Goal: Information Seeking & Learning: Learn about a topic

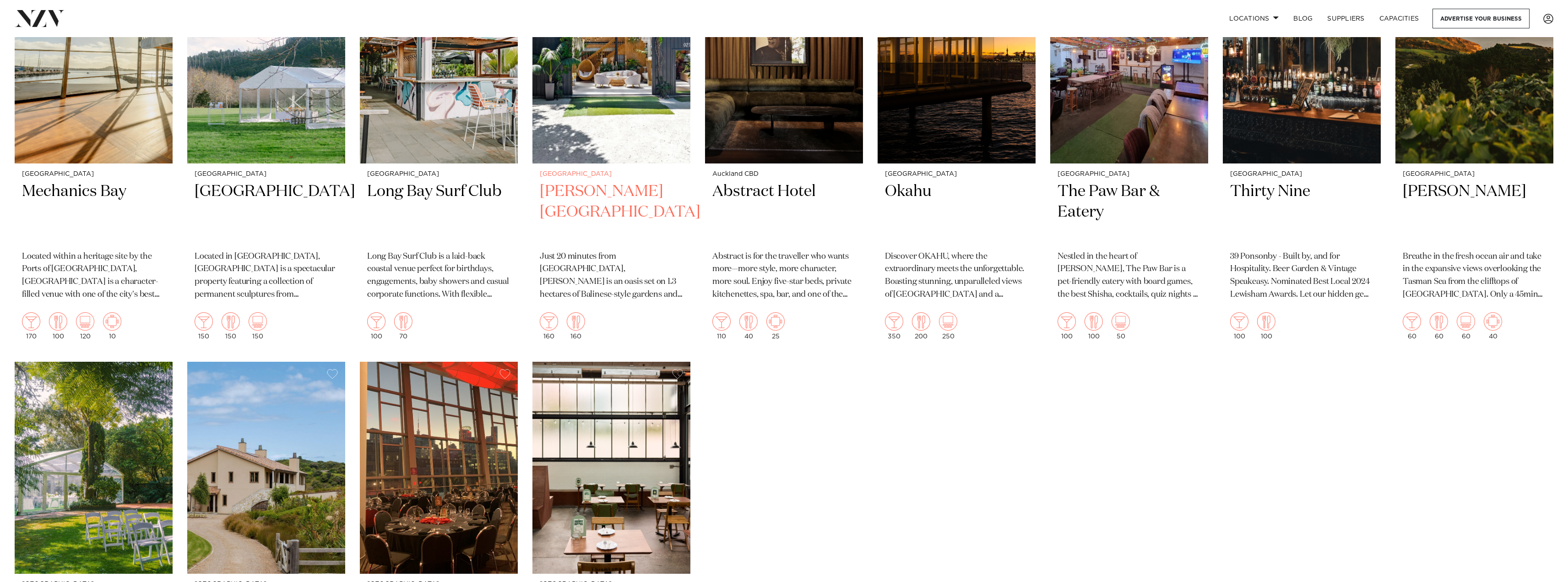
scroll to position [5357, 0]
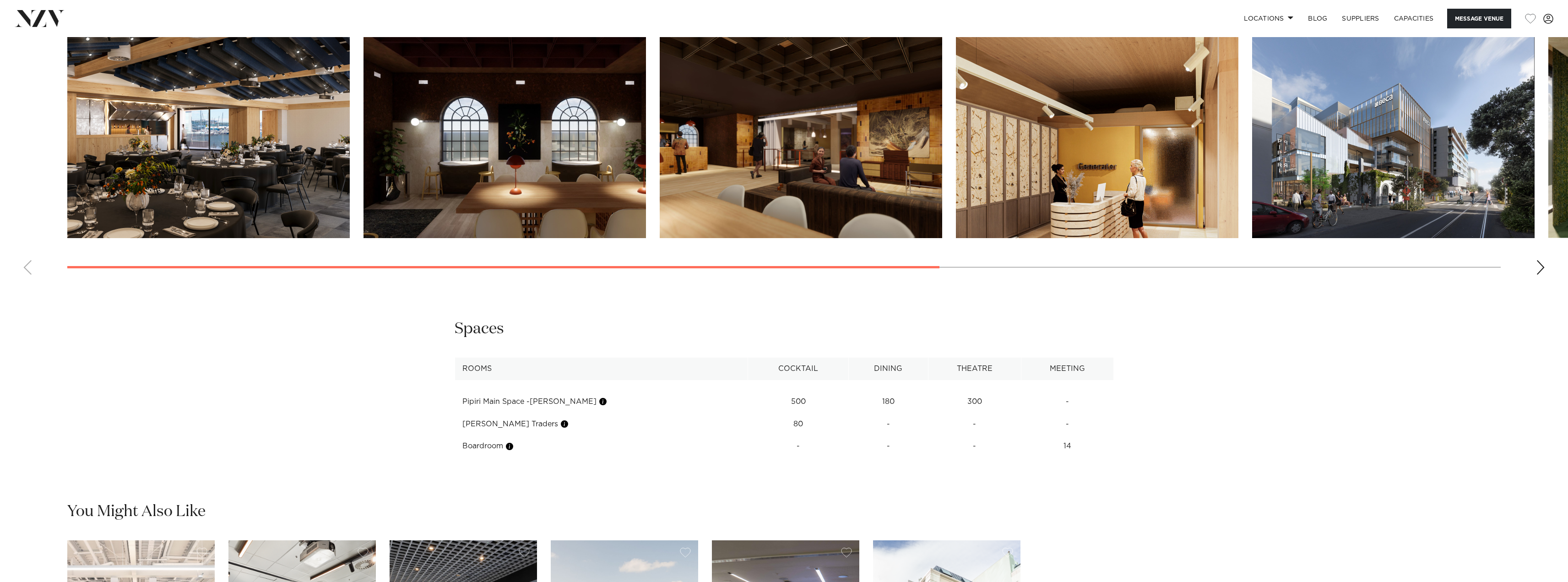
scroll to position [1419, 0]
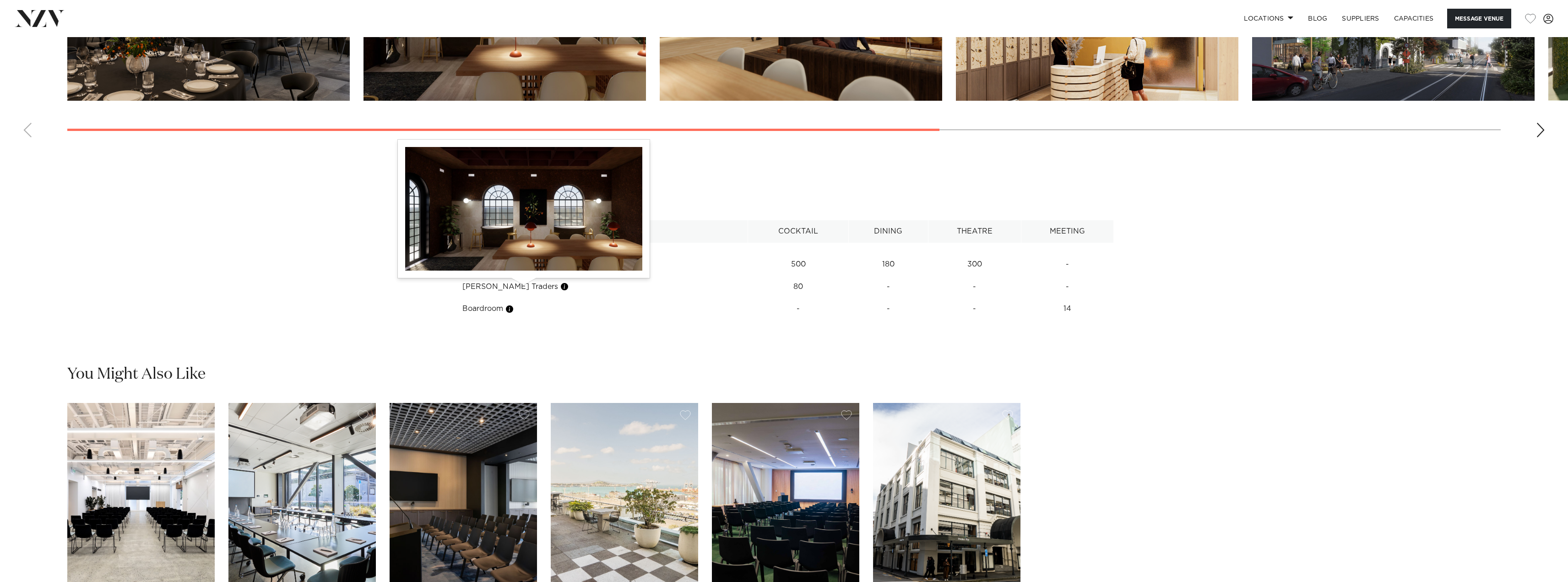
click at [560, 287] on button "button" at bounding box center [564, 286] width 9 height 9
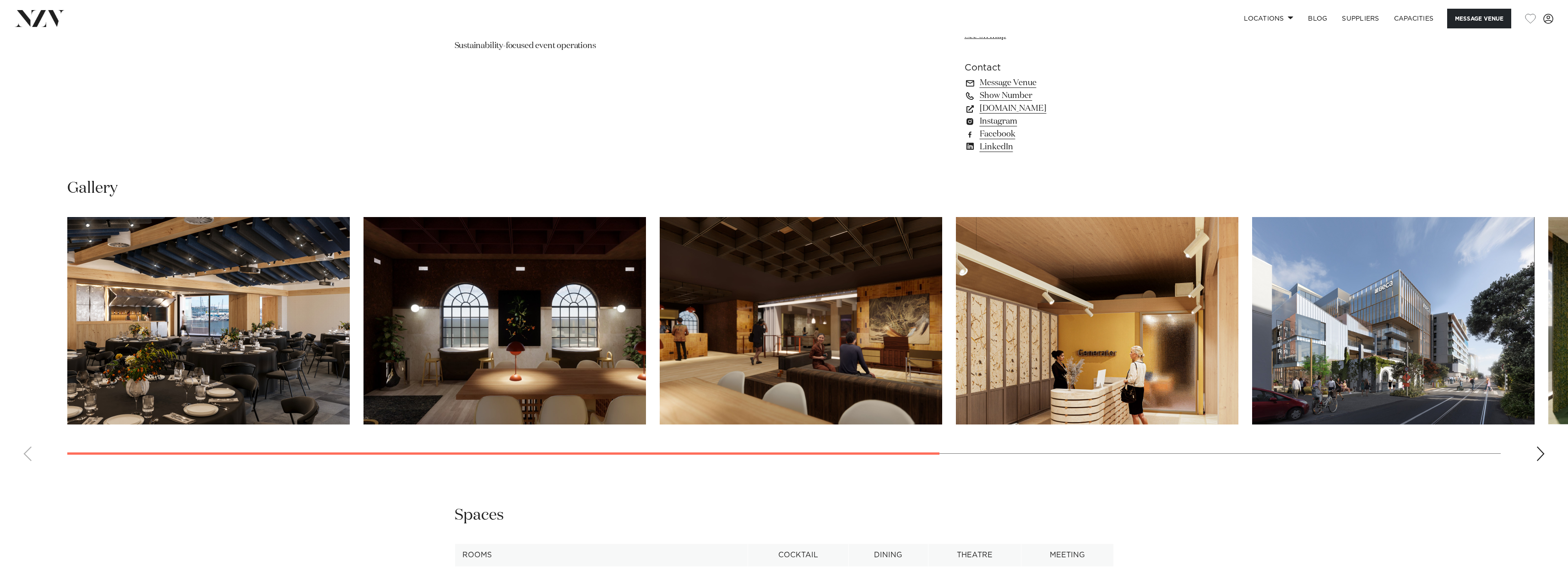
scroll to position [916, 0]
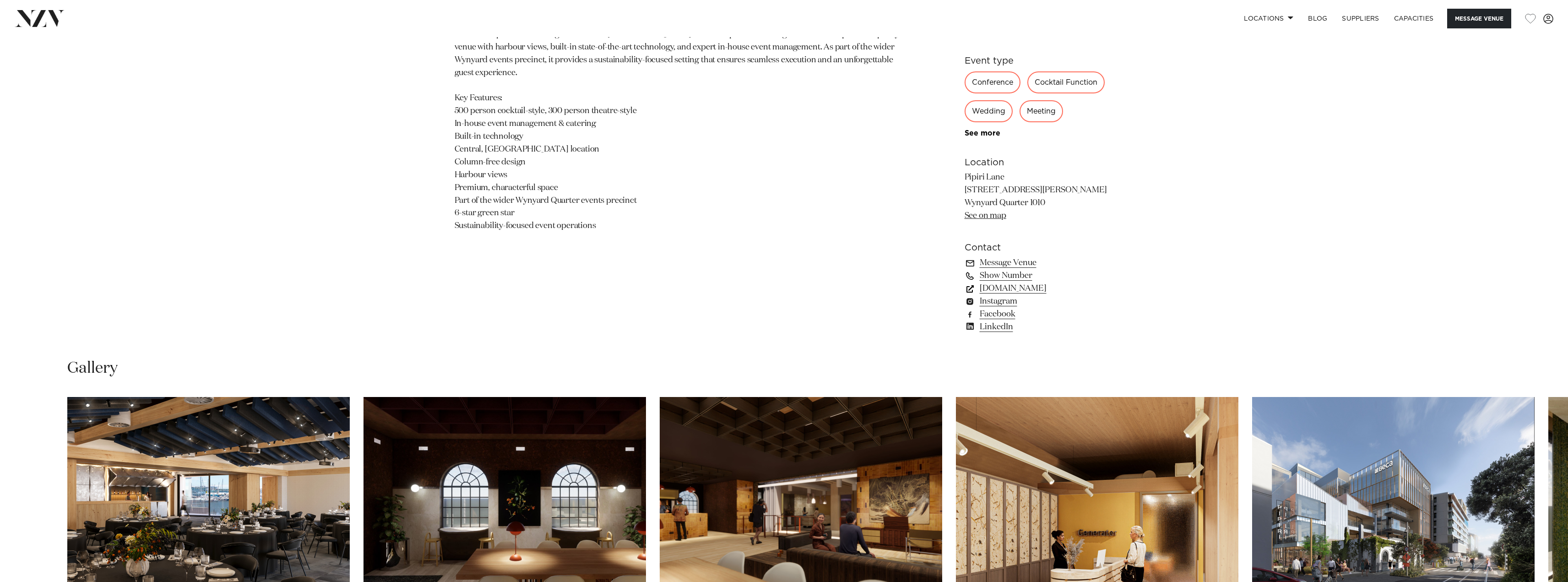
click at [1023, 290] on link "precinctflex.co.nz" at bounding box center [1039, 288] width 149 height 13
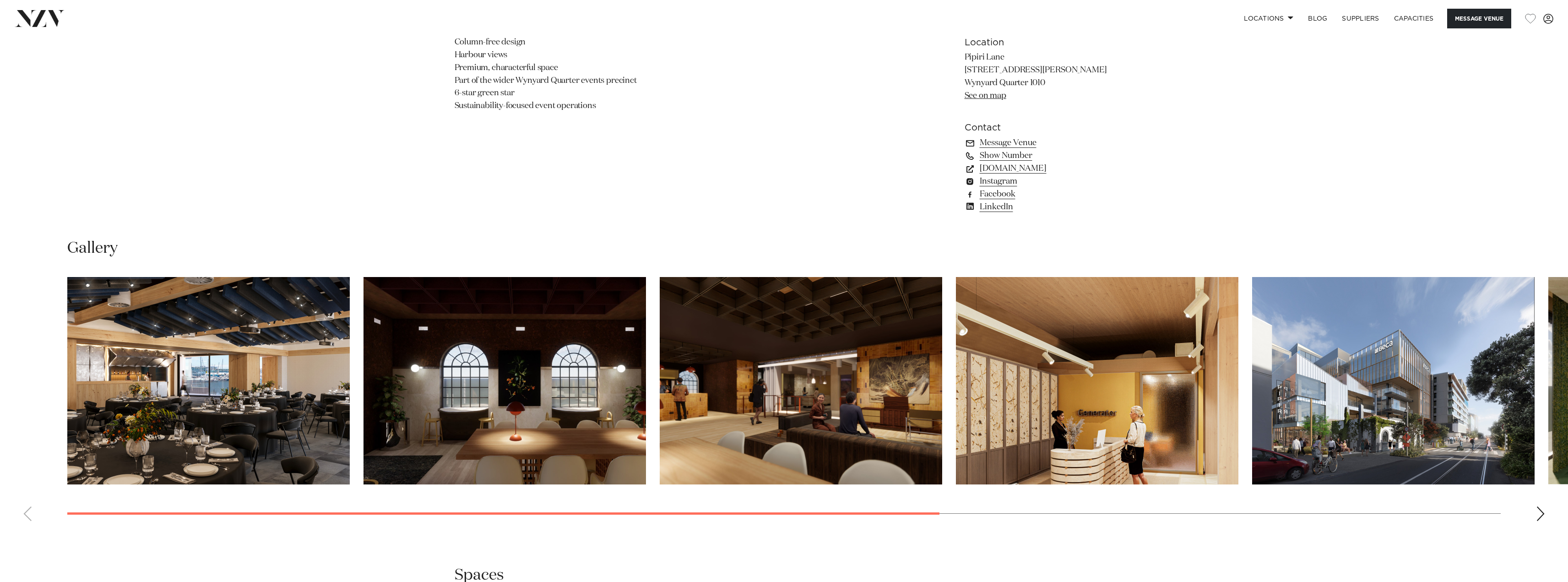
scroll to position [1053, 0]
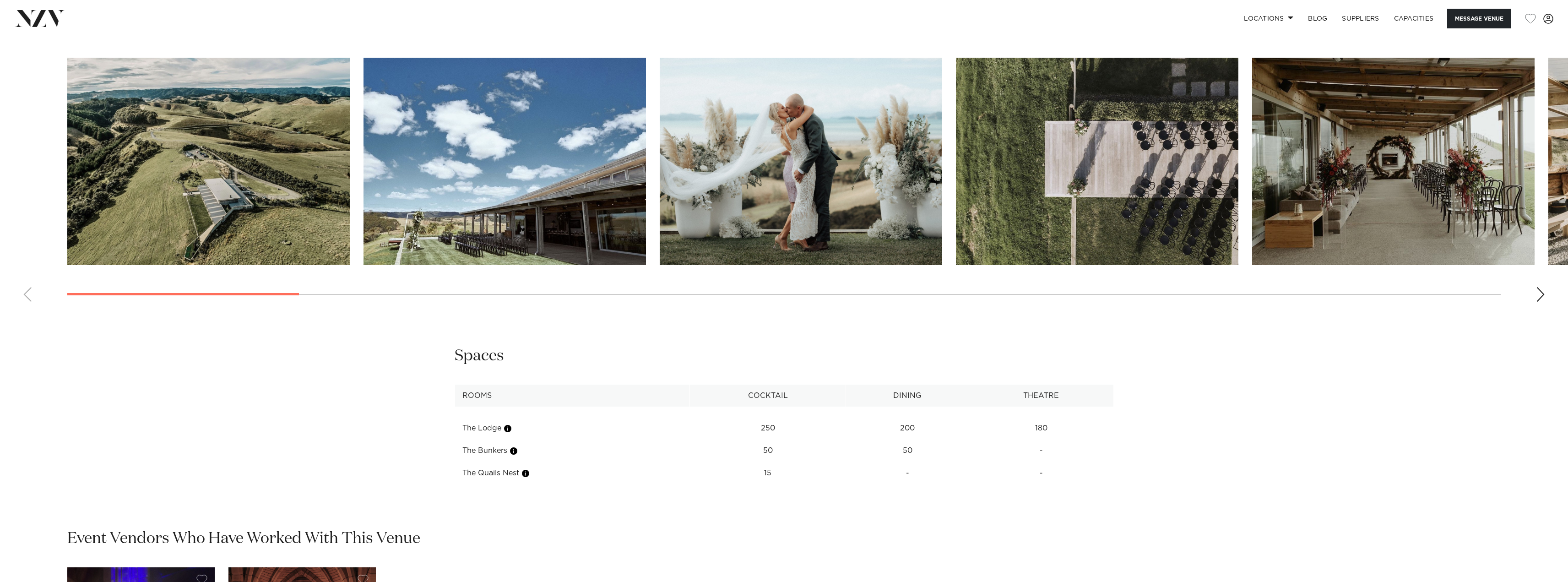
scroll to position [1282, 0]
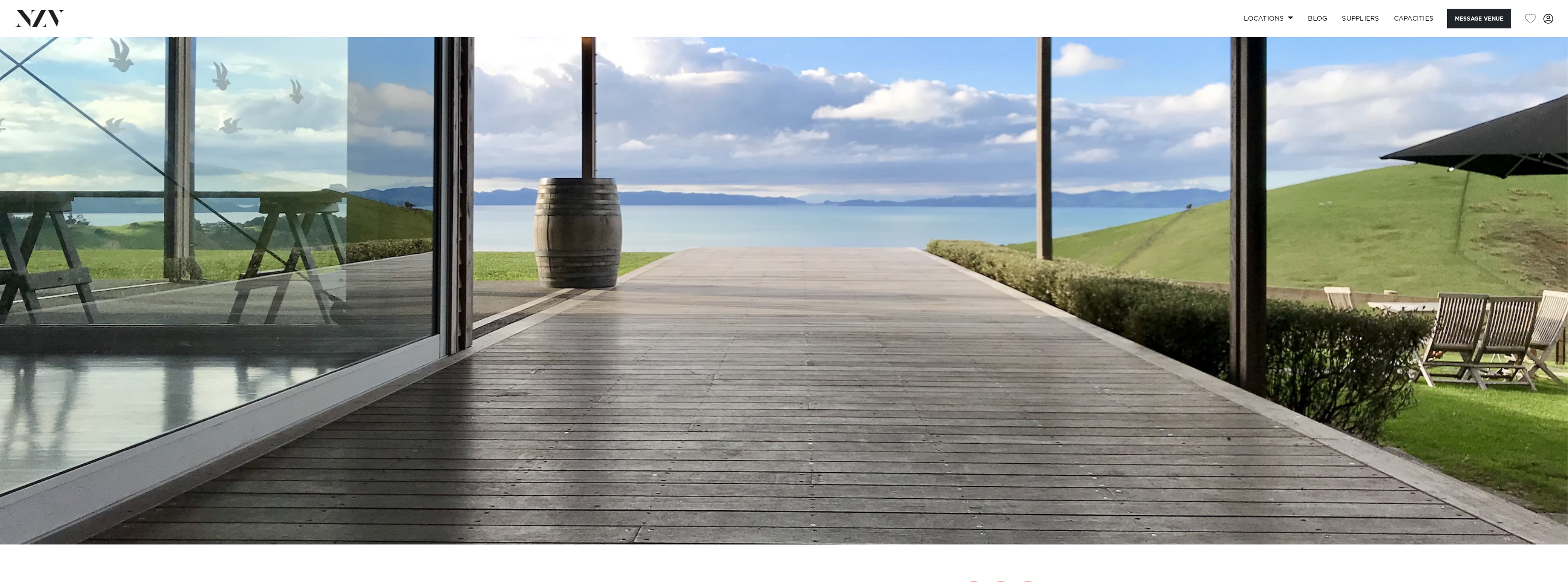
scroll to position [183, 0]
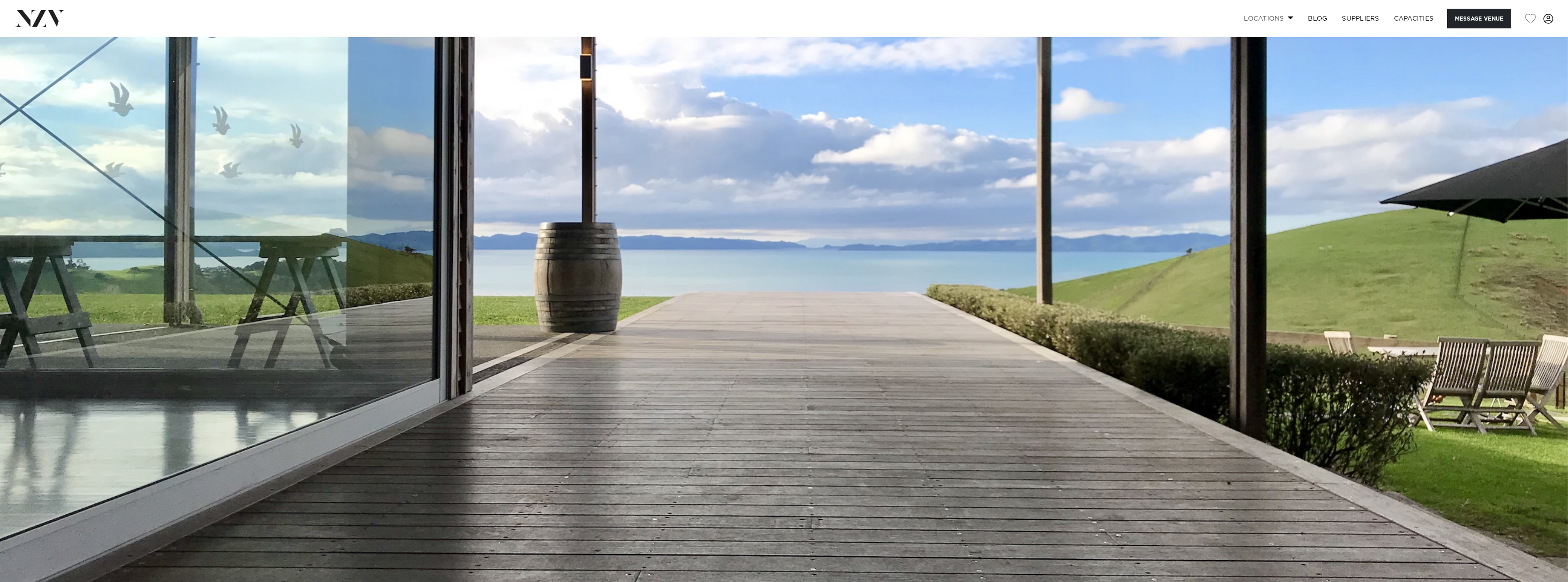
click at [1289, 19] on span at bounding box center [1291, 17] width 6 height 3
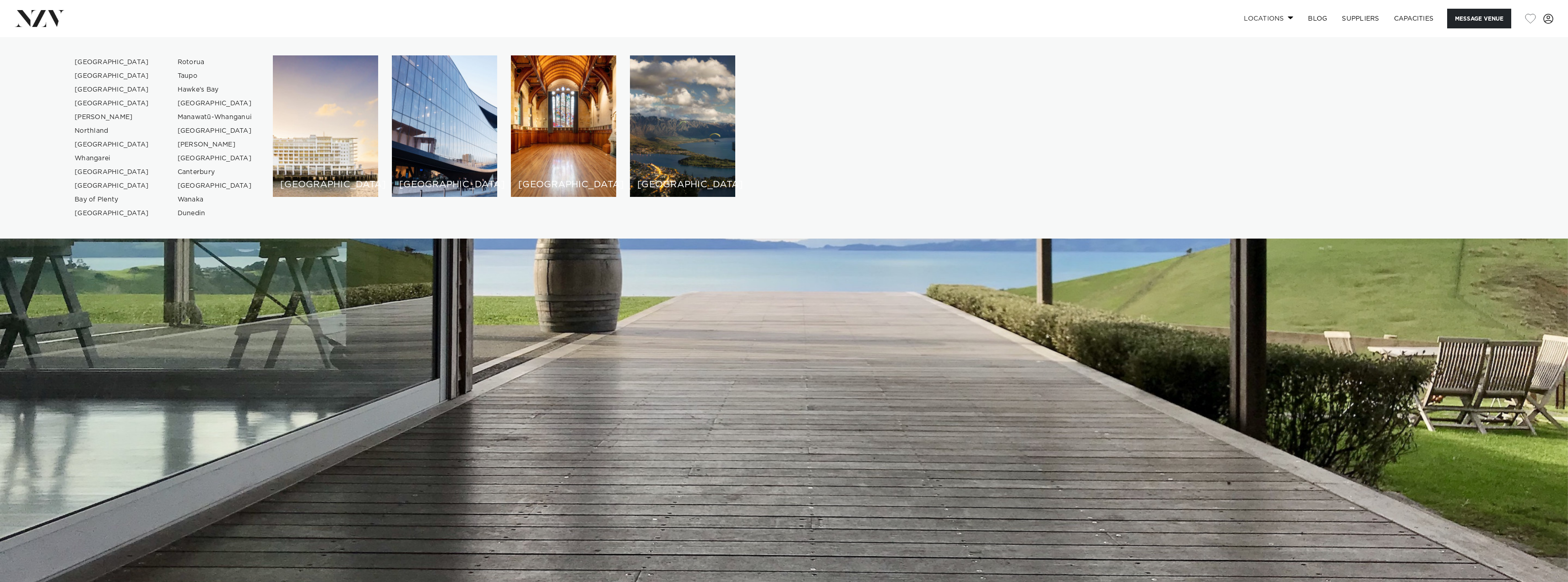
click at [1289, 19] on span at bounding box center [1291, 17] width 6 height 3
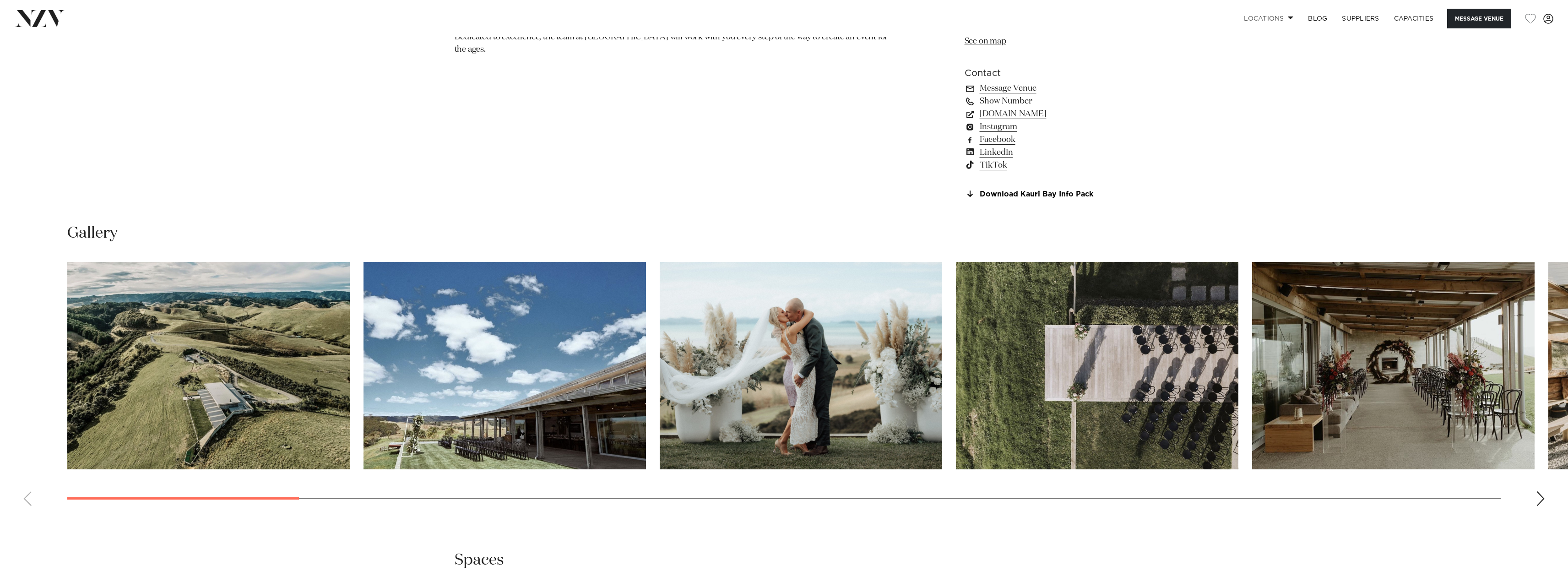
scroll to position [1099, 0]
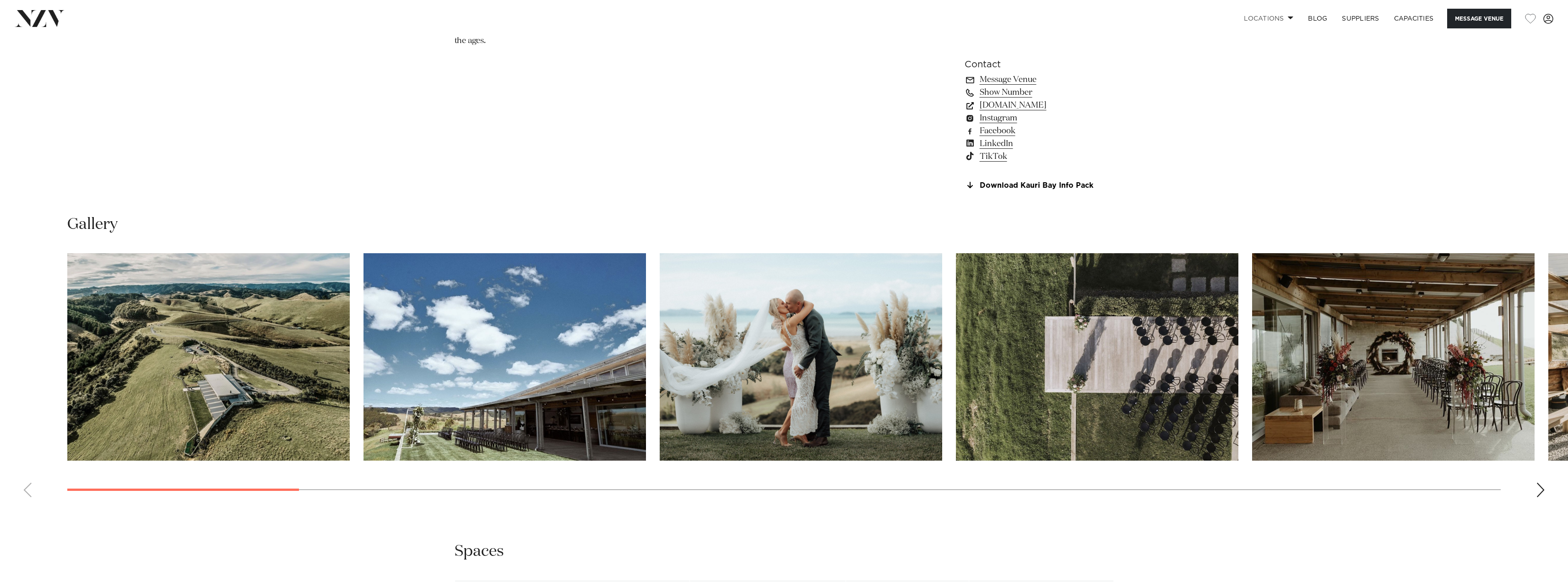
click at [1541, 486] on div "Next slide" at bounding box center [1540, 490] width 9 height 15
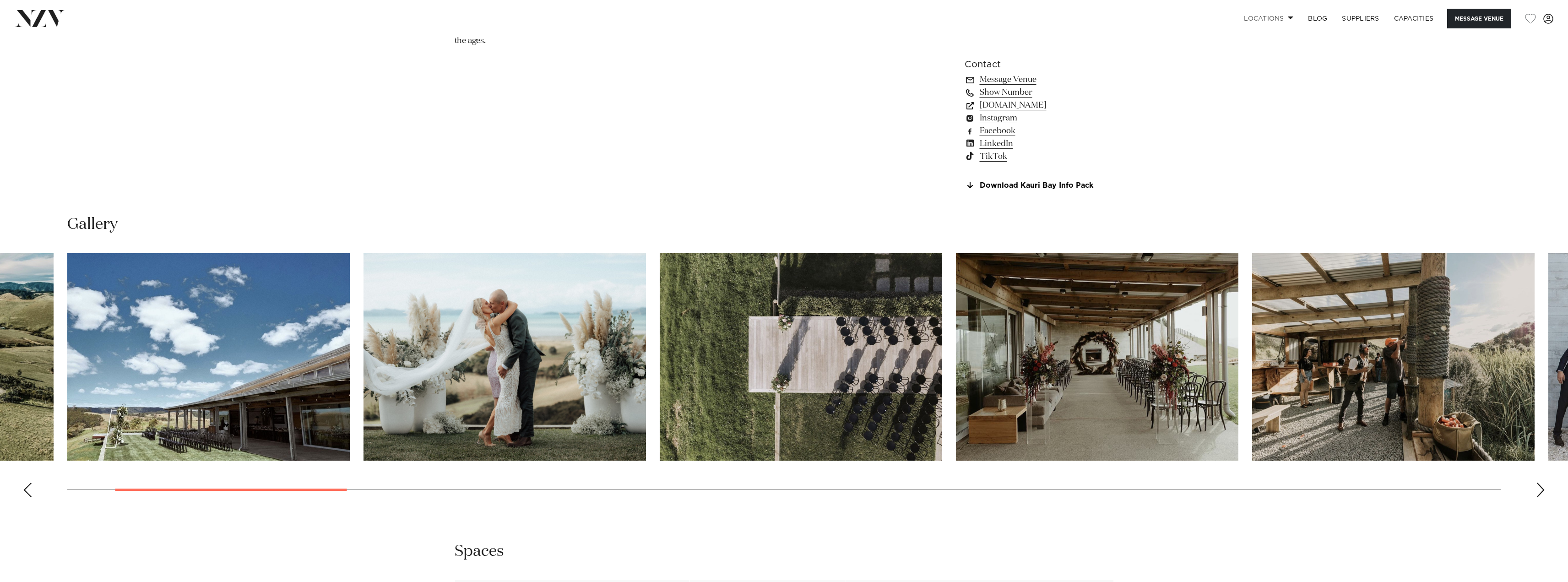
click at [1541, 486] on div "Next slide" at bounding box center [1540, 490] width 9 height 15
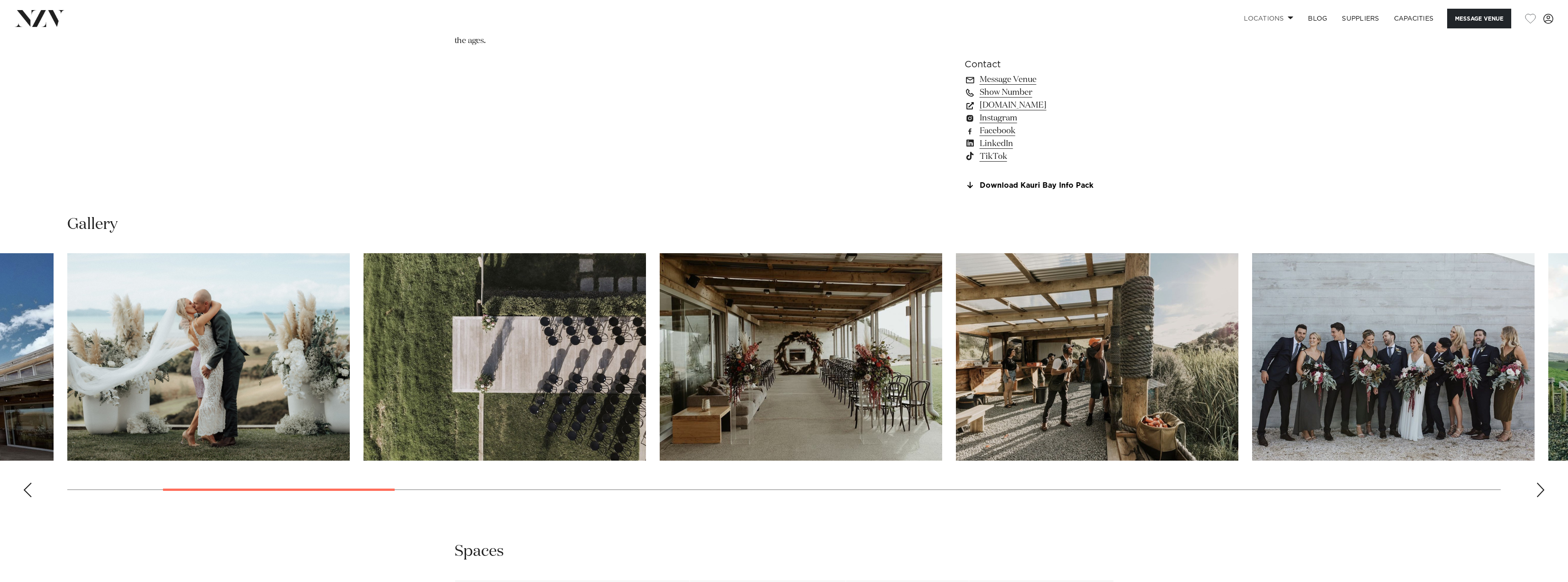
click at [1541, 486] on div "Next slide" at bounding box center [1540, 490] width 9 height 15
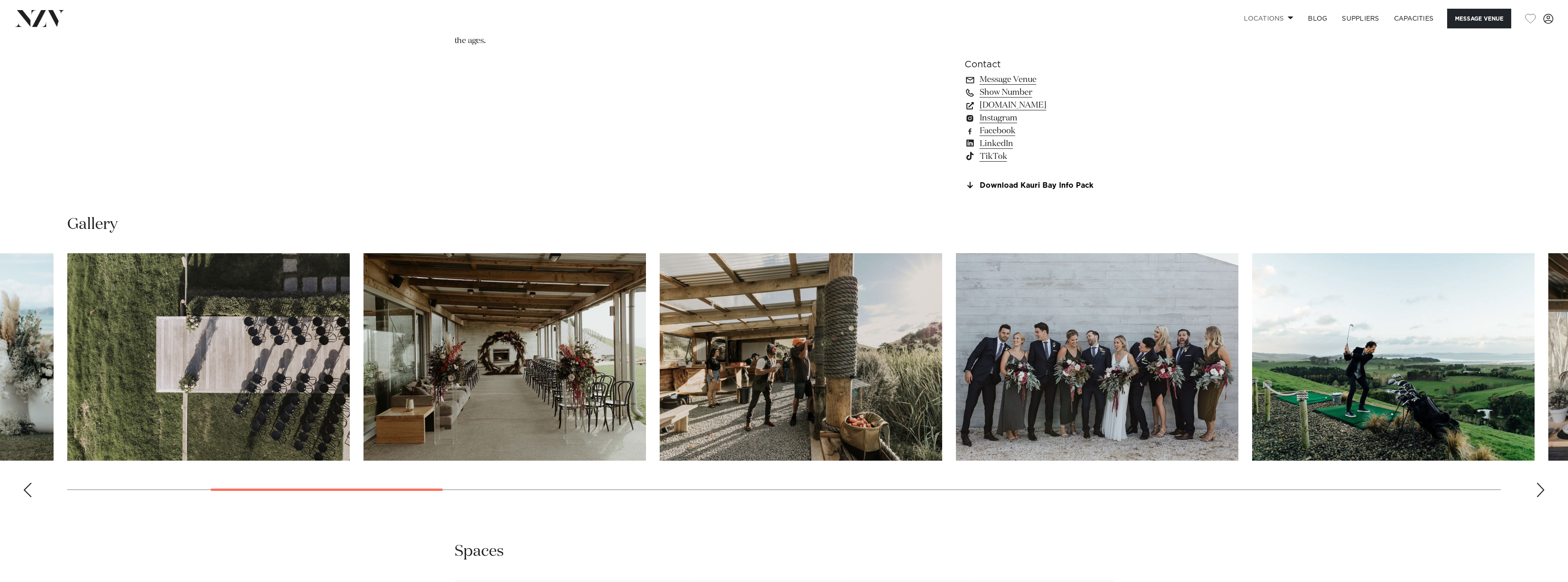
click at [1541, 486] on div "Next slide" at bounding box center [1540, 490] width 9 height 15
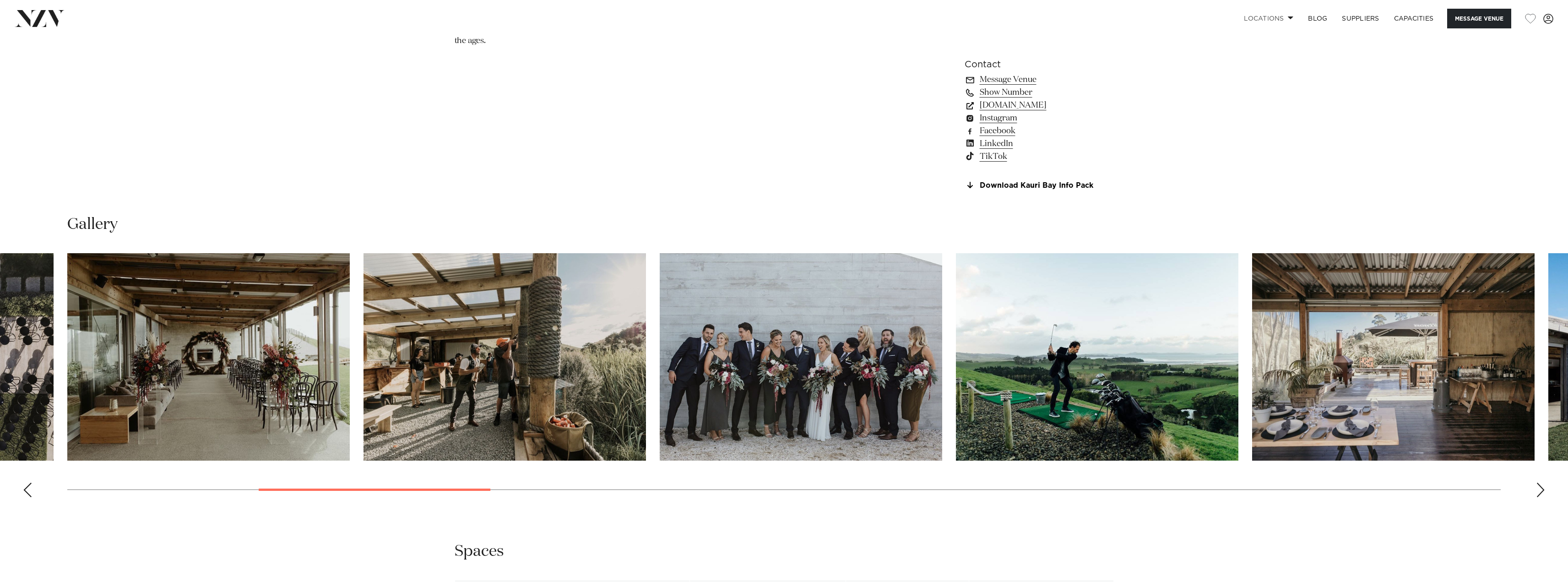
click at [1541, 486] on div "Next slide" at bounding box center [1540, 490] width 9 height 15
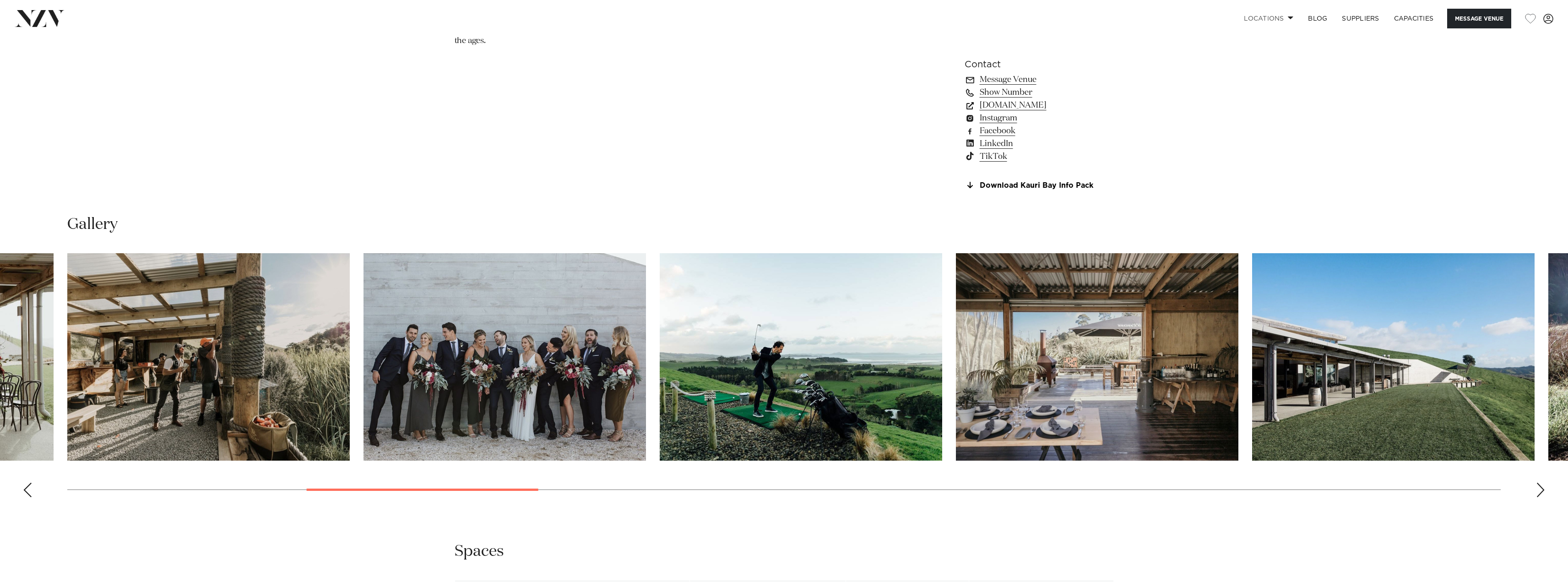
click at [1541, 486] on div "Next slide" at bounding box center [1540, 490] width 9 height 15
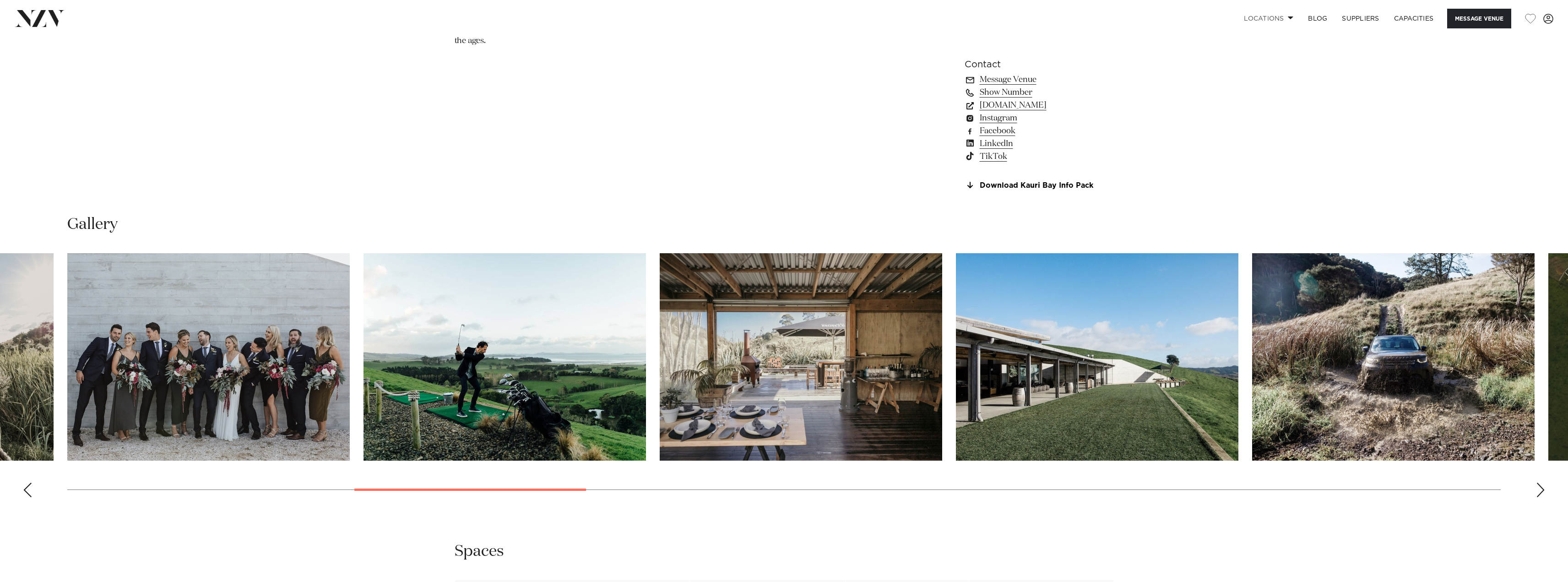
click at [1541, 486] on div "Next slide" at bounding box center [1540, 490] width 9 height 15
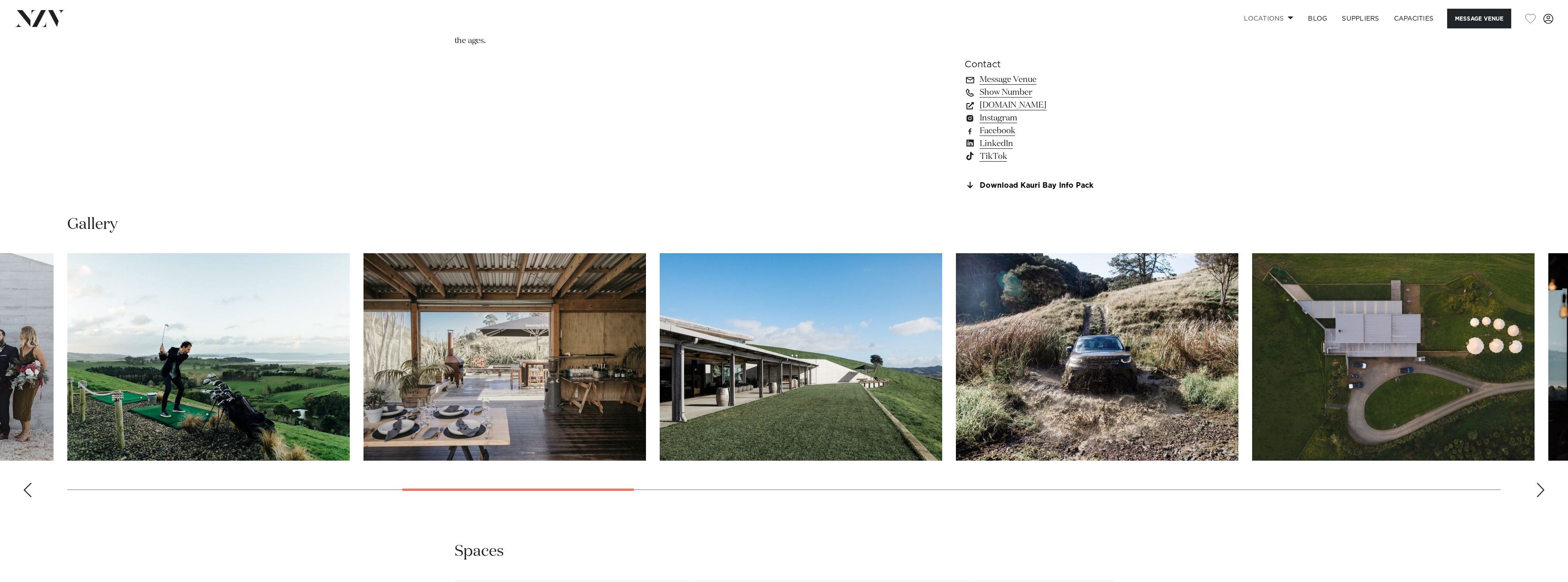
click at [1541, 486] on div "Next slide" at bounding box center [1540, 490] width 9 height 15
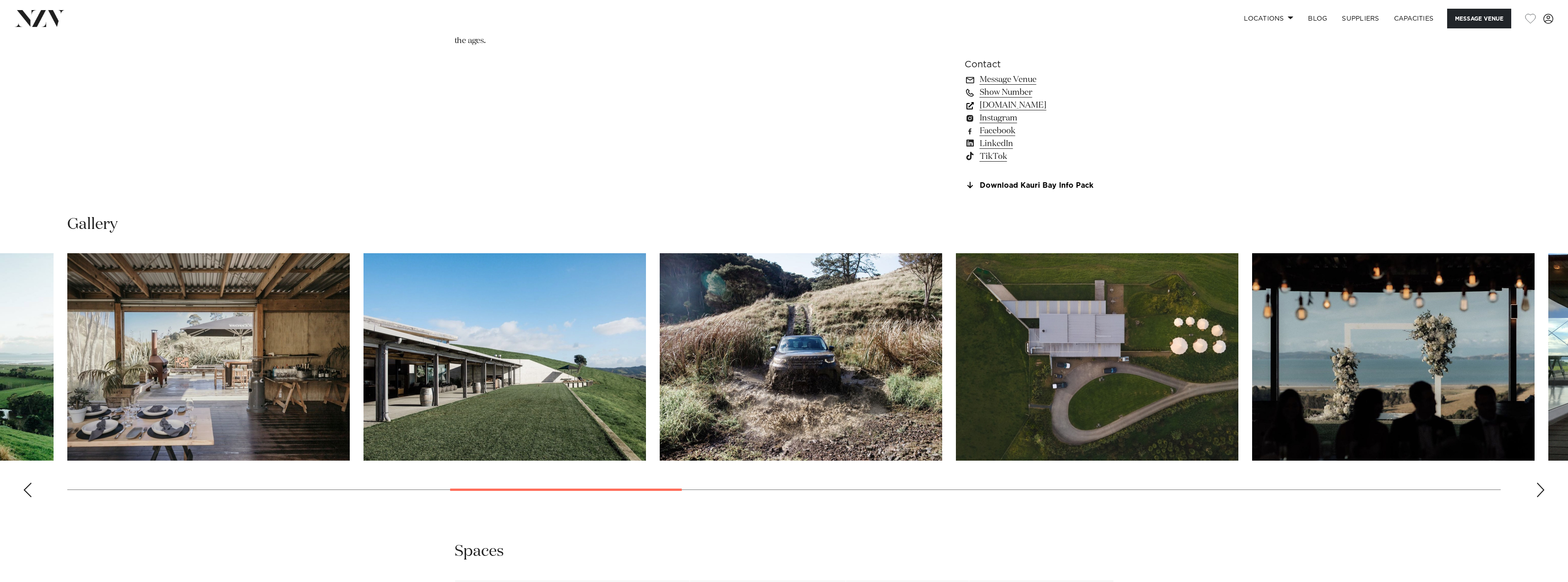
click at [1007, 104] on link "kauribay.co.nz" at bounding box center [1039, 106] width 149 height 13
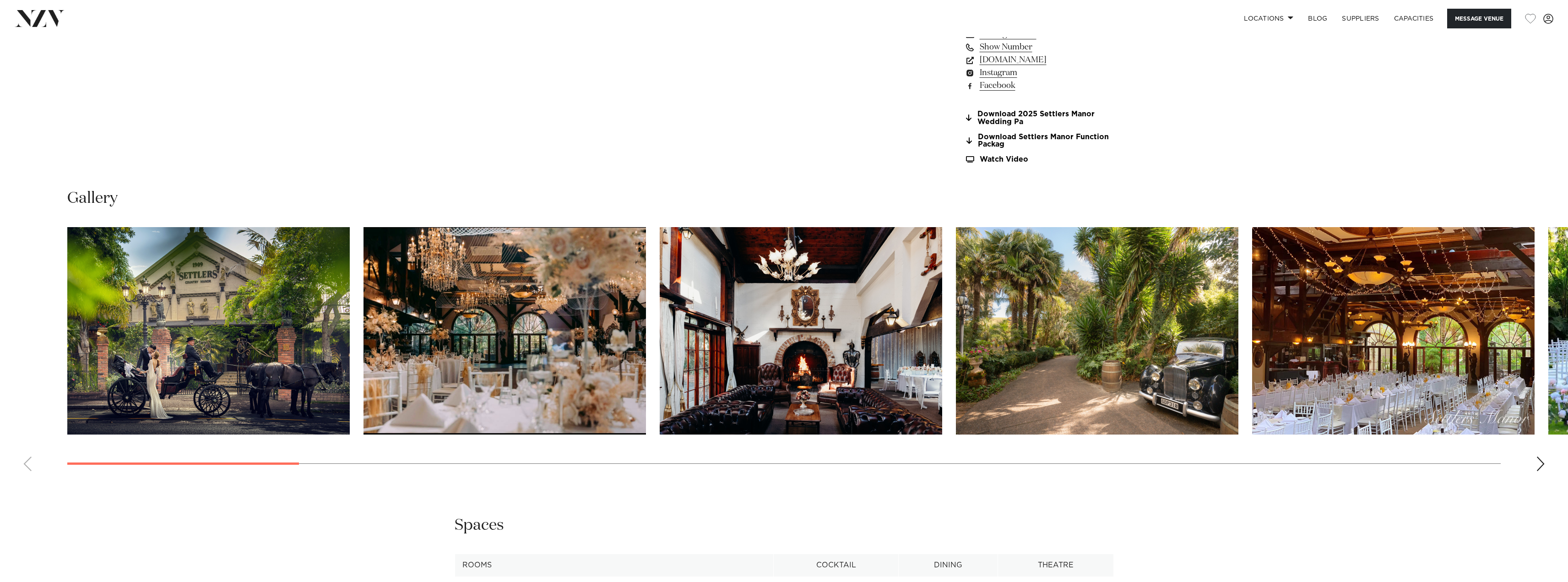
scroll to position [1145, 0]
click at [1542, 460] on div "Next slide" at bounding box center [1540, 463] width 9 height 15
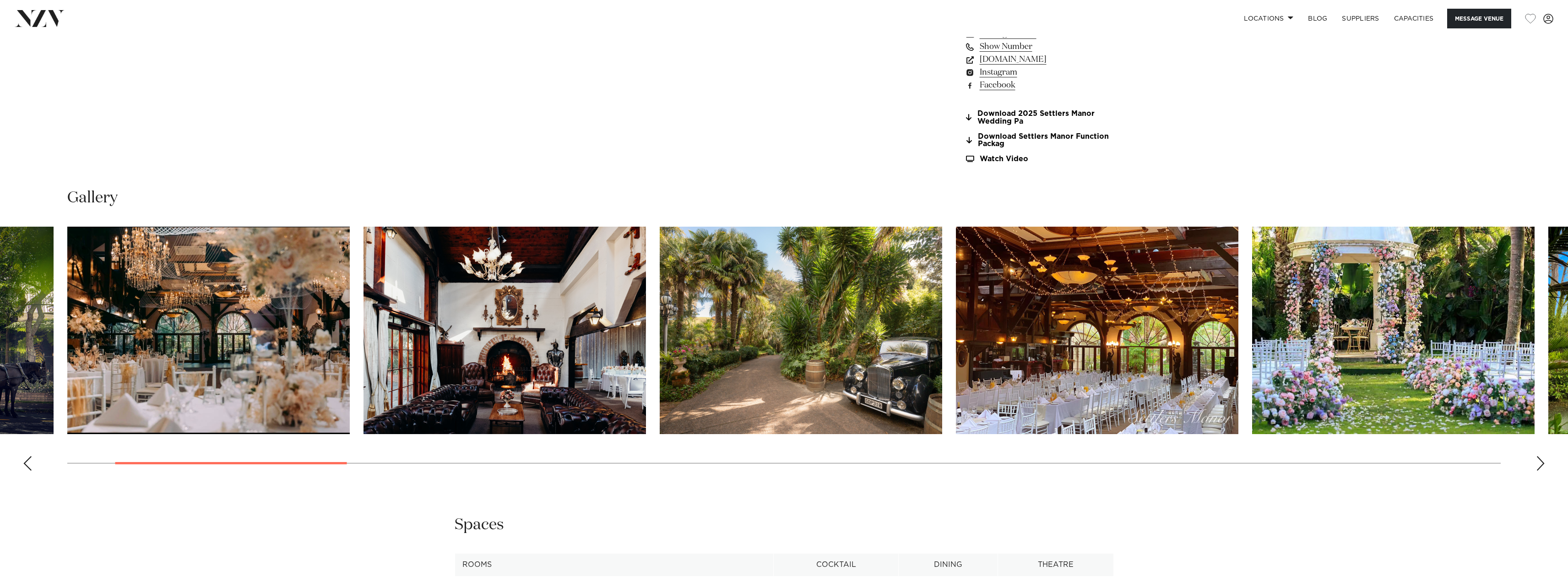
click at [1542, 460] on div "Next slide" at bounding box center [1540, 463] width 9 height 15
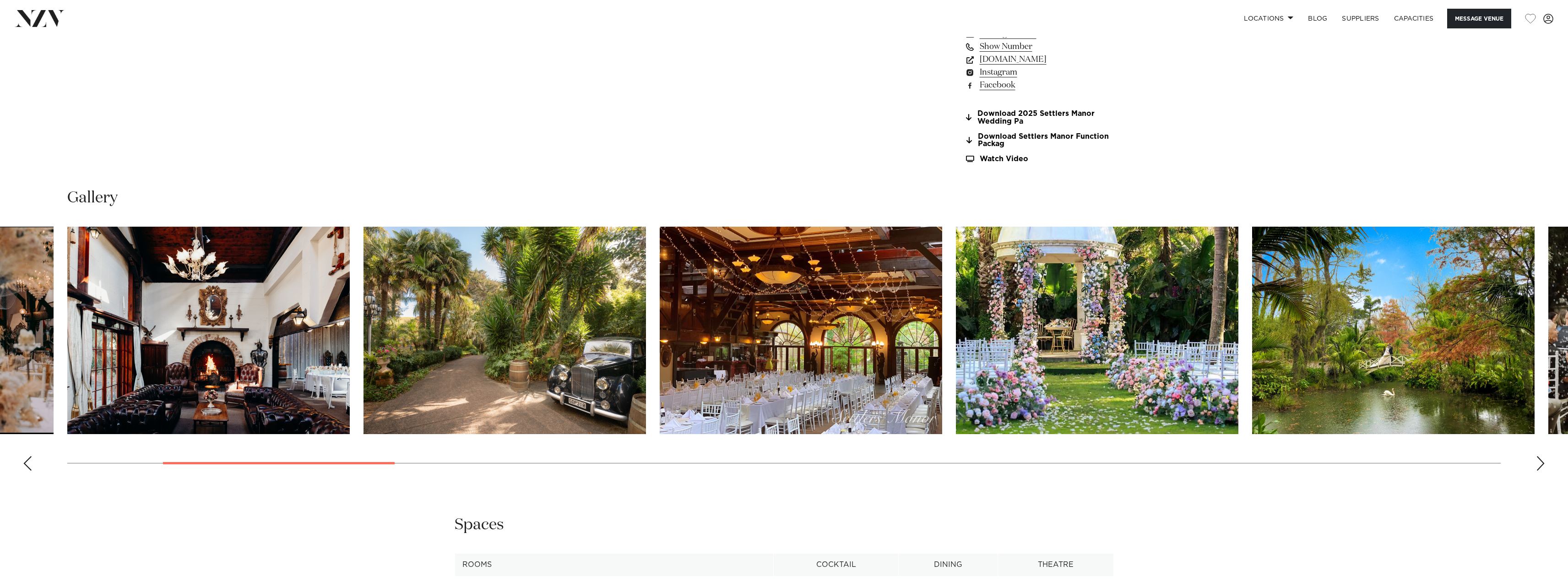
click at [1542, 460] on div "Next slide" at bounding box center [1540, 463] width 9 height 15
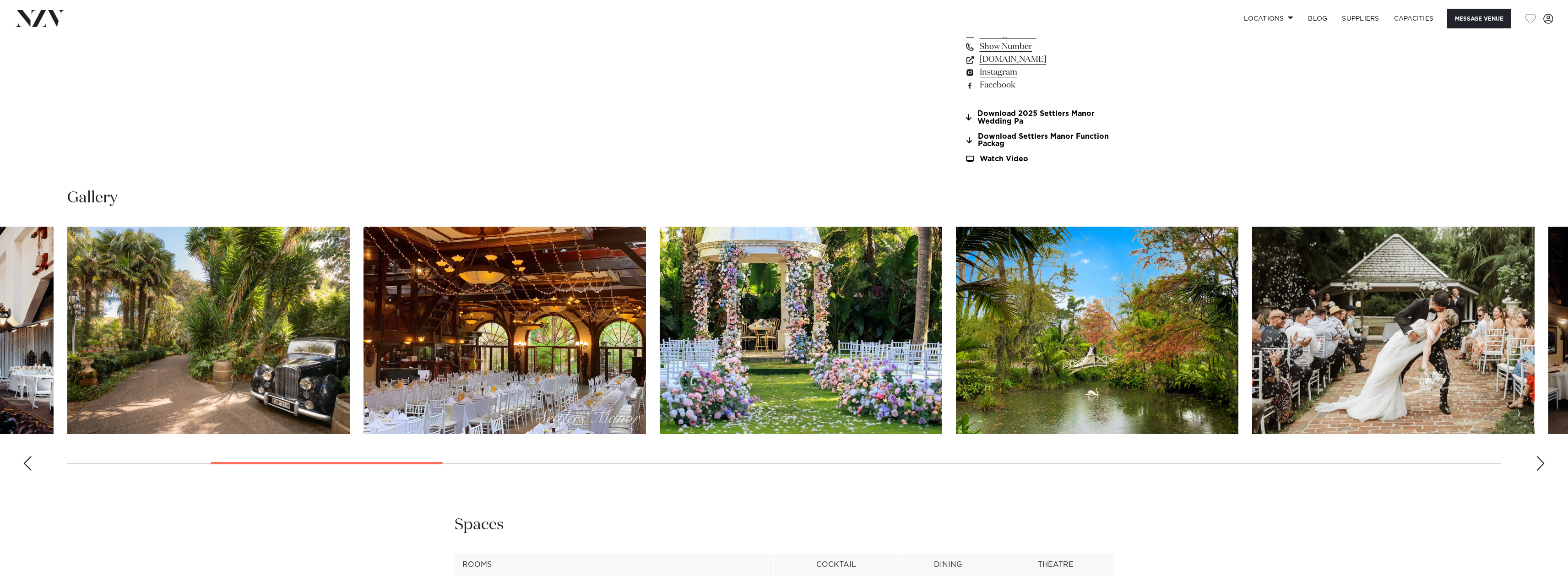
click at [1542, 460] on div "Next slide" at bounding box center [1540, 463] width 9 height 15
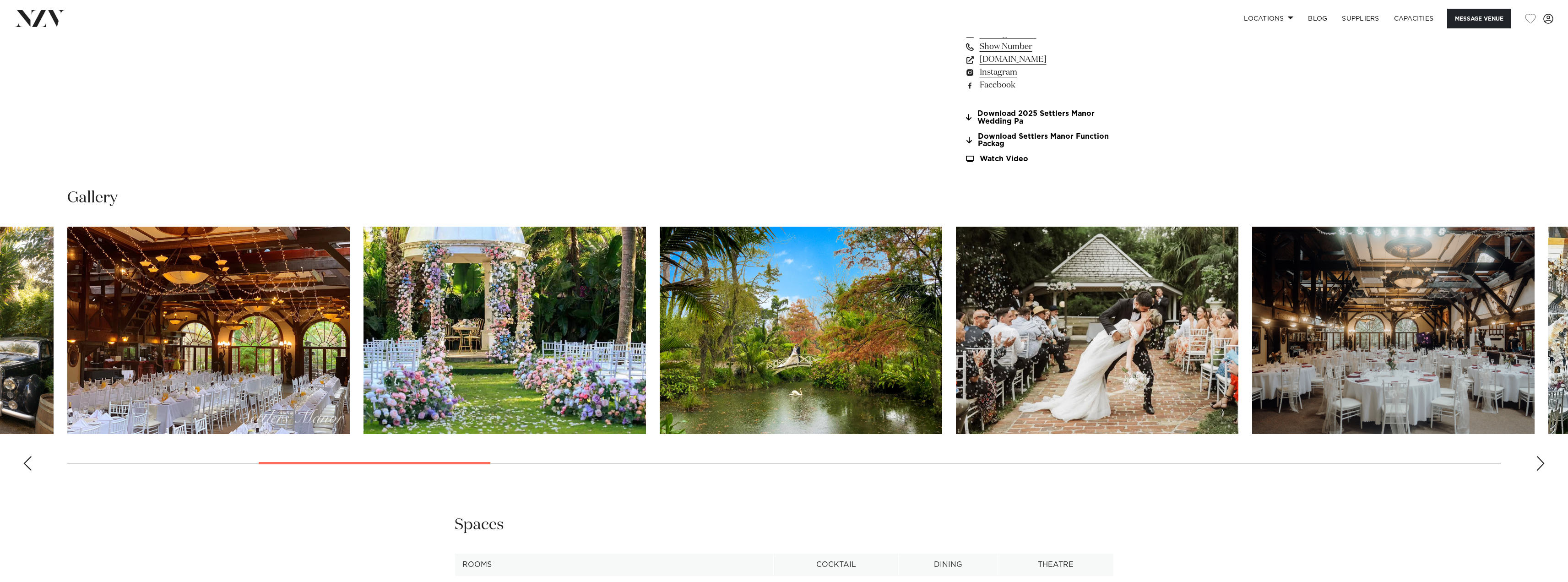
click at [1542, 460] on div "Next slide" at bounding box center [1540, 463] width 9 height 15
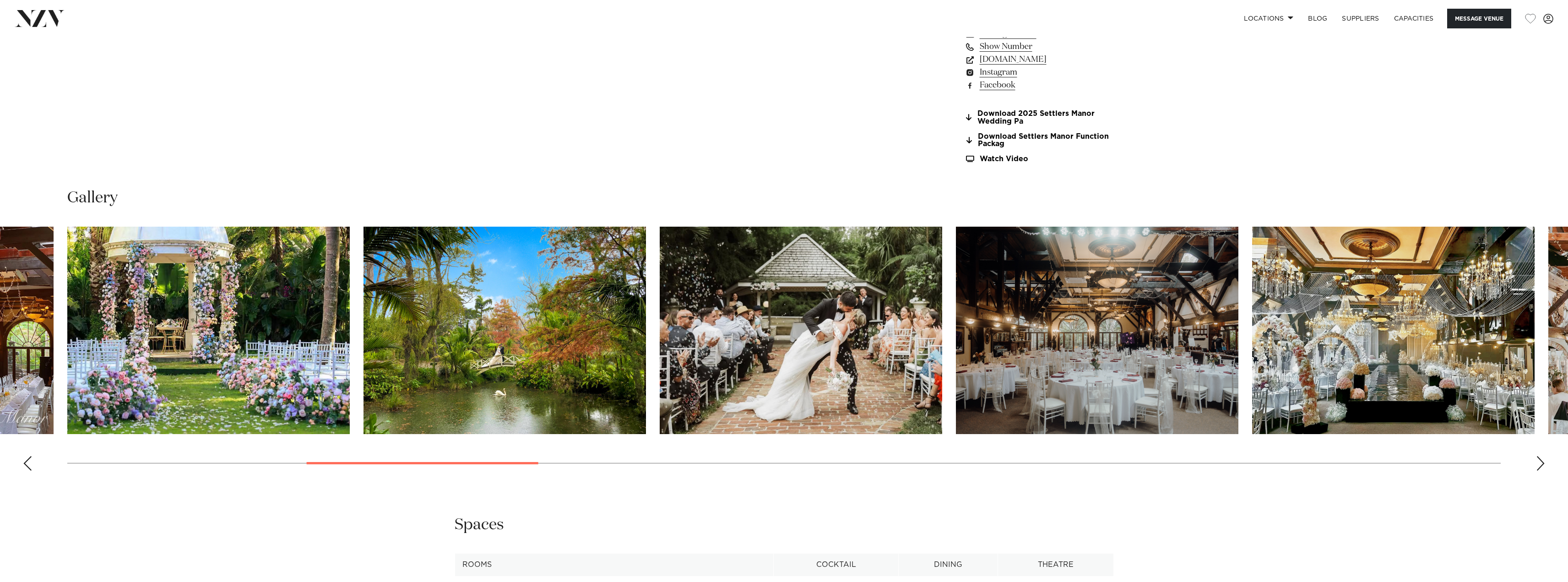
click at [1542, 460] on div "Next slide" at bounding box center [1540, 463] width 9 height 15
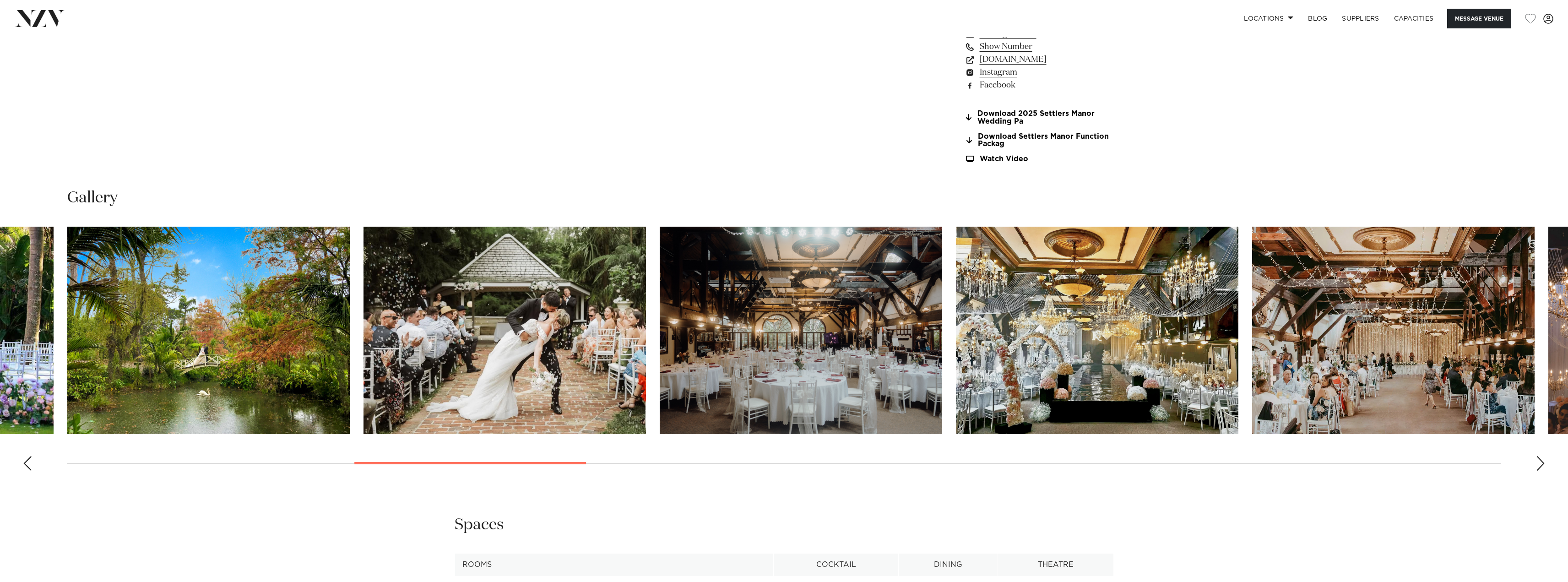
click at [1542, 460] on div "Next slide" at bounding box center [1540, 463] width 9 height 15
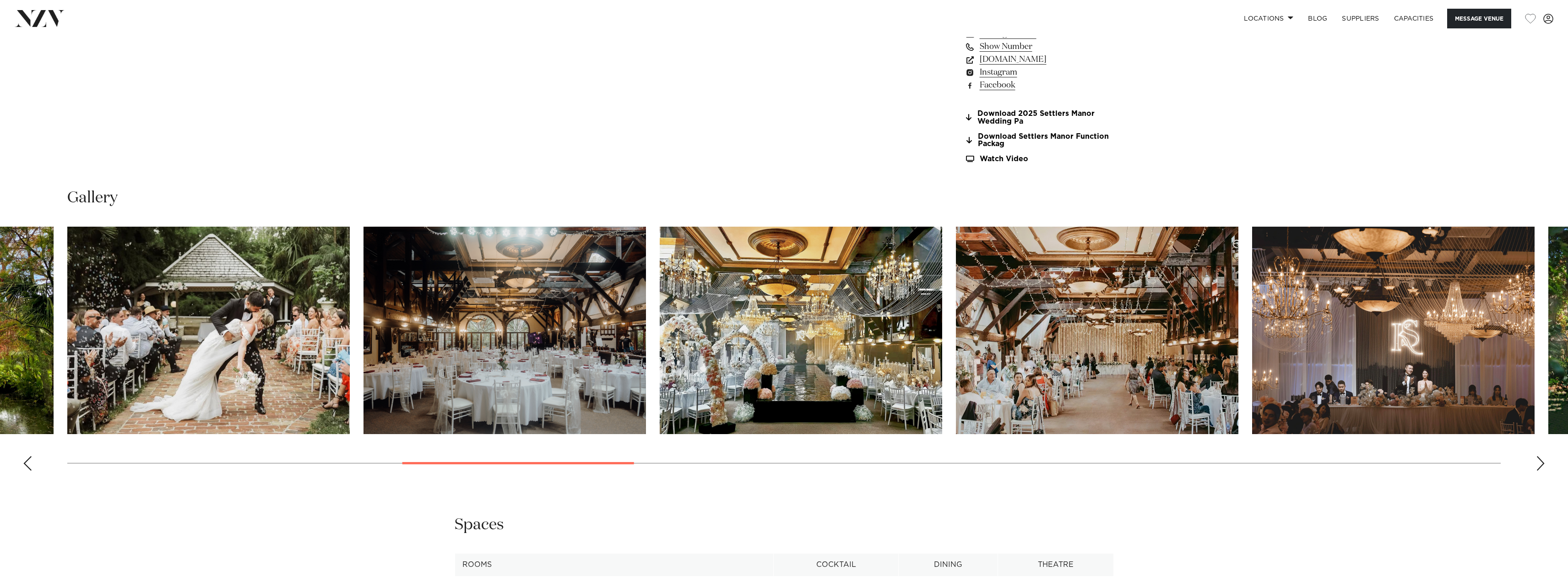
click at [1542, 460] on div "Next slide" at bounding box center [1540, 463] width 9 height 15
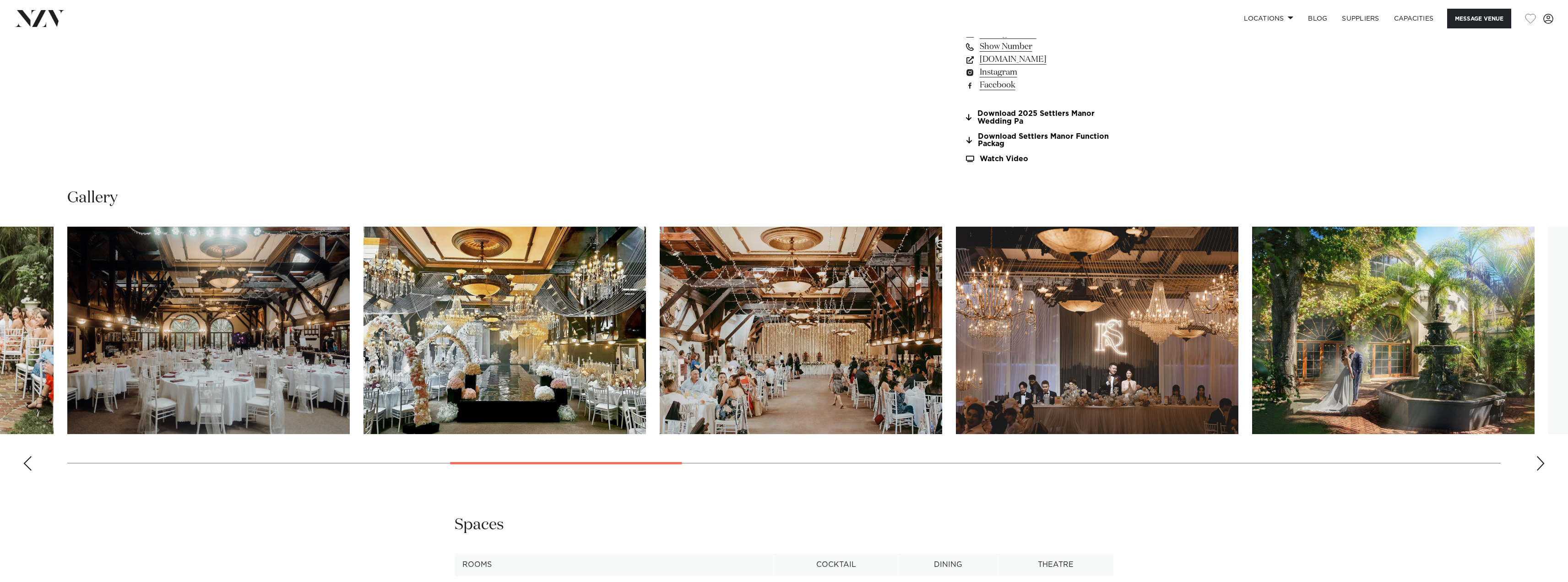
click at [1542, 460] on div "Next slide" at bounding box center [1540, 463] width 9 height 15
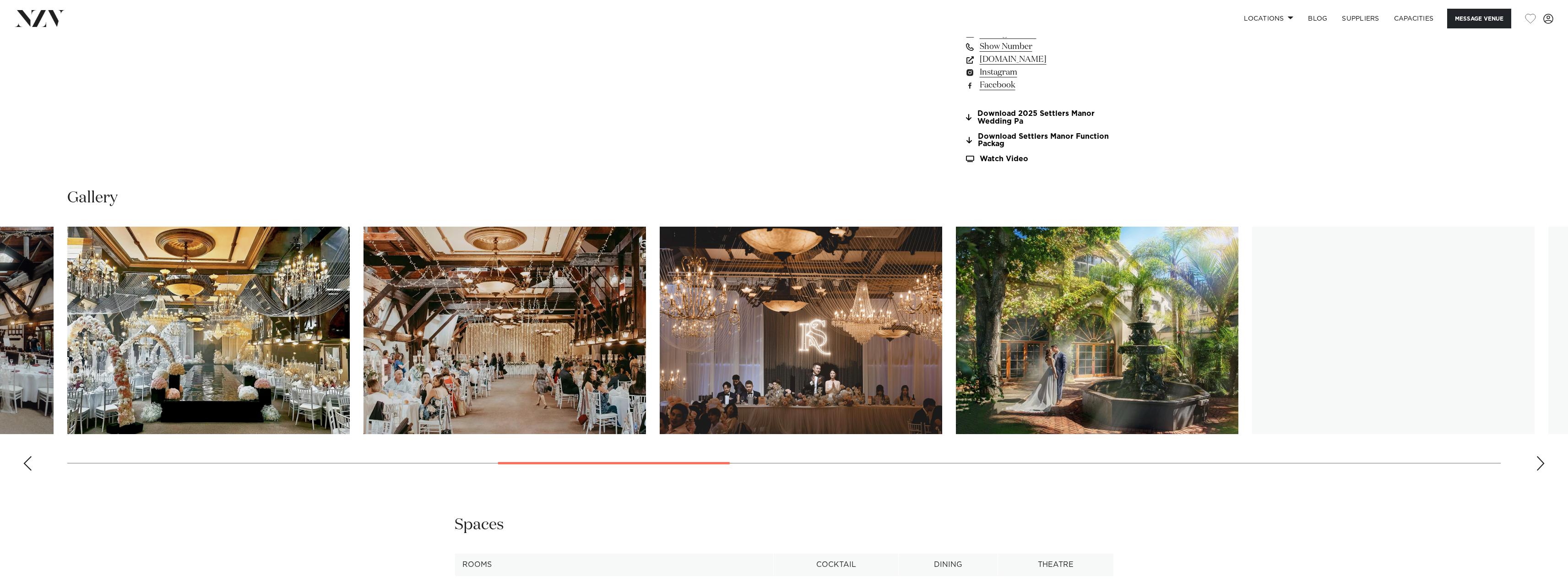
click at [1542, 460] on div "Next slide" at bounding box center [1540, 463] width 9 height 15
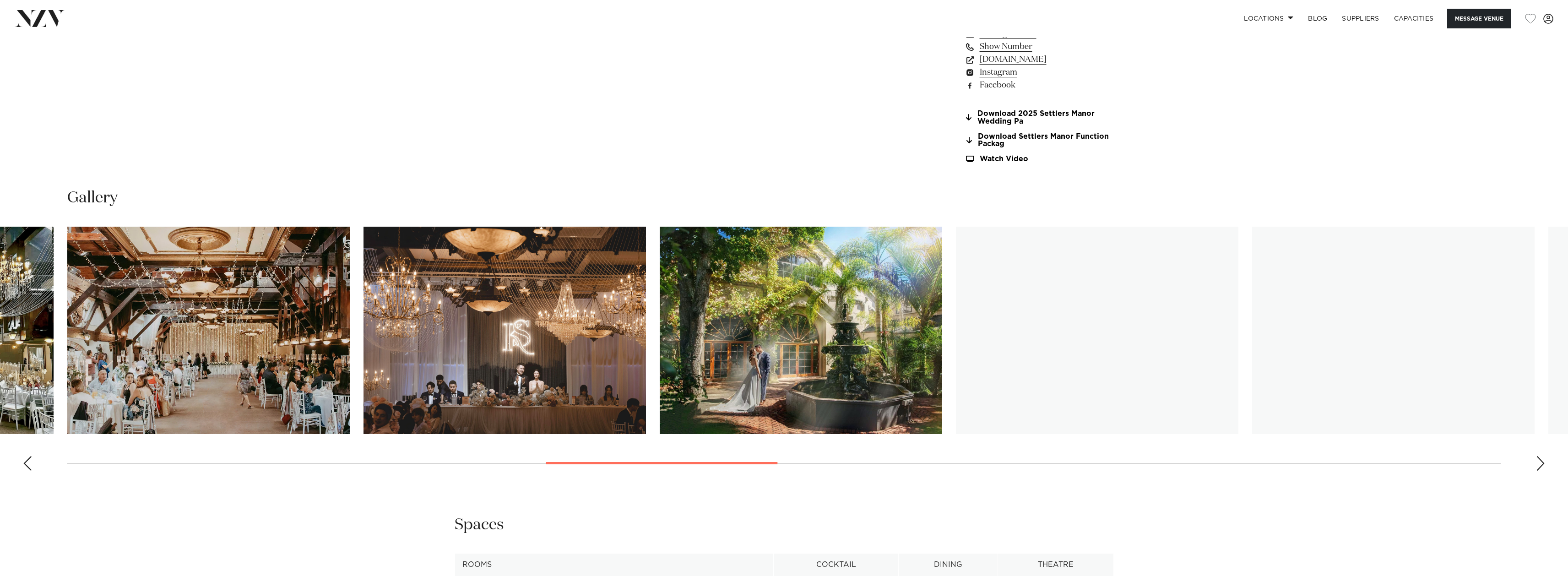
click at [1542, 460] on div "Next slide" at bounding box center [1540, 463] width 9 height 15
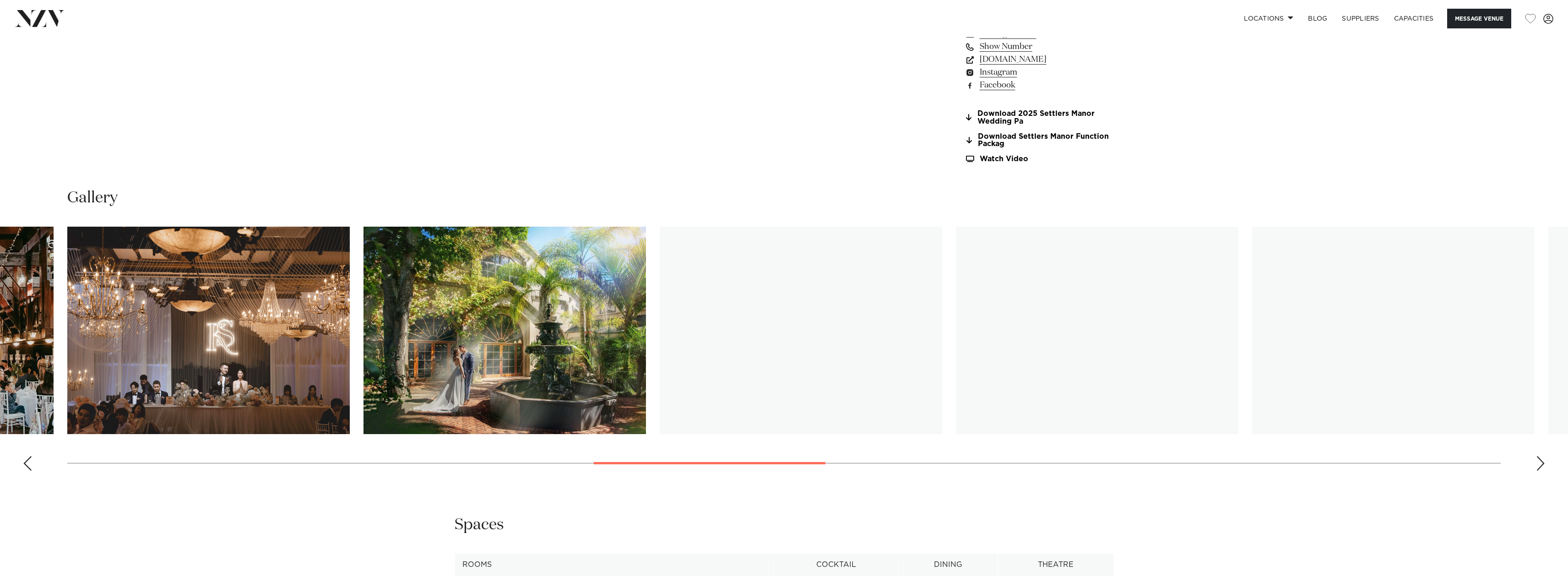
click at [1542, 460] on div "Next slide" at bounding box center [1540, 463] width 9 height 15
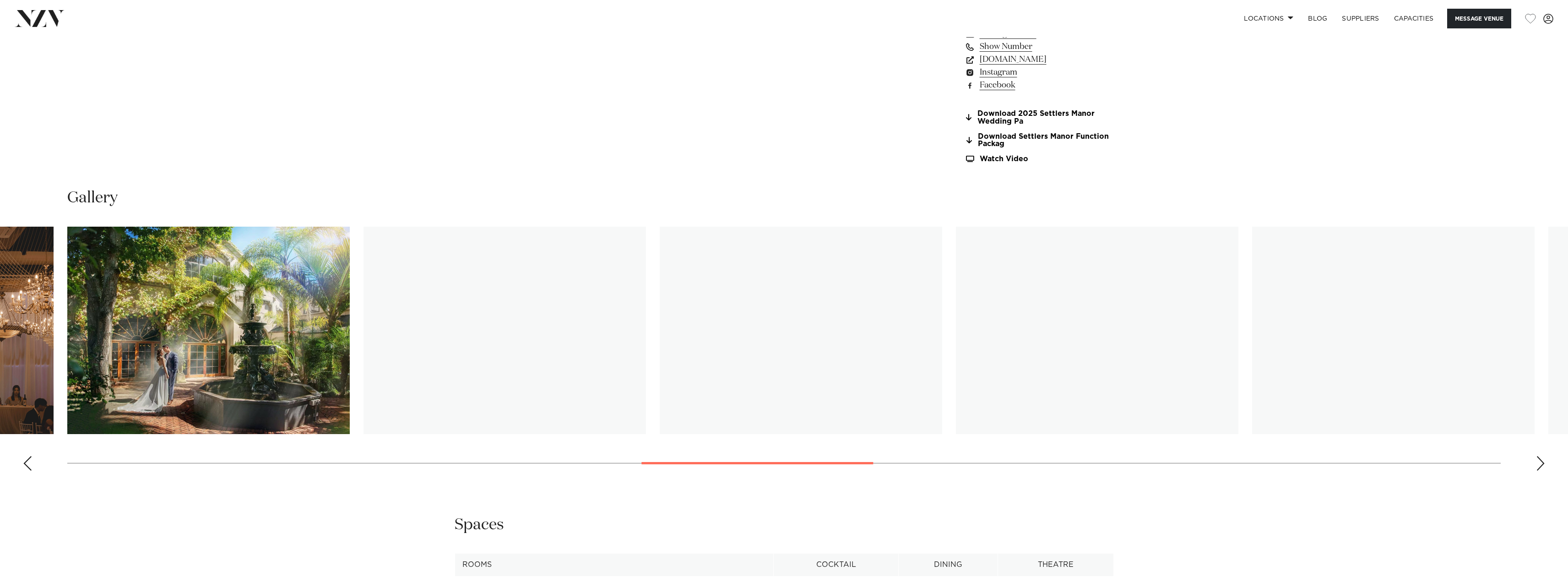
click at [1542, 460] on div "Next slide" at bounding box center [1540, 463] width 9 height 15
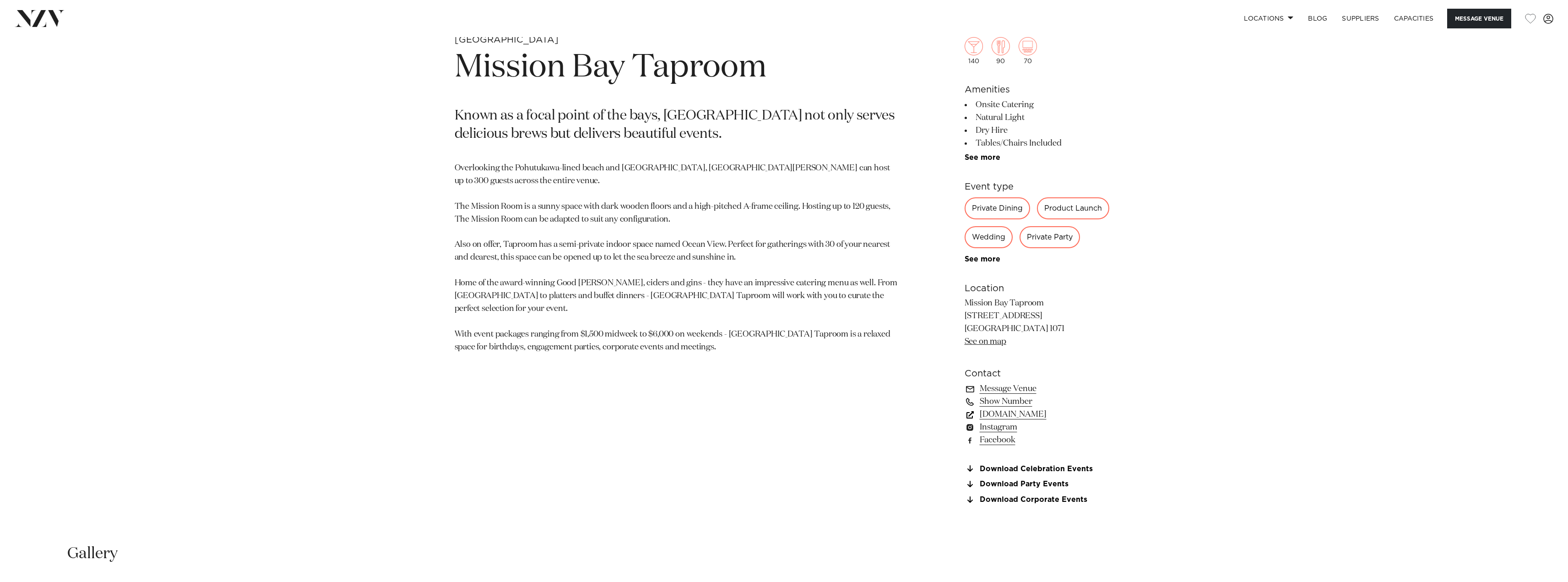
click at [1042, 415] on link "[DOMAIN_NAME]" at bounding box center [1039, 414] width 149 height 13
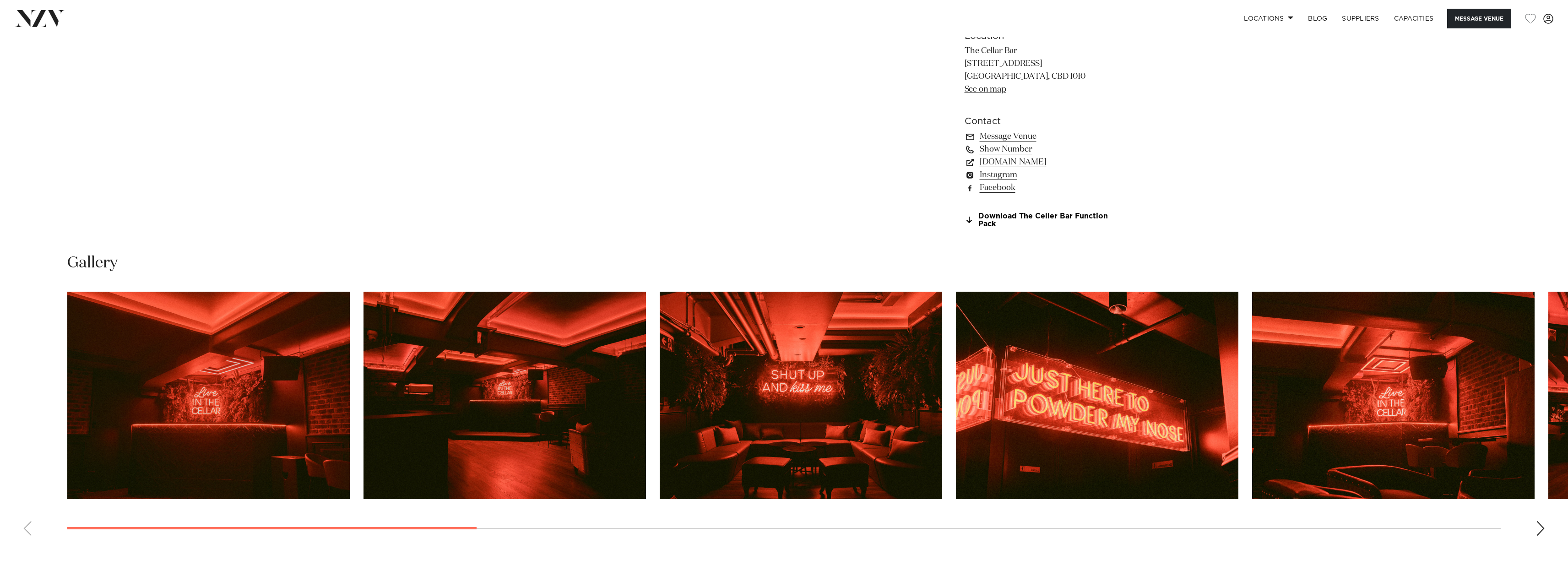
scroll to position [1190, 0]
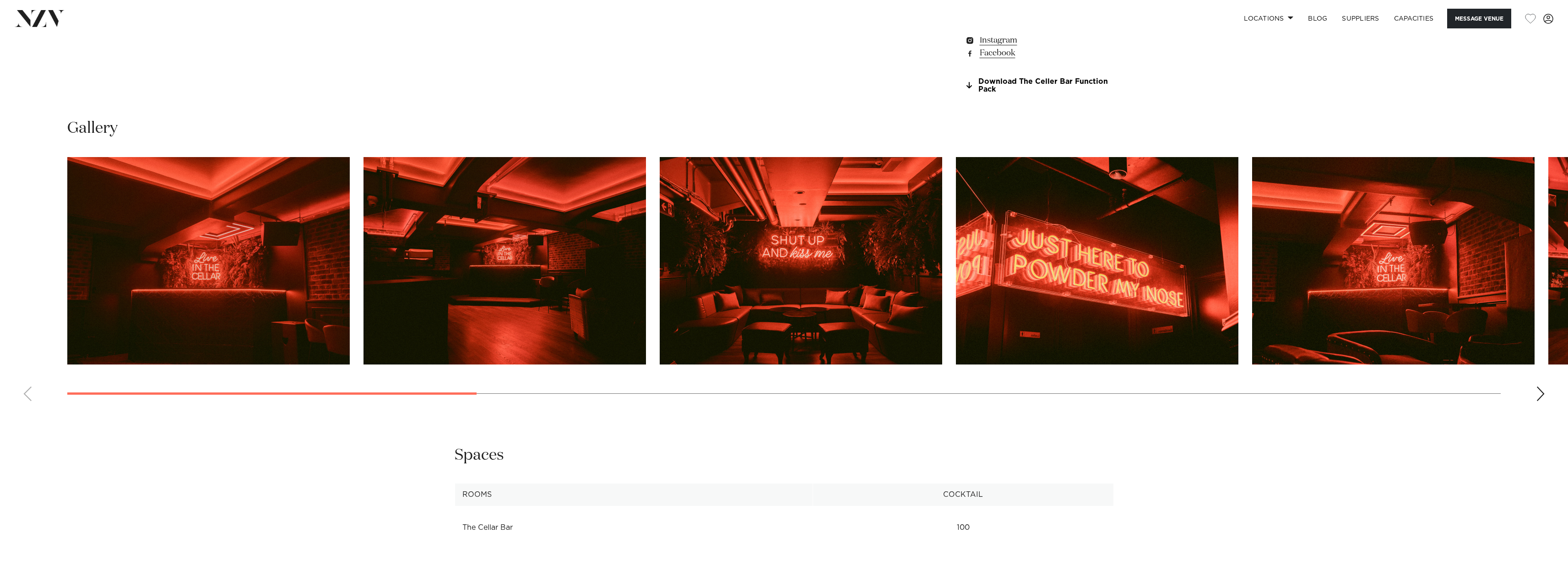
click at [1544, 397] on div "Next slide" at bounding box center [1540, 394] width 9 height 15
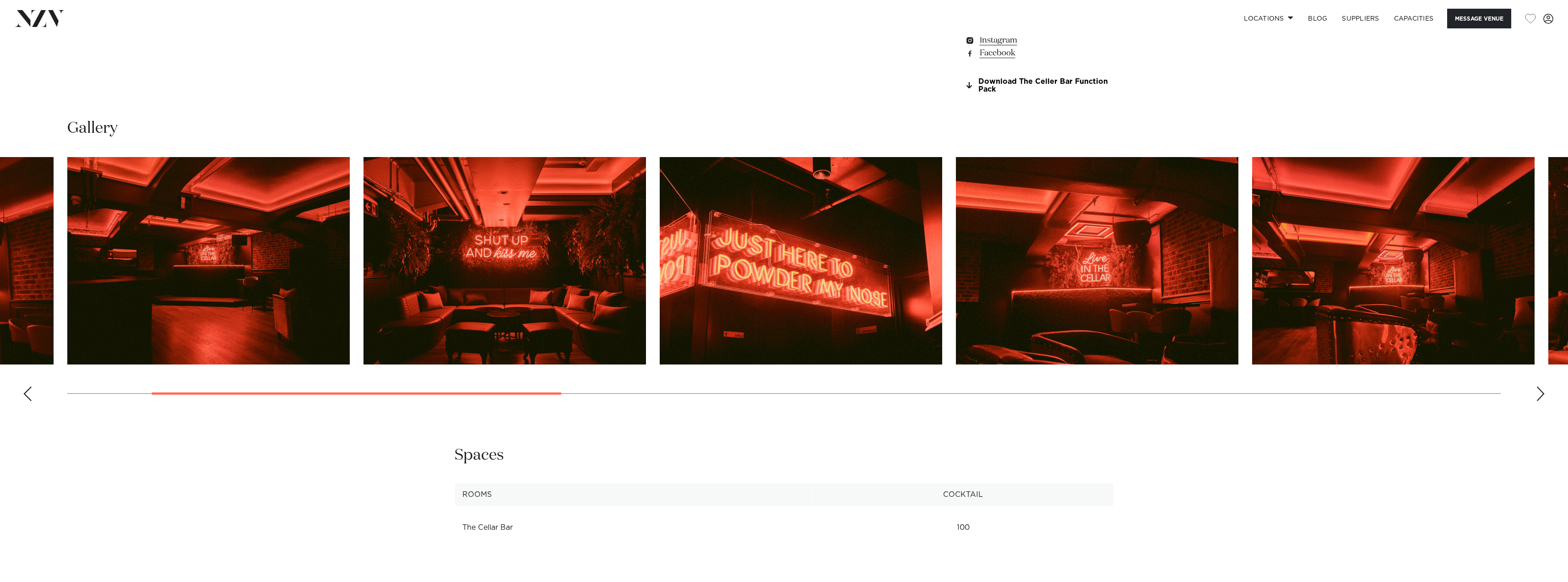
click at [1544, 397] on div "Next slide" at bounding box center [1540, 394] width 9 height 15
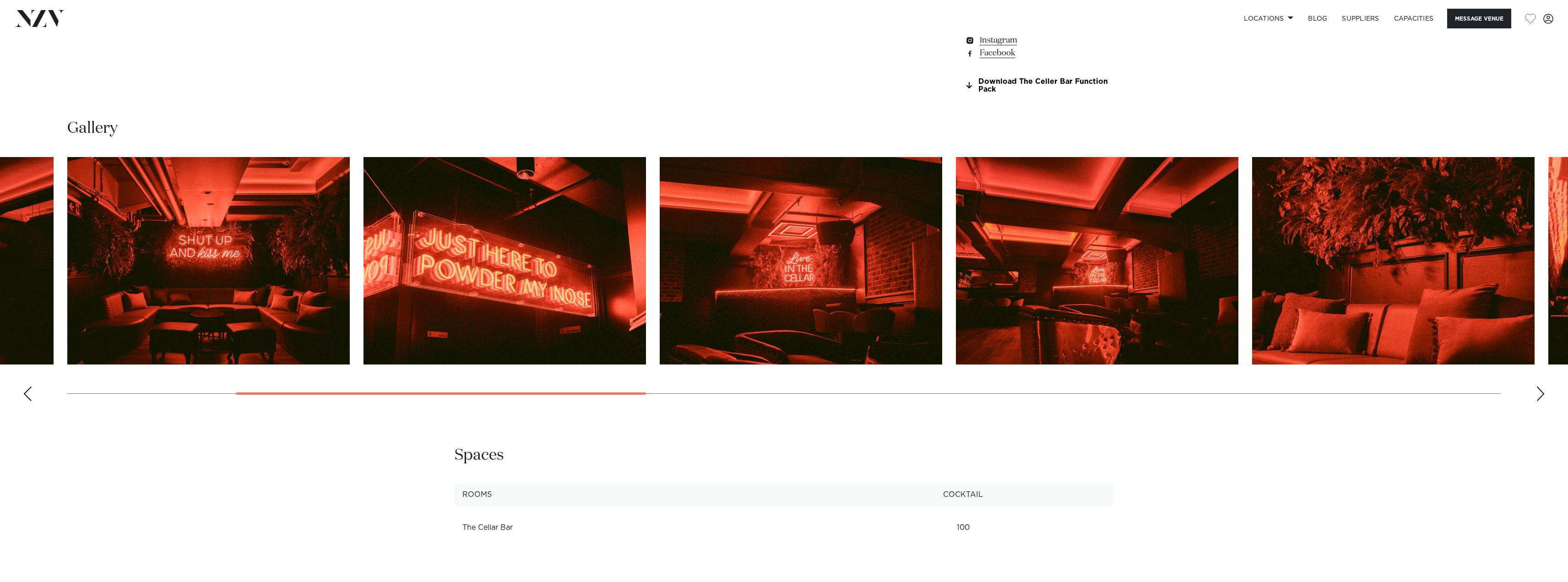
click at [1544, 397] on div "Next slide" at bounding box center [1540, 394] width 9 height 15
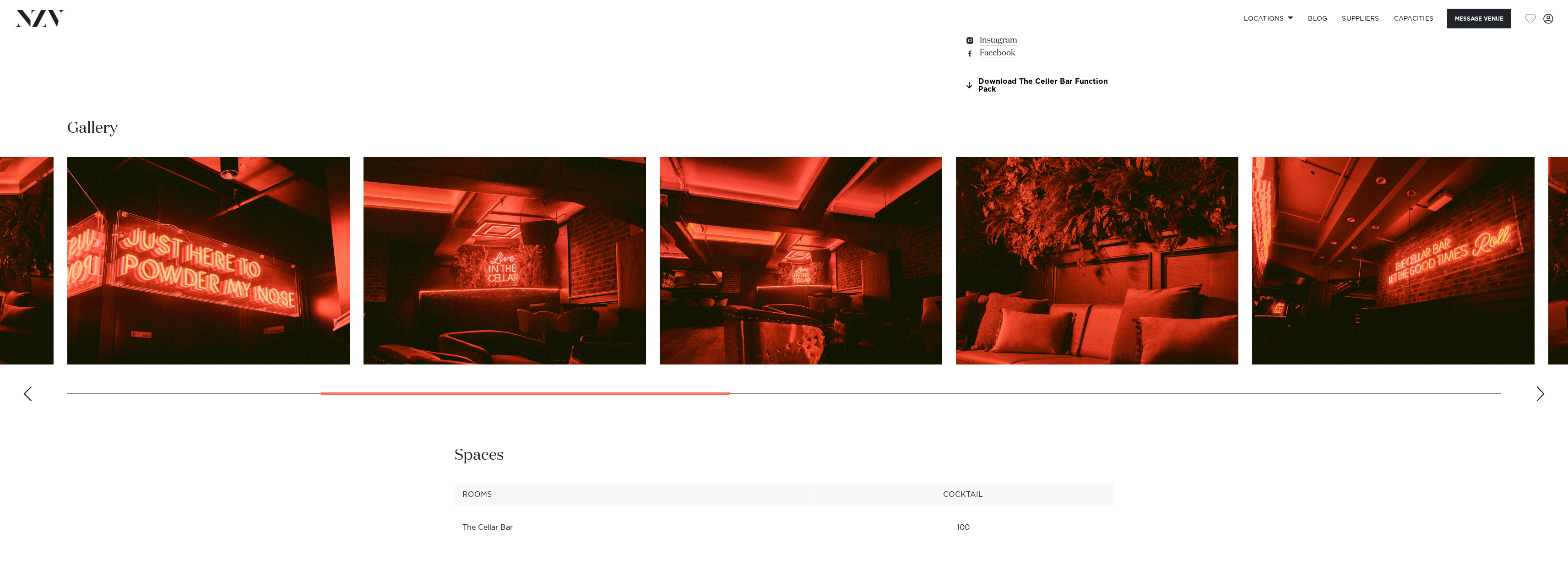
click at [1544, 397] on div "Next slide" at bounding box center [1540, 394] width 9 height 15
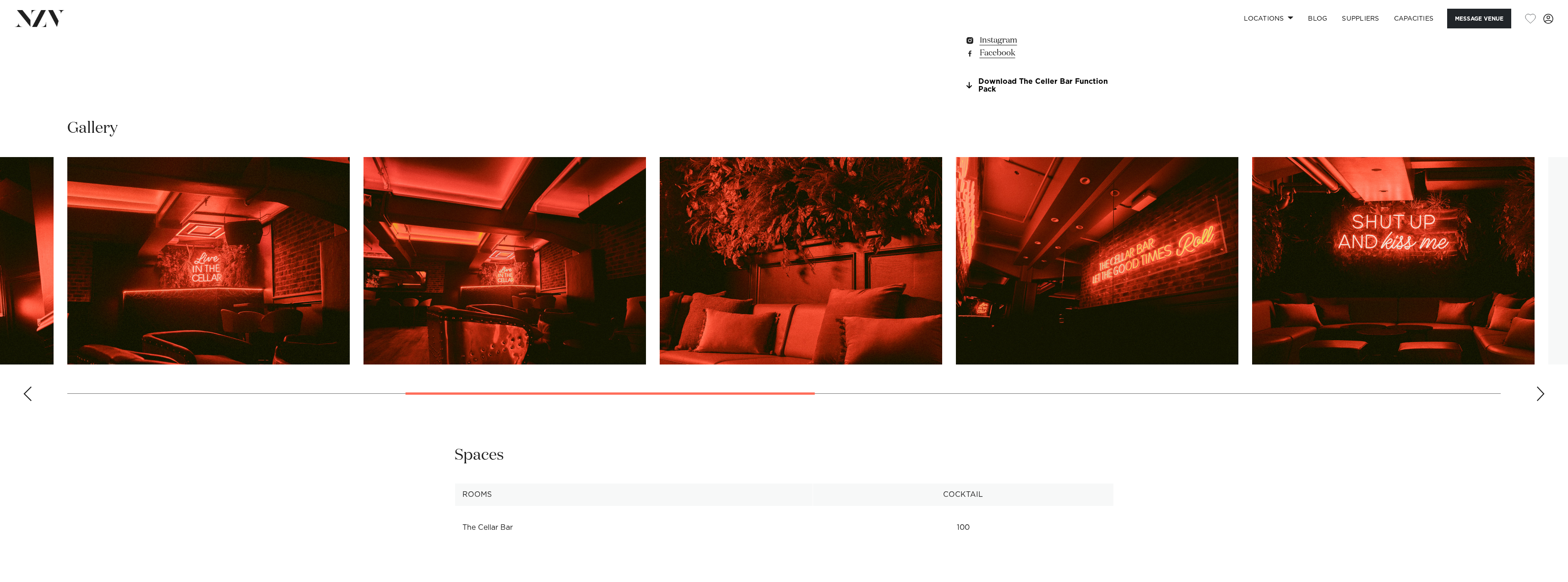
click at [1544, 397] on div "Next slide" at bounding box center [1540, 394] width 9 height 15
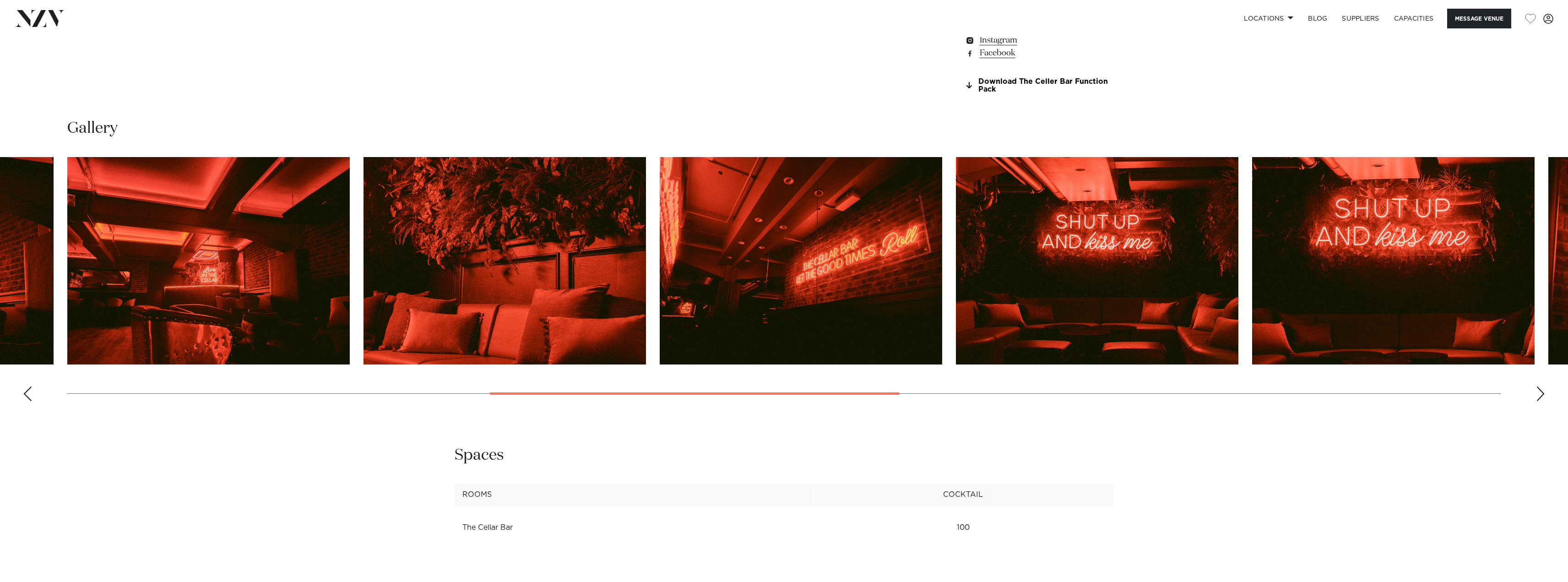
click at [1544, 397] on div "Next slide" at bounding box center [1540, 394] width 9 height 15
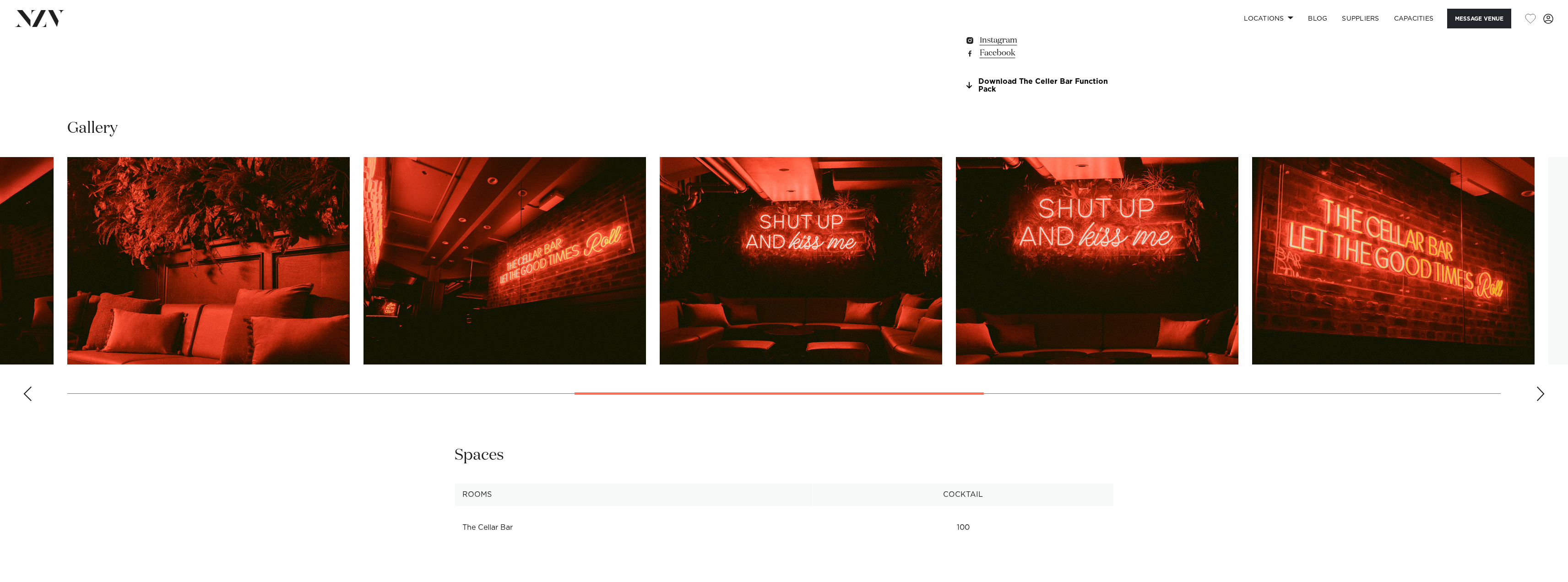
click at [1544, 397] on div "Next slide" at bounding box center [1540, 394] width 9 height 15
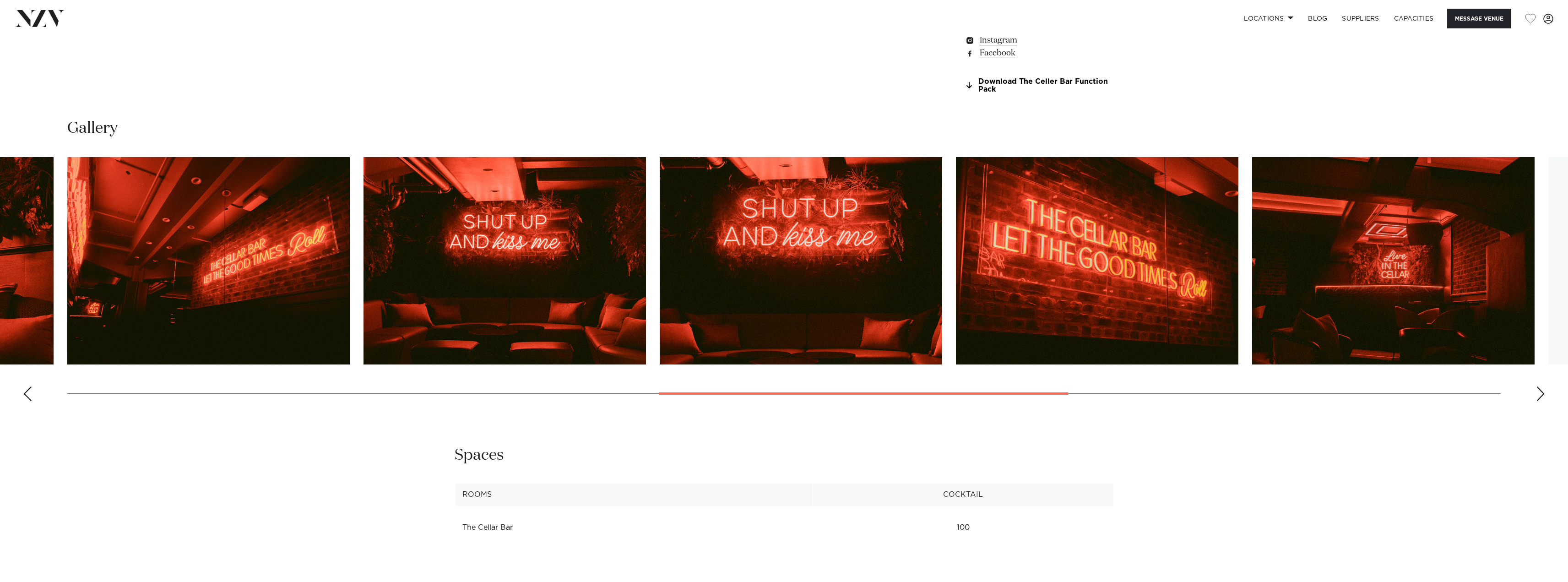
click at [1544, 397] on div "Next slide" at bounding box center [1540, 394] width 9 height 15
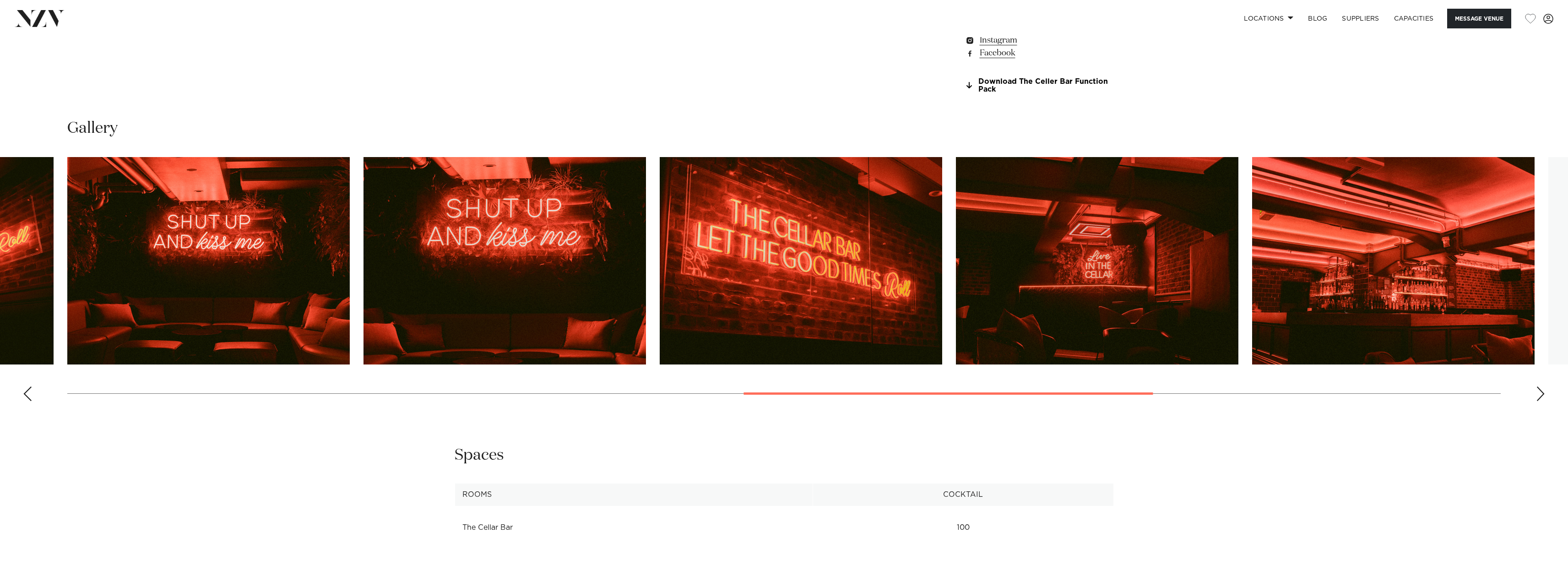
click at [1544, 397] on div "Next slide" at bounding box center [1540, 394] width 9 height 15
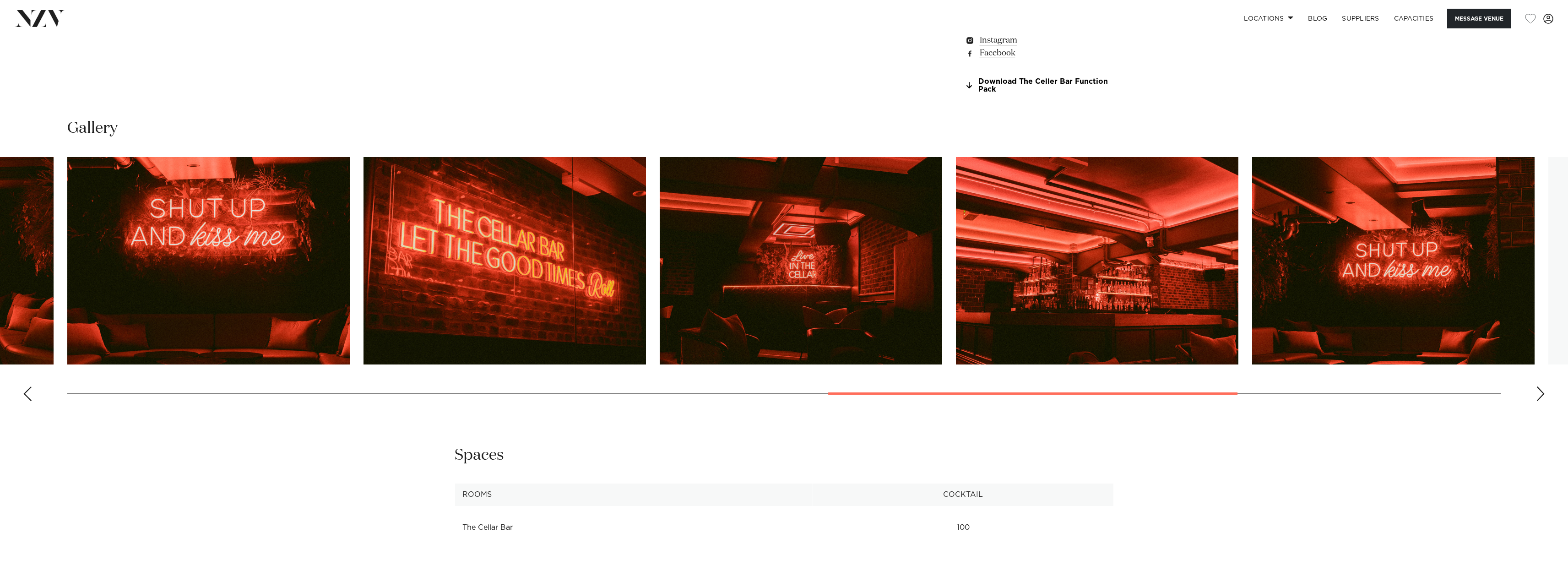
click at [1544, 397] on div "Next slide" at bounding box center [1540, 394] width 9 height 15
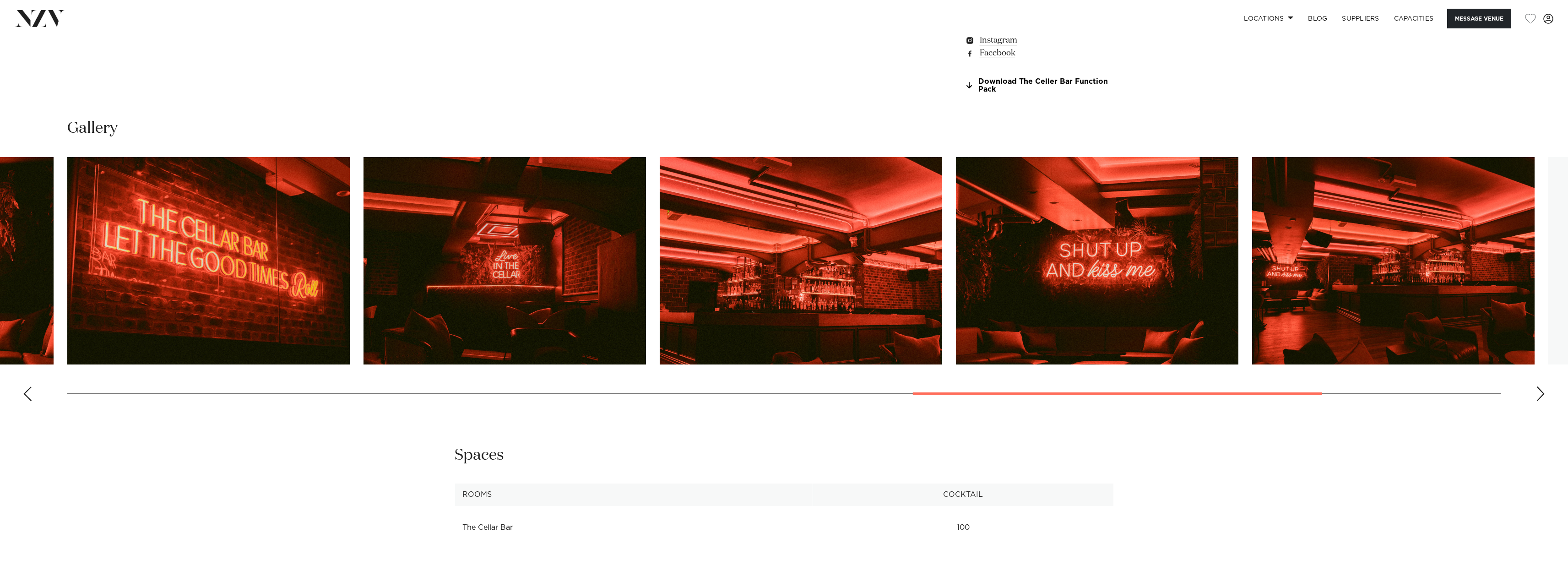
click at [1544, 397] on div "Next slide" at bounding box center [1540, 394] width 9 height 15
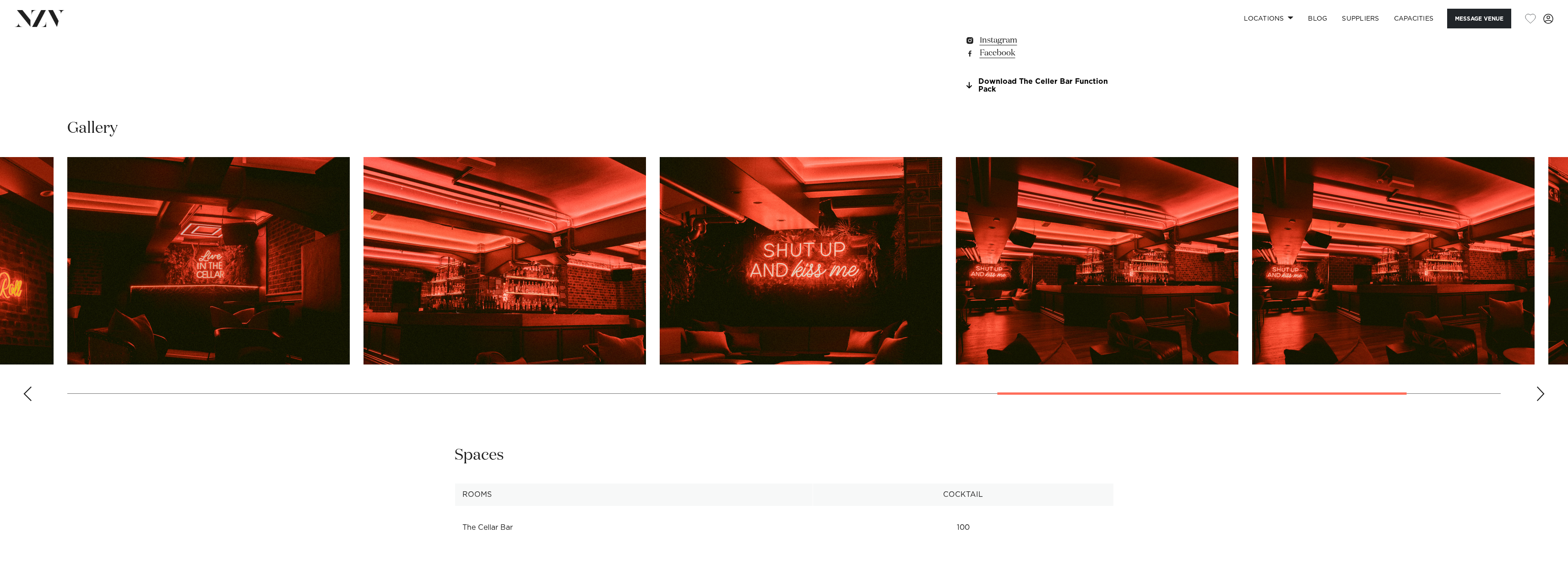
click at [1544, 397] on div "Next slide" at bounding box center [1540, 394] width 9 height 15
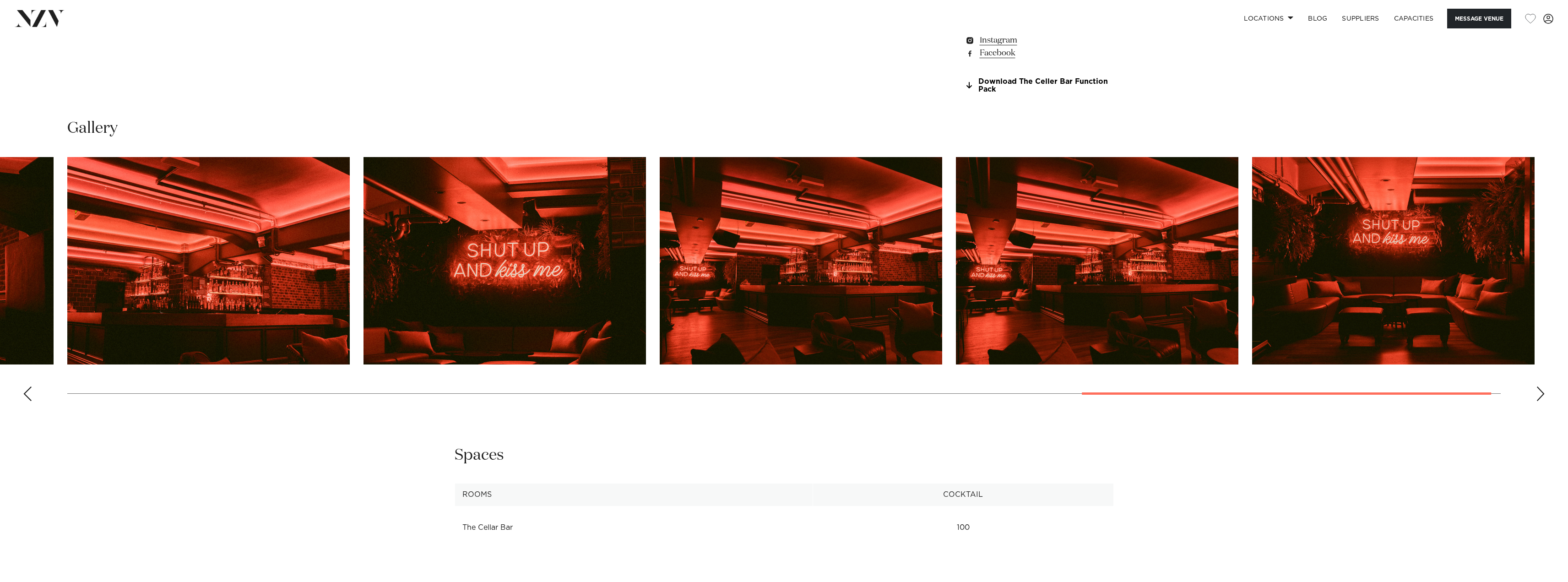
click at [1544, 397] on div "Next slide" at bounding box center [1540, 394] width 9 height 15
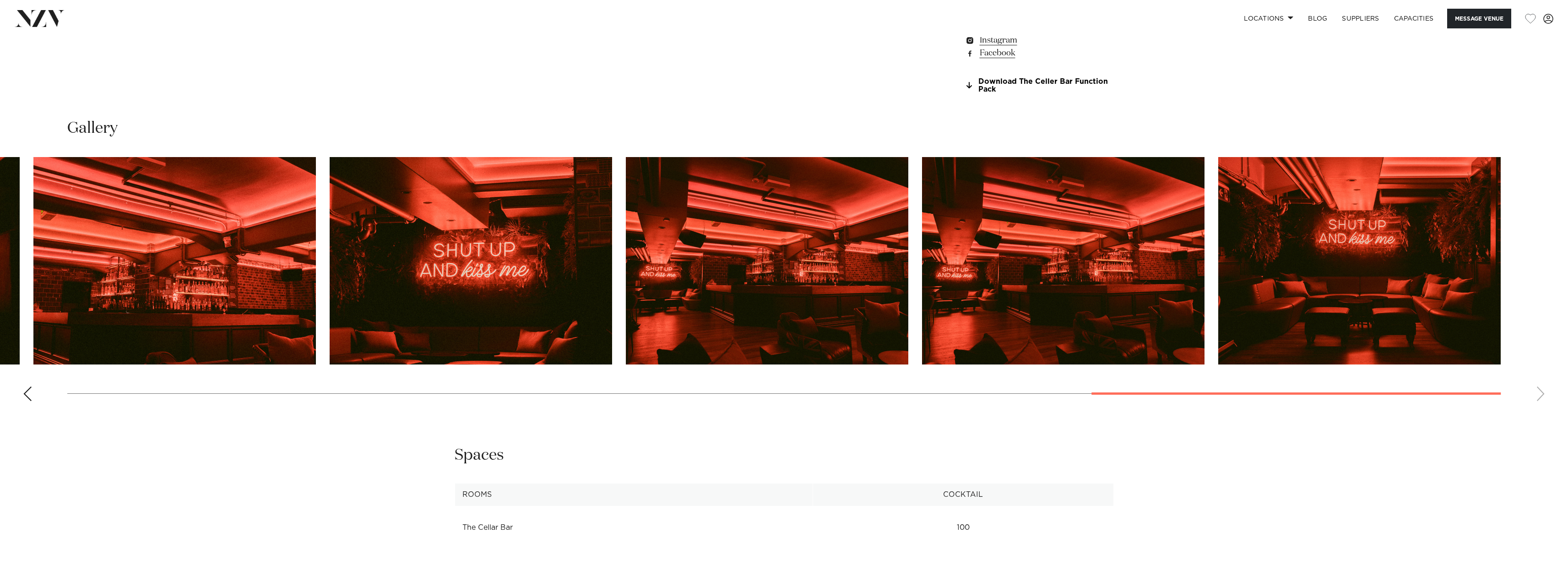
click at [1544, 397] on swiper-container at bounding box center [784, 282] width 1568 height 251
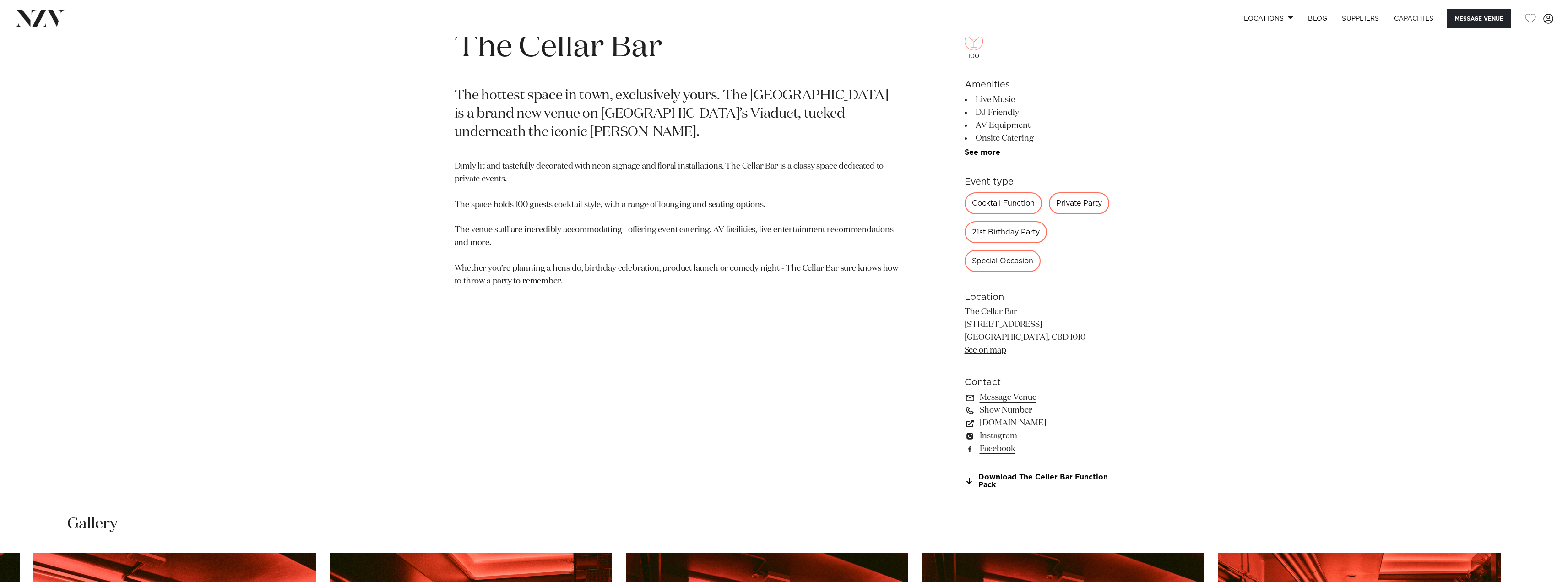
scroll to position [778, 0]
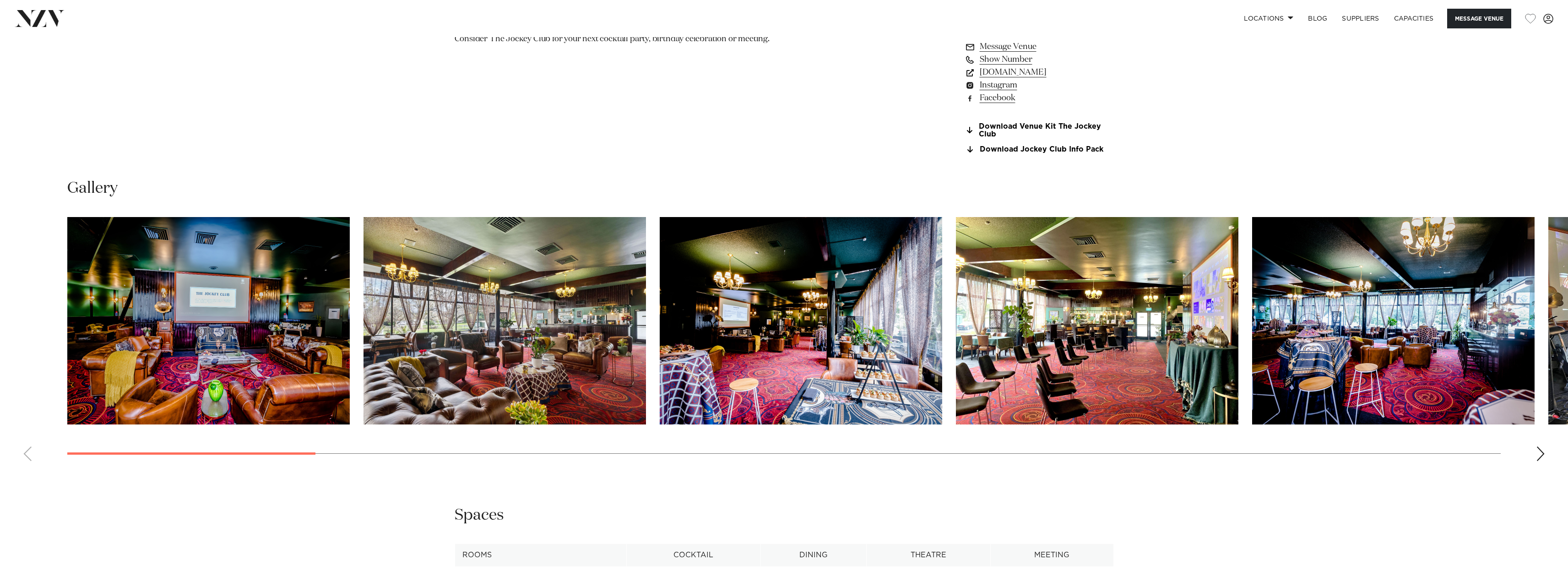
scroll to position [1145, 0]
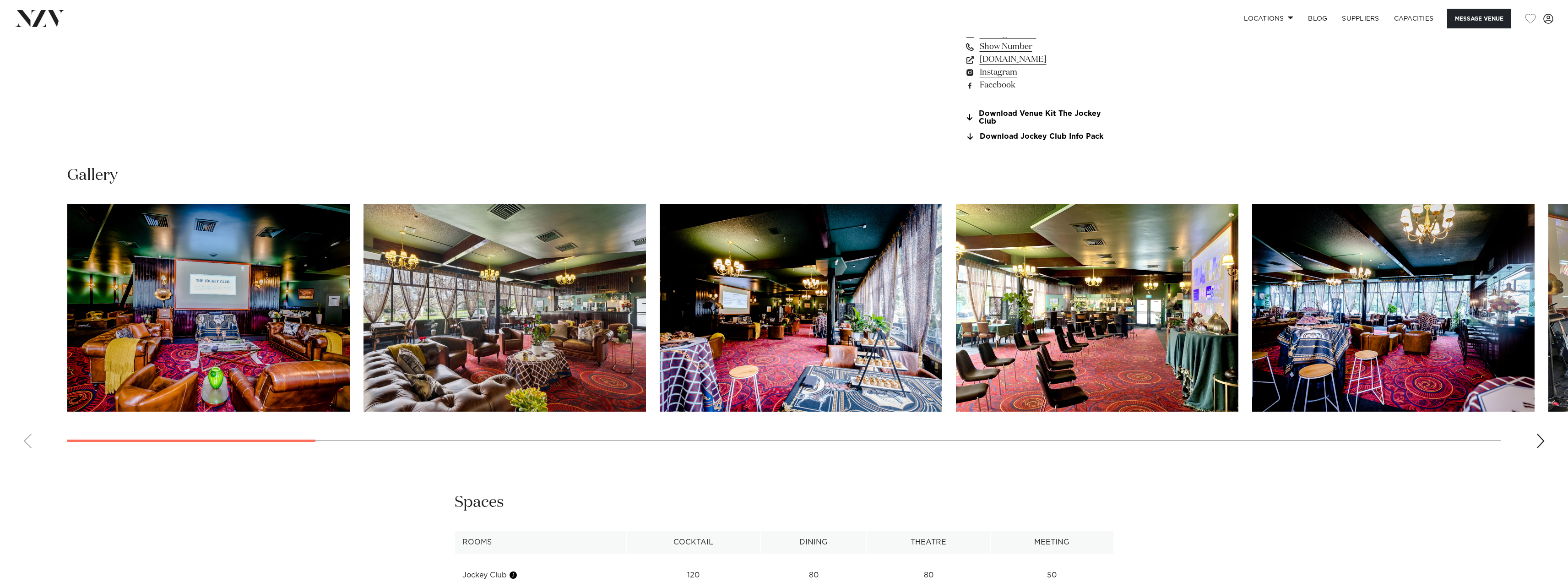
click at [1543, 438] on div "Next slide" at bounding box center [1540, 441] width 9 height 15
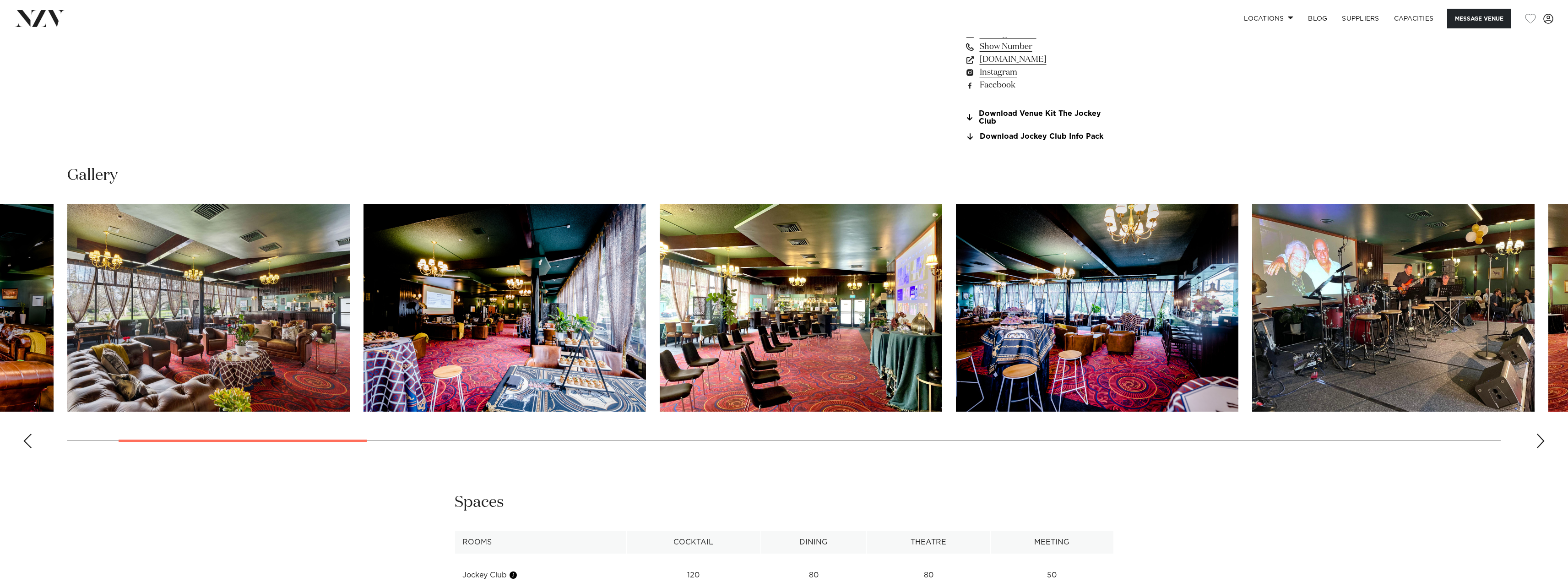
click at [1543, 438] on div "Next slide" at bounding box center [1540, 441] width 9 height 15
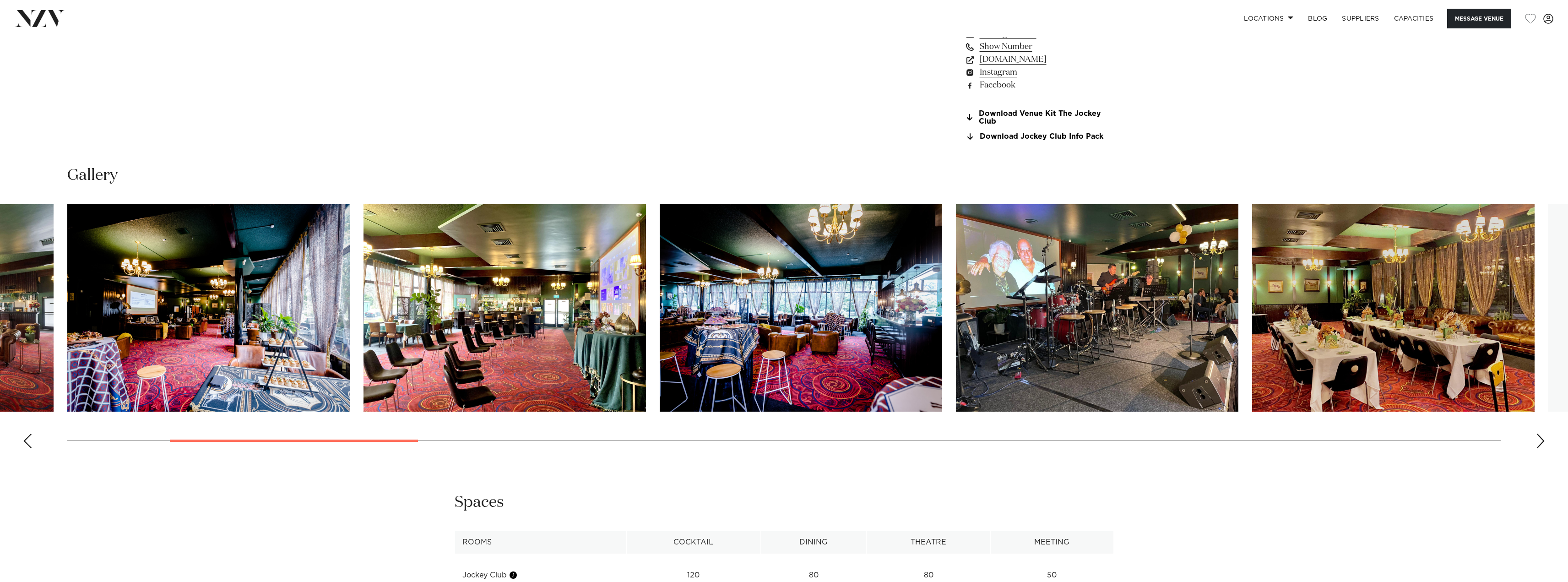
click at [1543, 438] on div "Next slide" at bounding box center [1540, 441] width 9 height 15
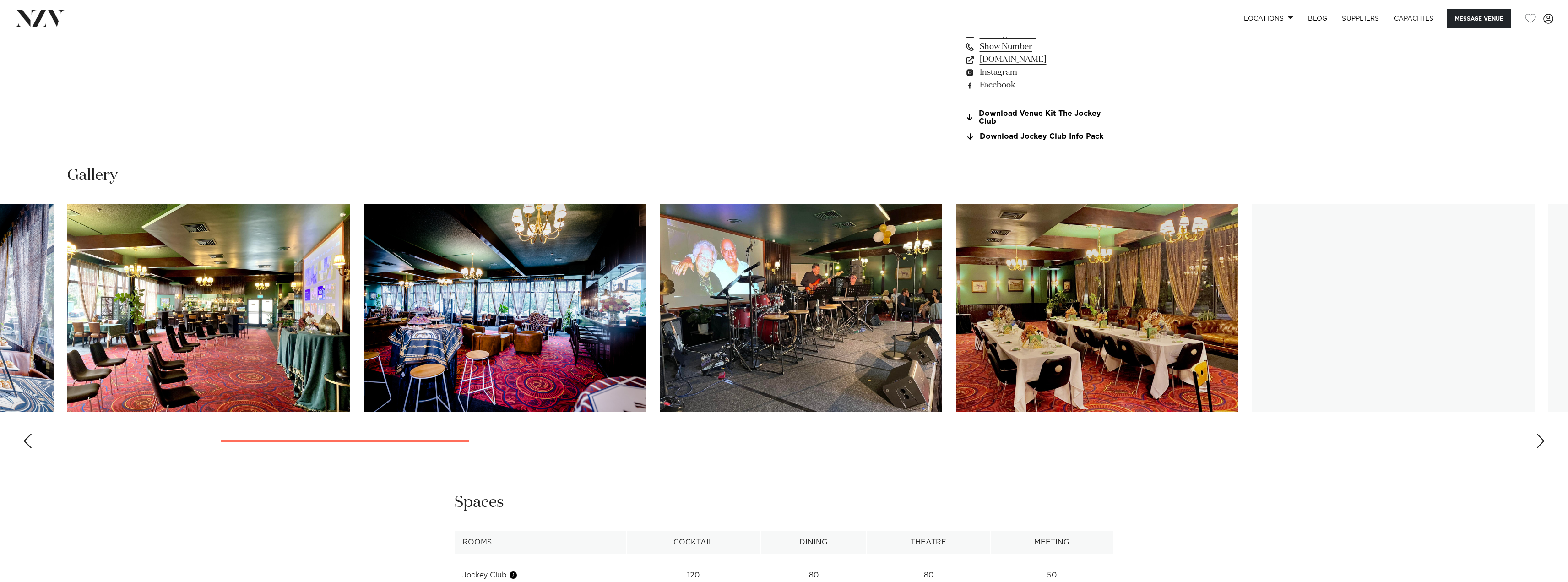
click at [1543, 438] on div "Next slide" at bounding box center [1540, 441] width 9 height 15
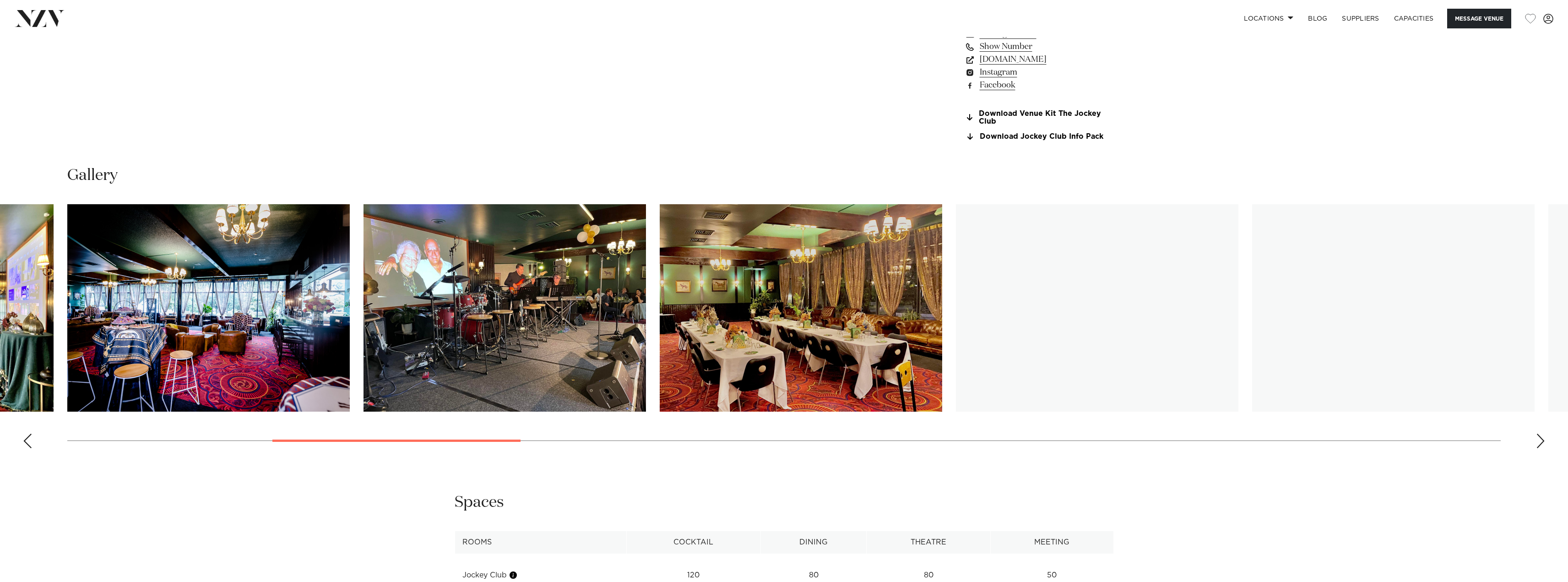
click at [1543, 438] on div "Next slide" at bounding box center [1540, 441] width 9 height 15
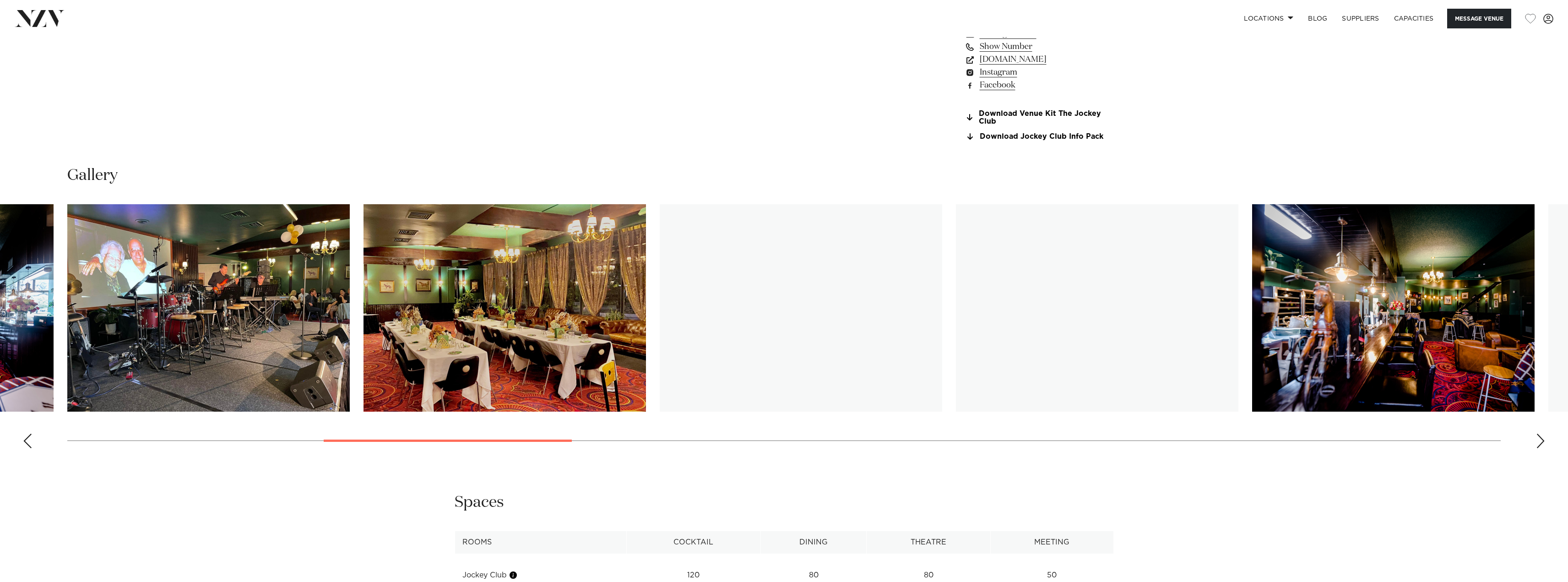
click at [1543, 438] on div "Next slide" at bounding box center [1540, 441] width 9 height 15
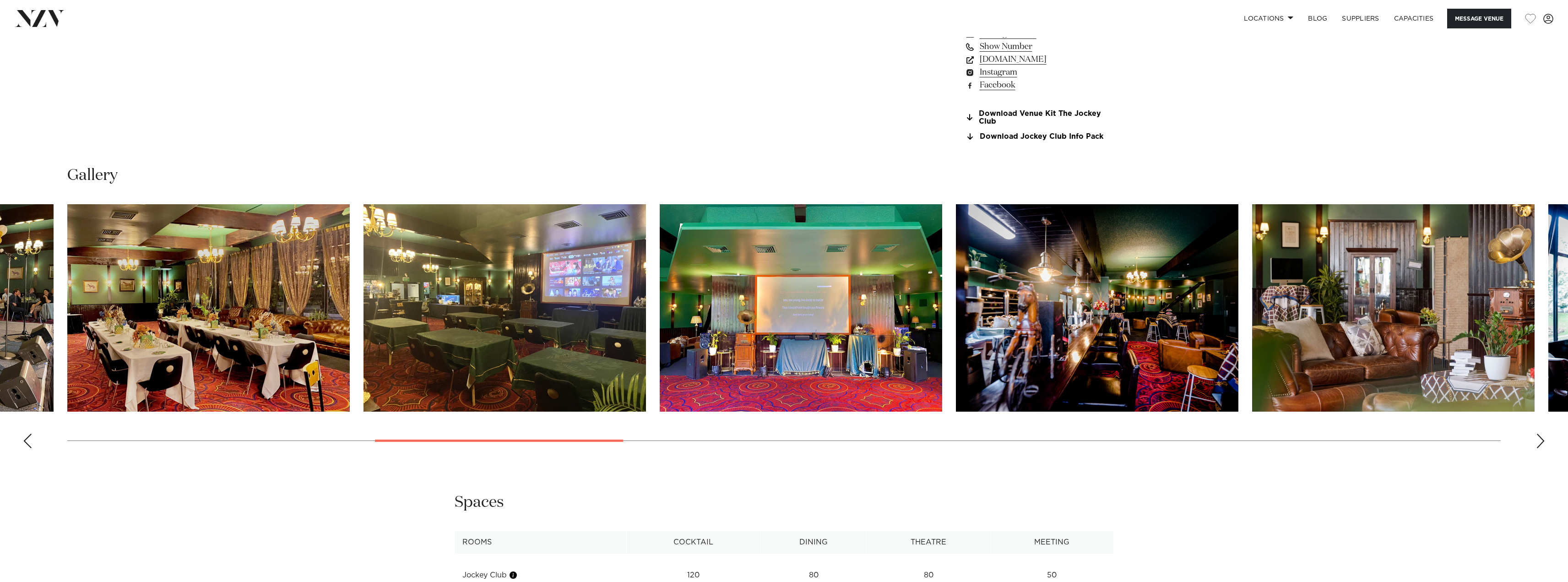
click at [1542, 439] on div "Next slide" at bounding box center [1540, 441] width 9 height 15
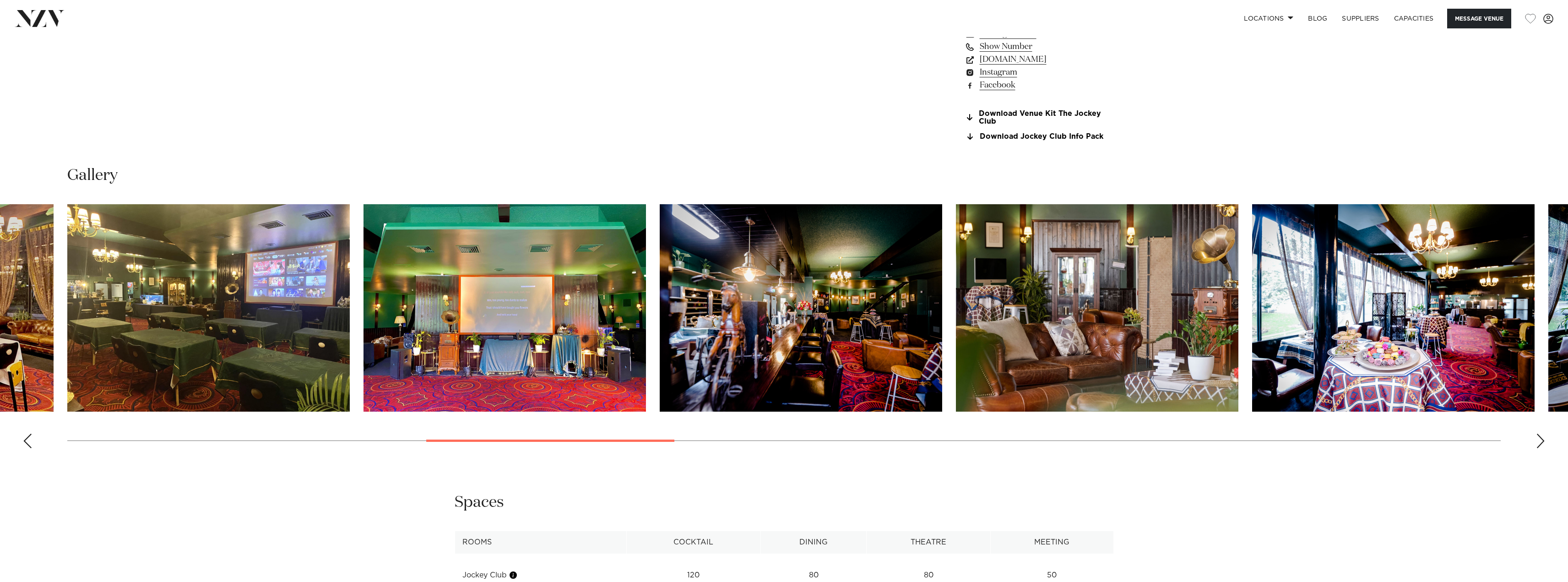
click at [1542, 439] on div "Next slide" at bounding box center [1540, 441] width 9 height 15
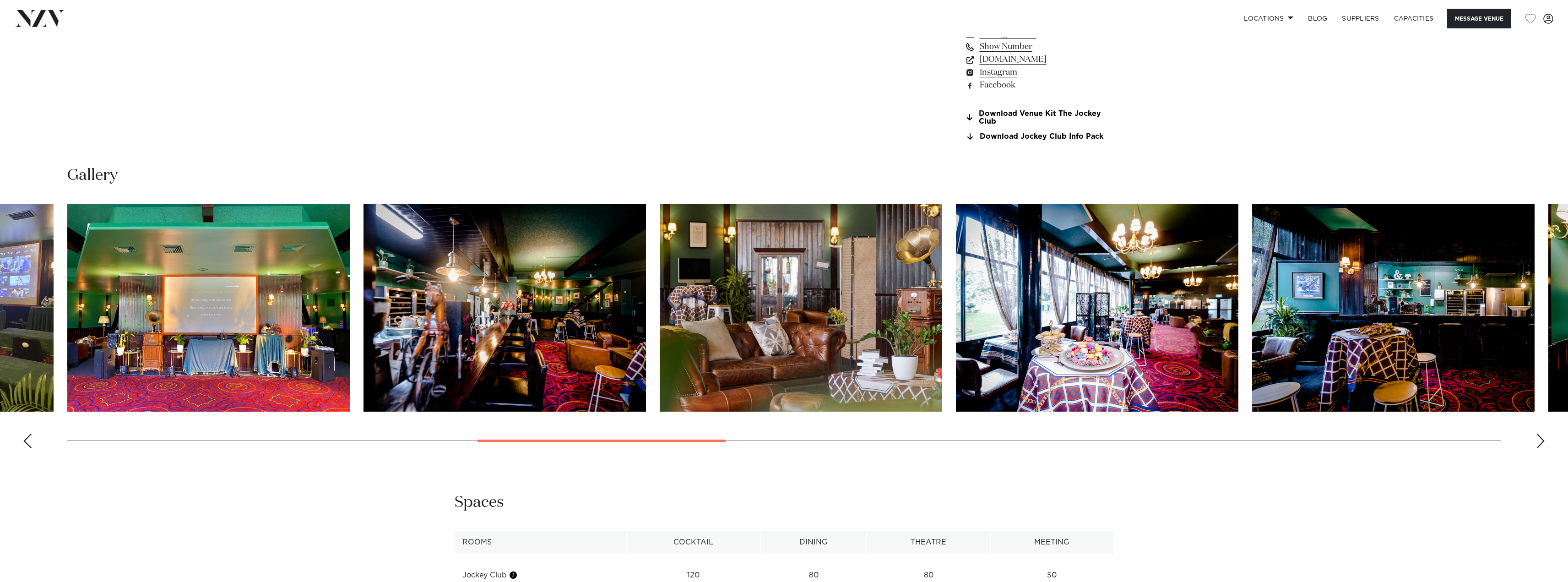
click at [1542, 439] on div "Next slide" at bounding box center [1540, 441] width 9 height 15
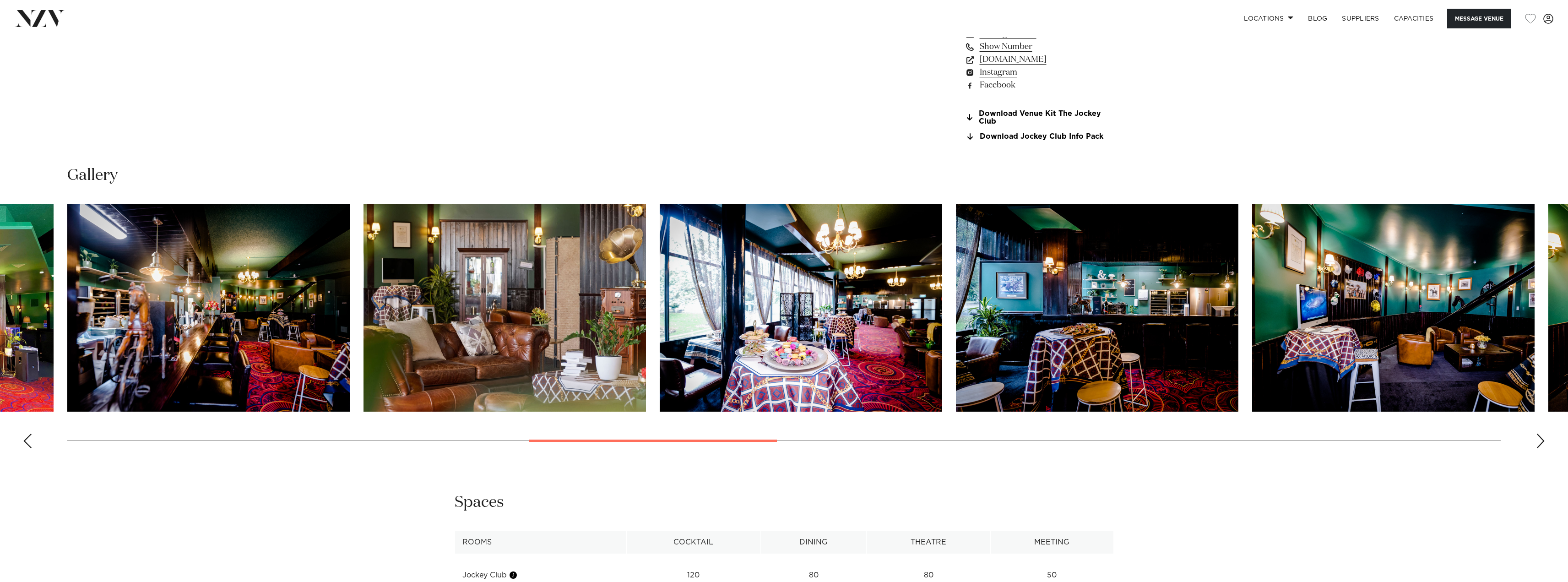
click at [1542, 439] on div "Next slide" at bounding box center [1540, 441] width 9 height 15
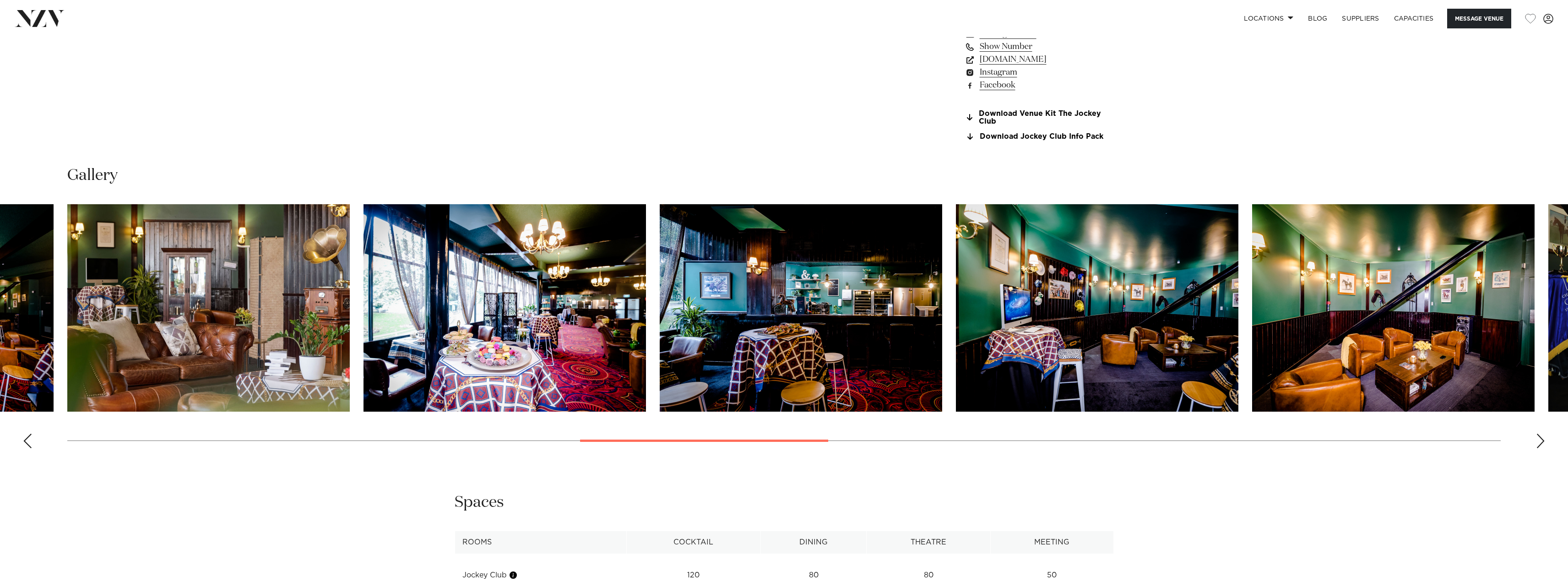
click at [1542, 439] on div "Next slide" at bounding box center [1540, 441] width 9 height 15
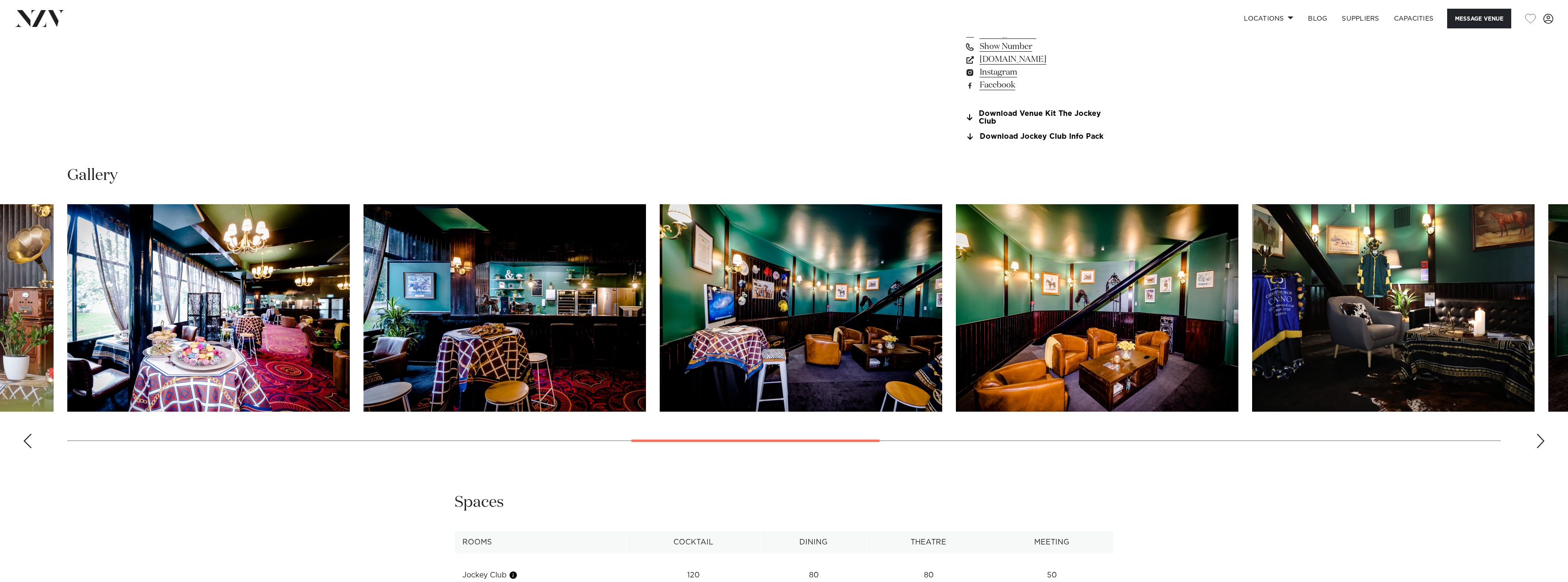
click at [1542, 439] on div "Next slide" at bounding box center [1540, 441] width 9 height 15
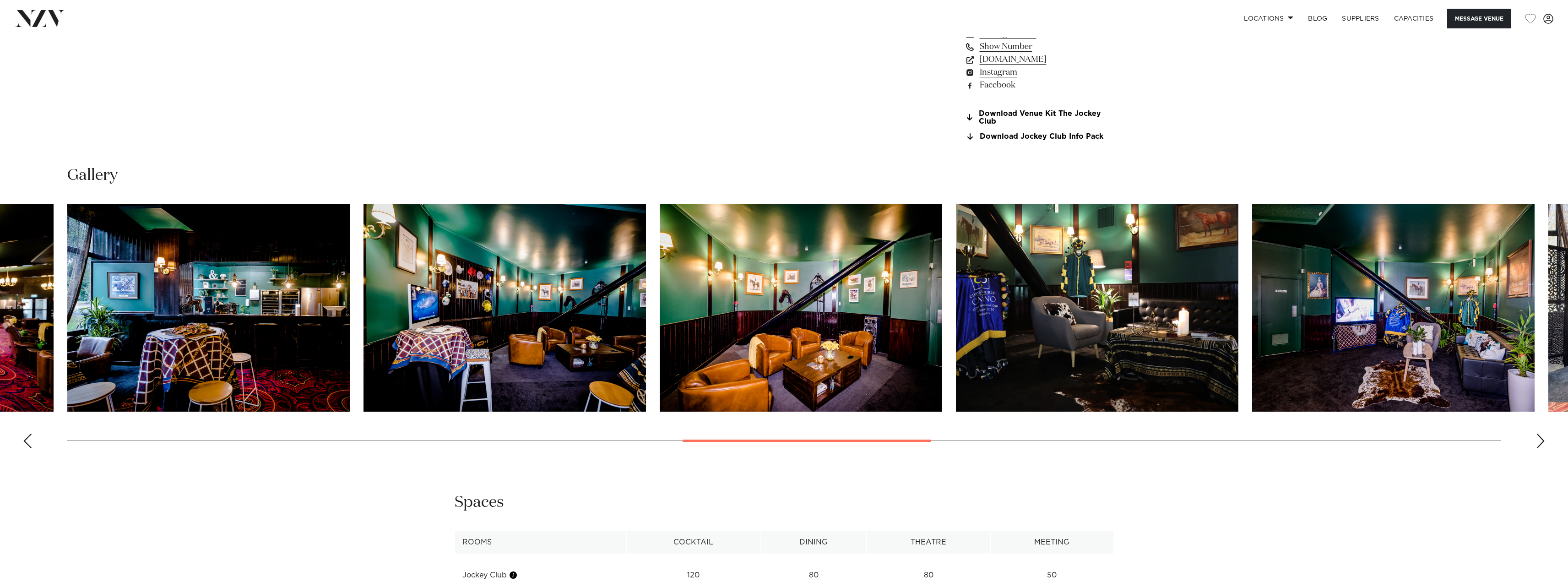
click at [1542, 439] on div "Next slide" at bounding box center [1540, 441] width 9 height 15
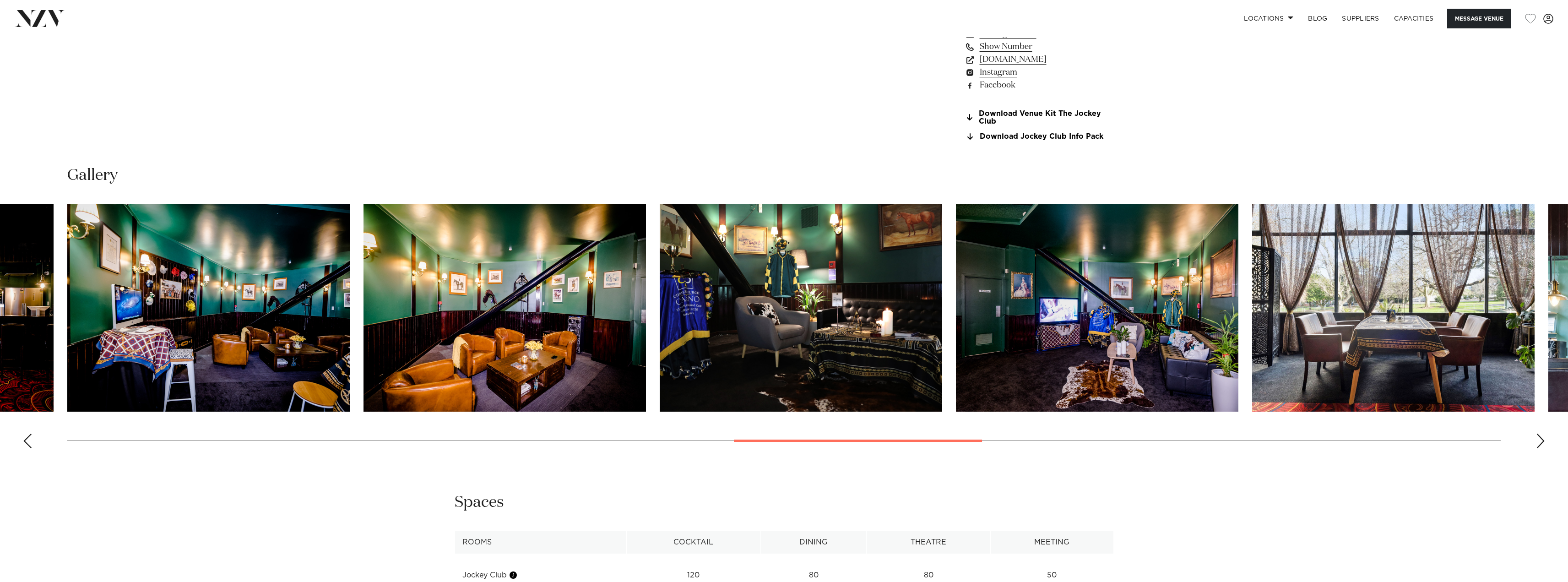
click at [1542, 439] on div "Next slide" at bounding box center [1540, 441] width 9 height 15
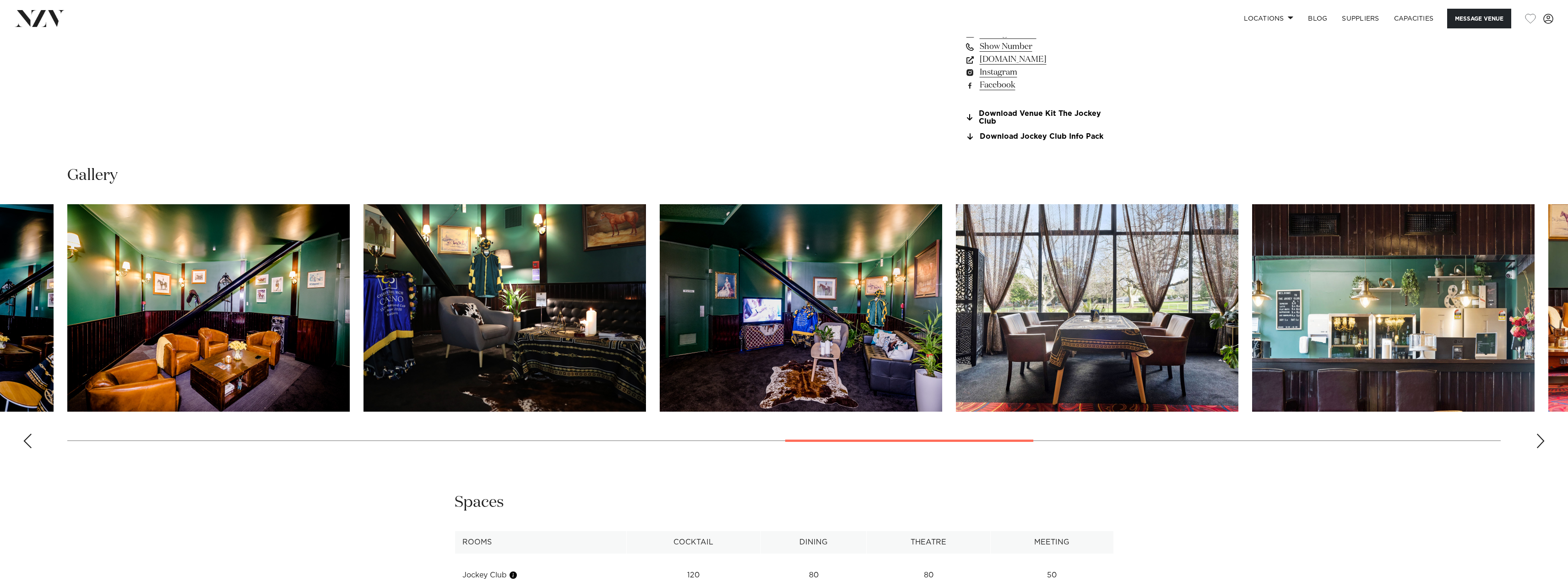
click at [1542, 439] on div "Next slide" at bounding box center [1540, 441] width 9 height 15
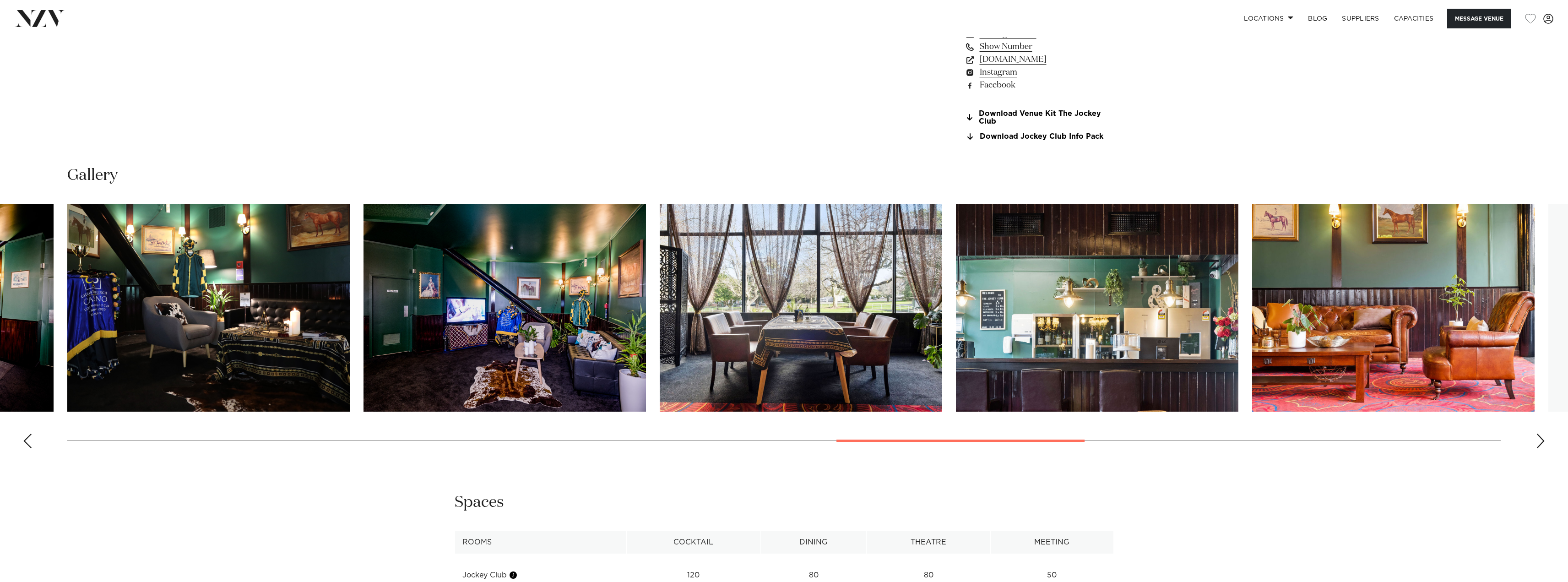
click at [1542, 439] on div "Next slide" at bounding box center [1540, 441] width 9 height 15
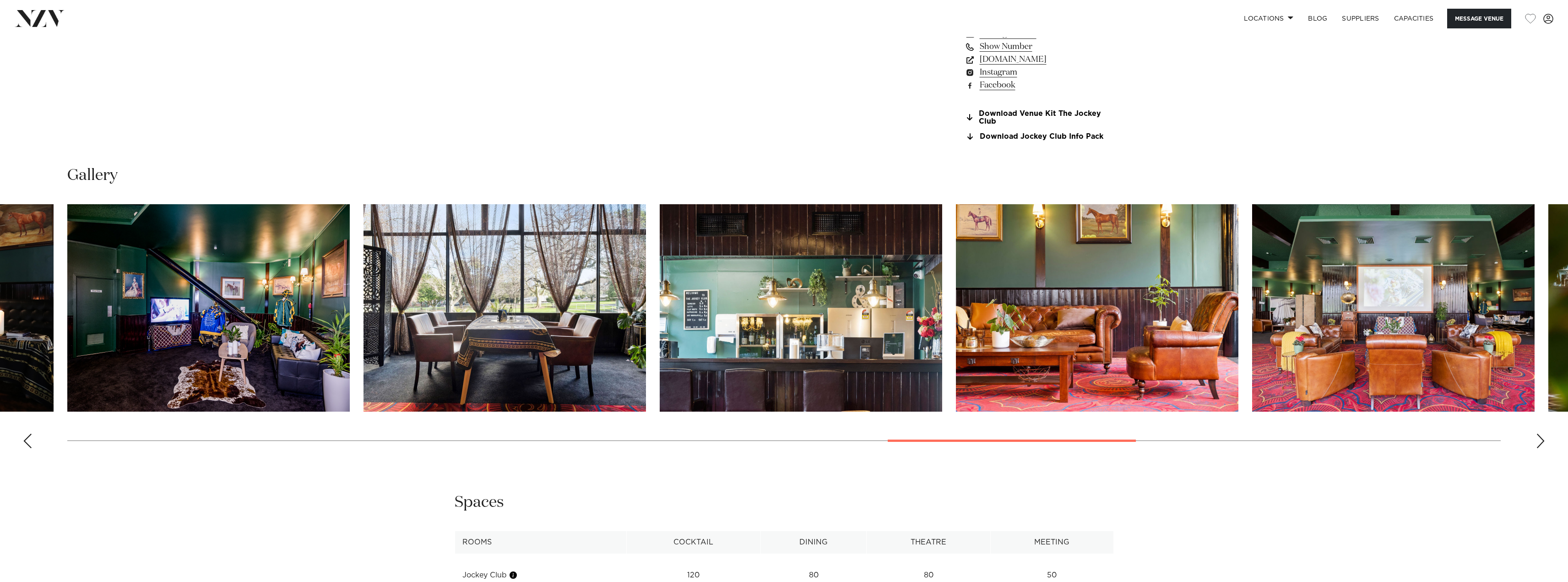
click at [1542, 439] on div "Next slide" at bounding box center [1540, 441] width 9 height 15
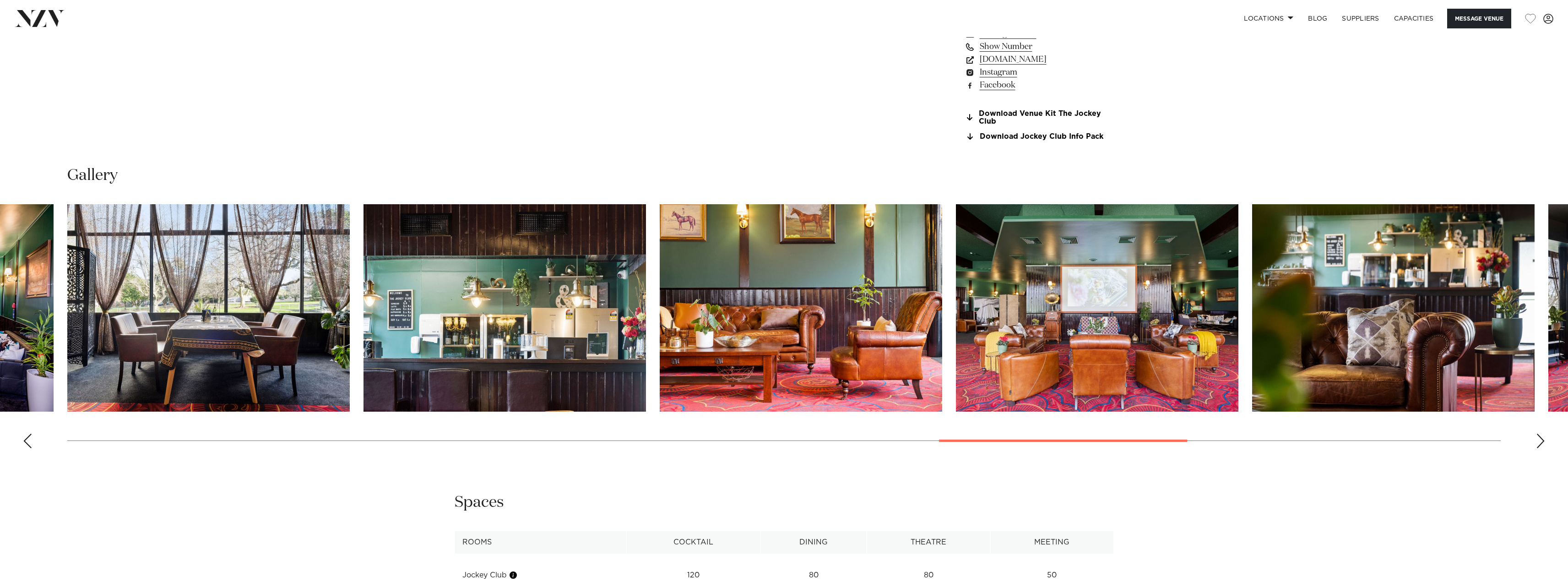
click at [1542, 439] on div "Next slide" at bounding box center [1540, 441] width 9 height 15
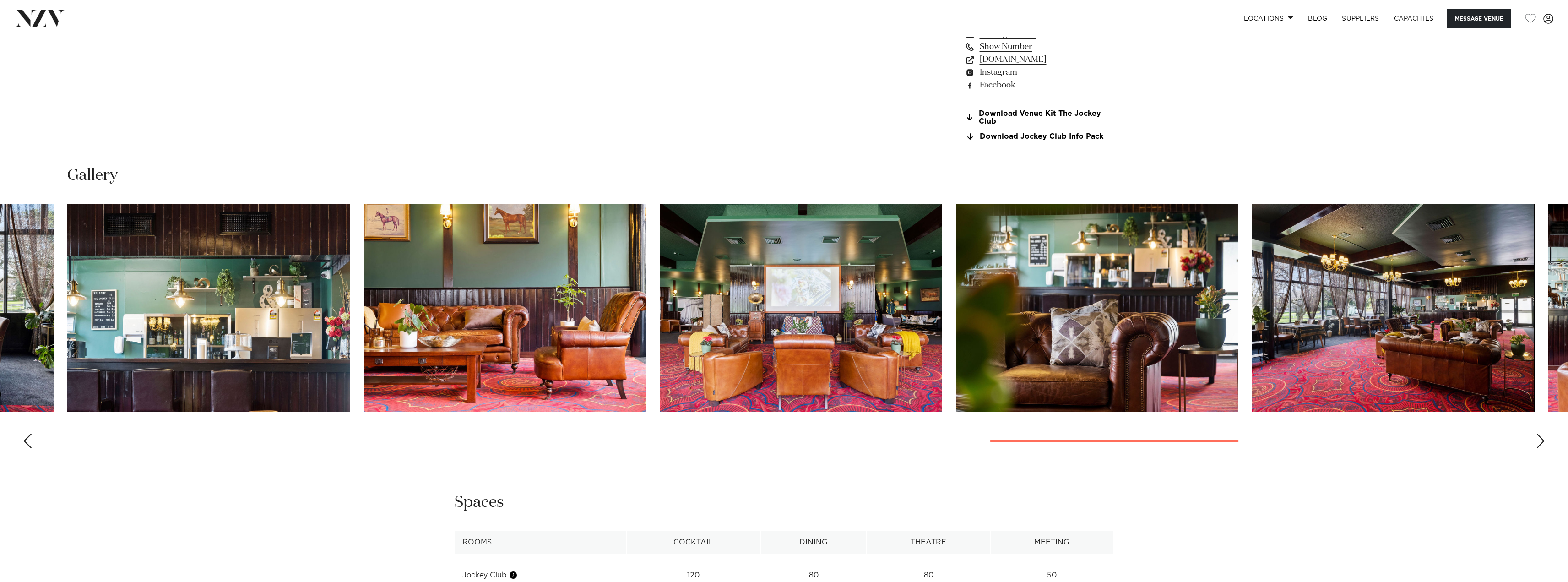
click at [1542, 439] on div "Next slide" at bounding box center [1540, 441] width 9 height 15
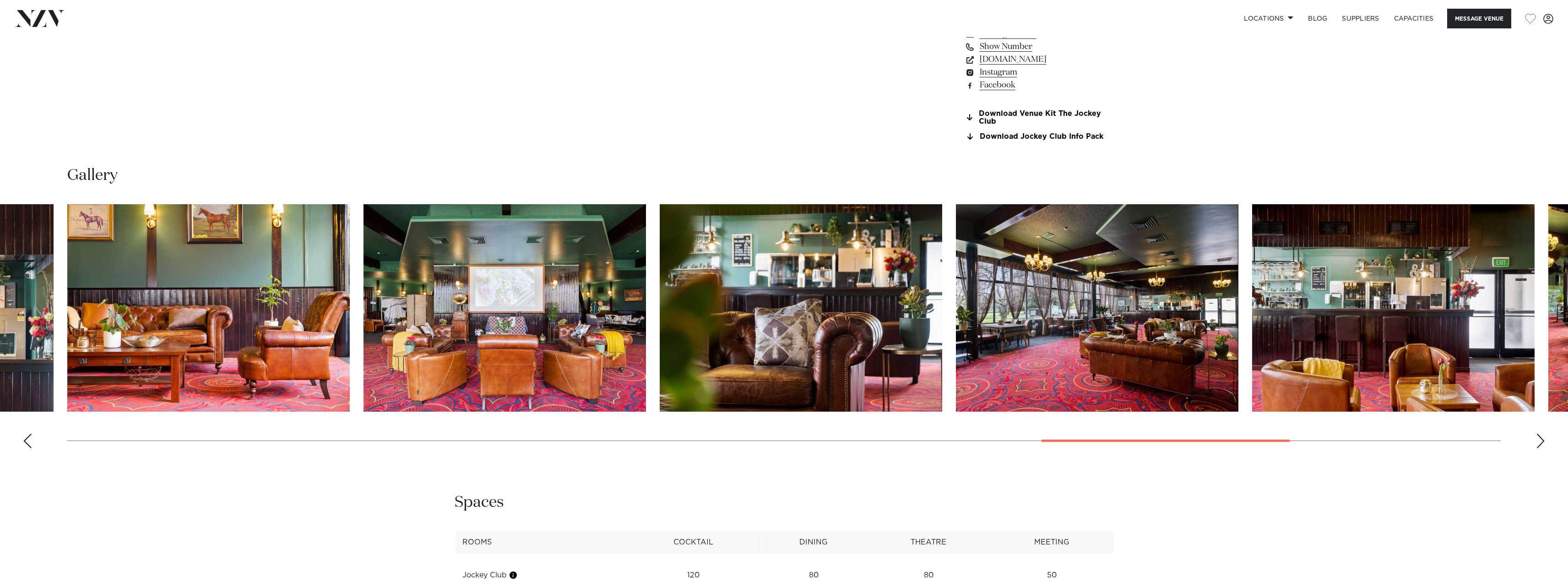
click at [1542, 439] on div "Next slide" at bounding box center [1540, 441] width 9 height 15
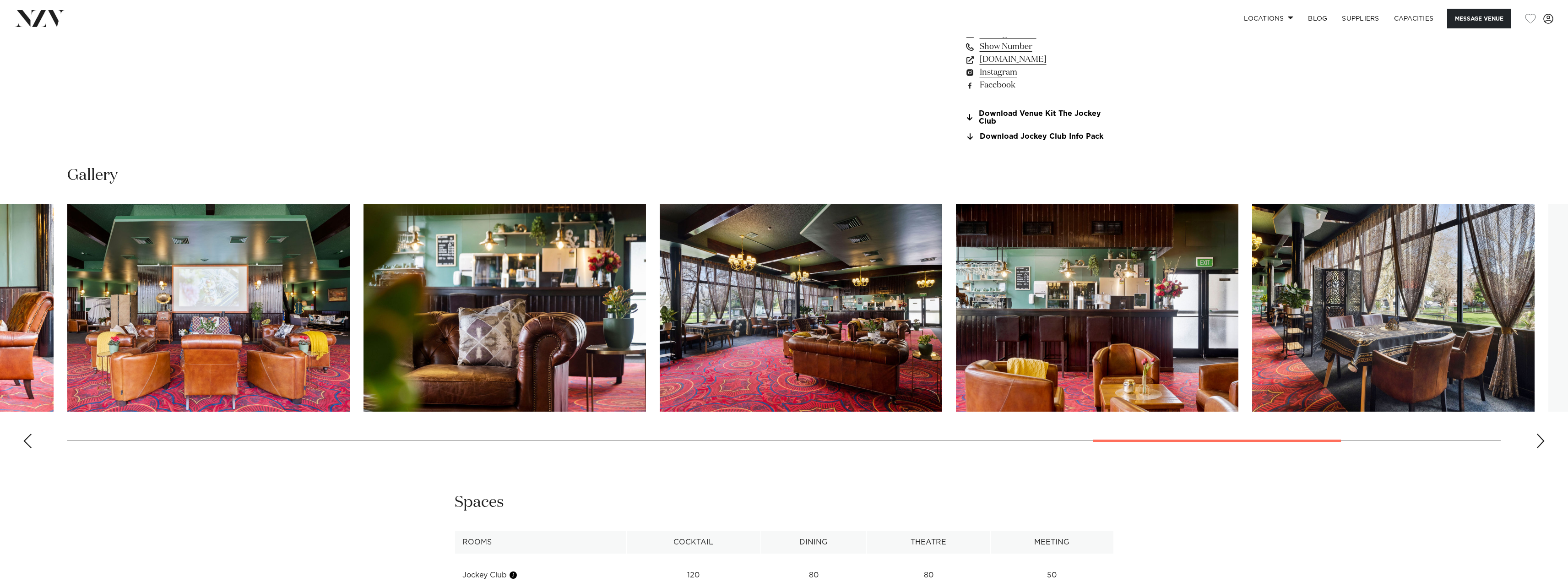
click at [1542, 439] on div "Next slide" at bounding box center [1540, 441] width 9 height 15
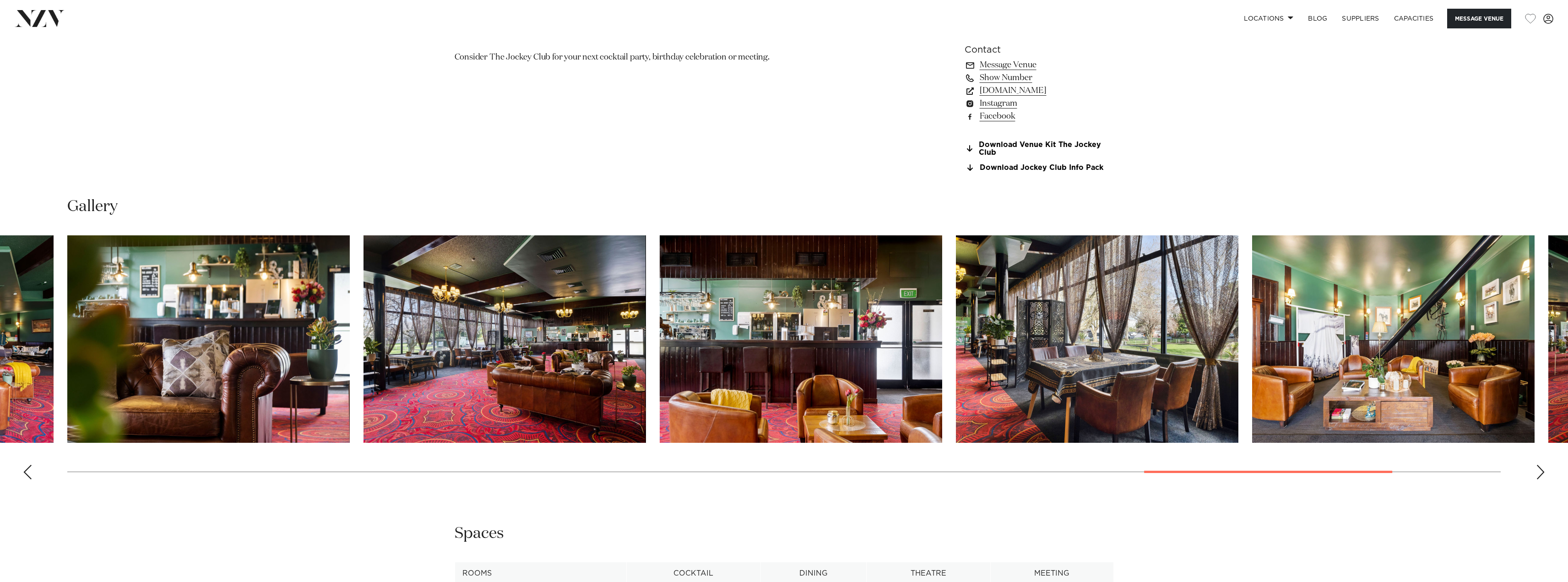
scroll to position [1099, 0]
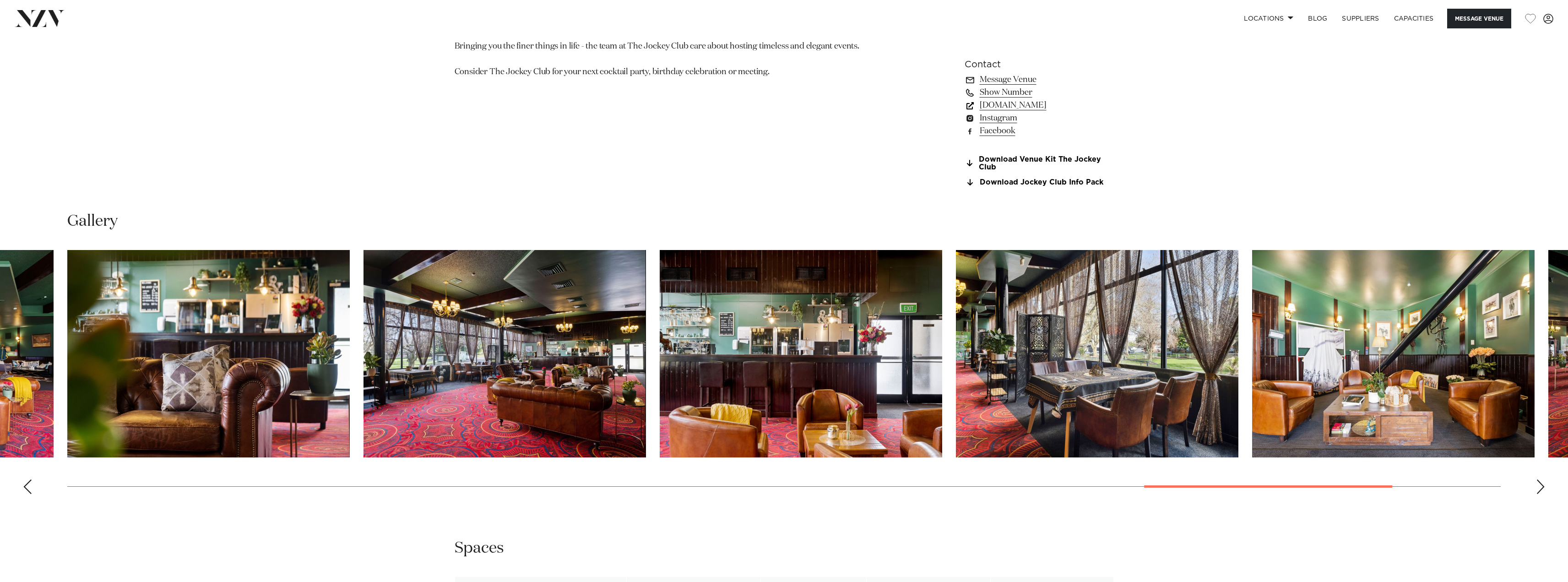
click at [1055, 108] on link "www.thejockeyclubnz.com" at bounding box center [1039, 106] width 149 height 13
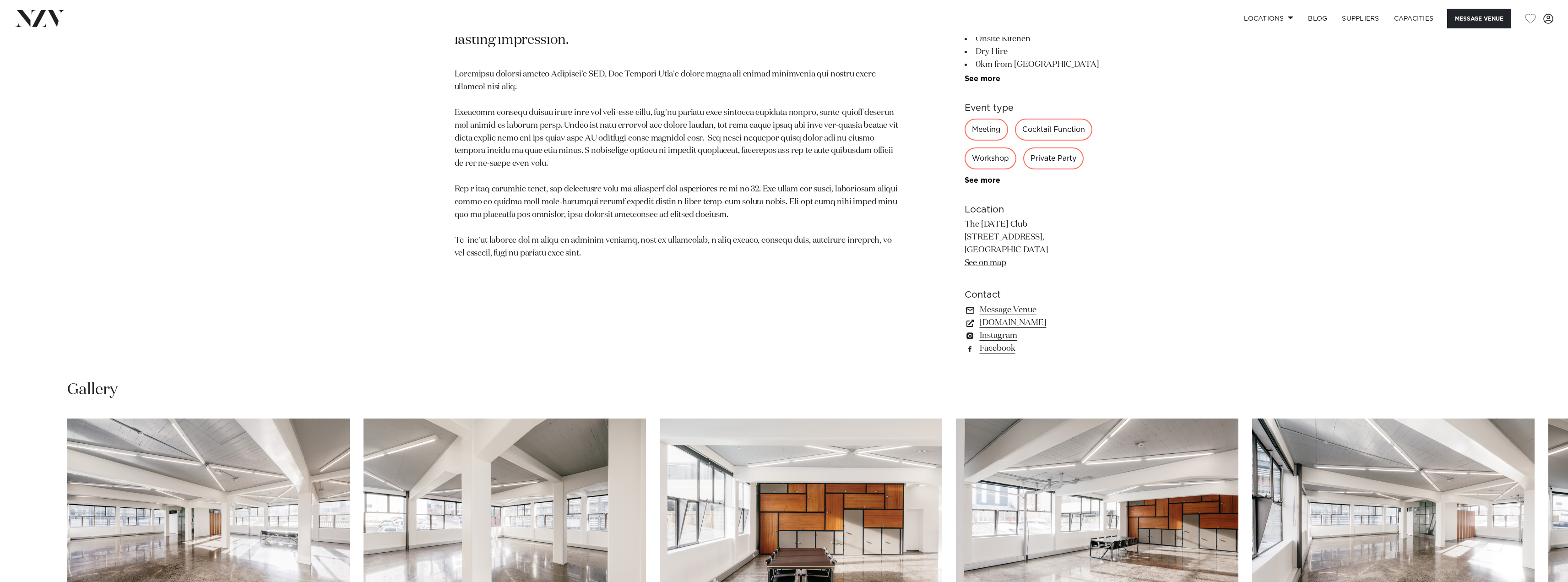
scroll to position [1007, 0]
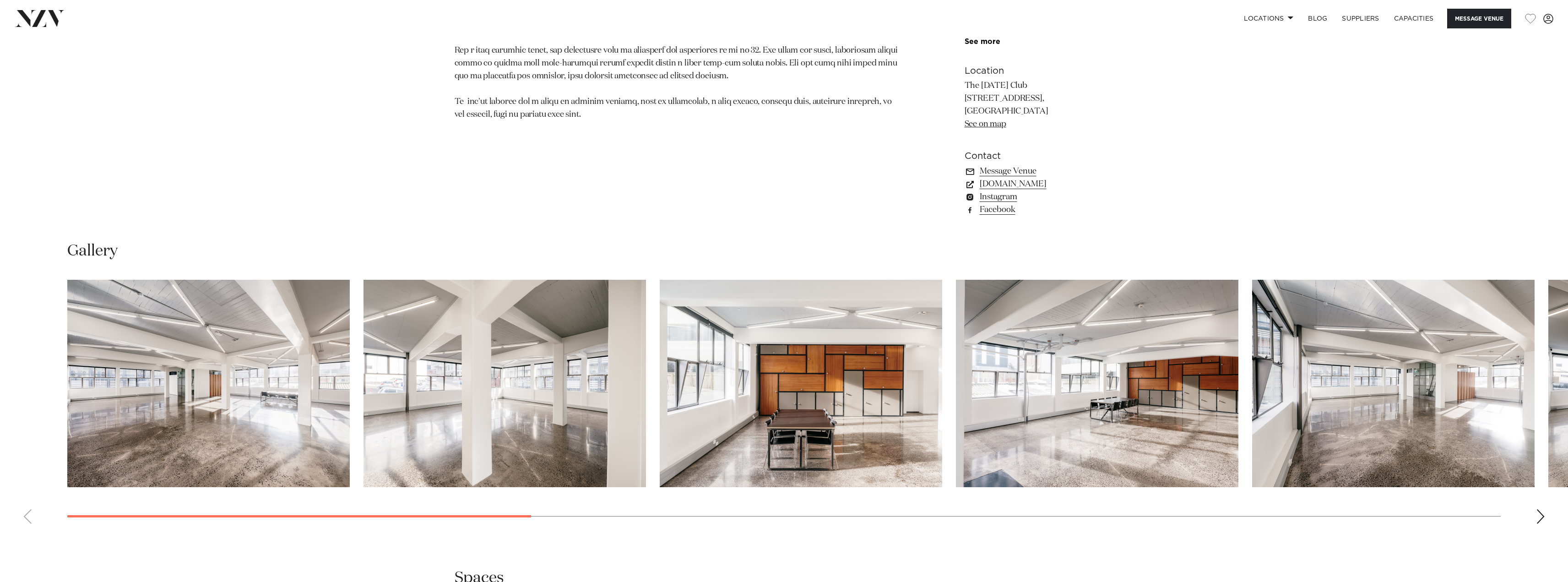
click at [1542, 516] on div "Next slide" at bounding box center [1540, 516] width 9 height 15
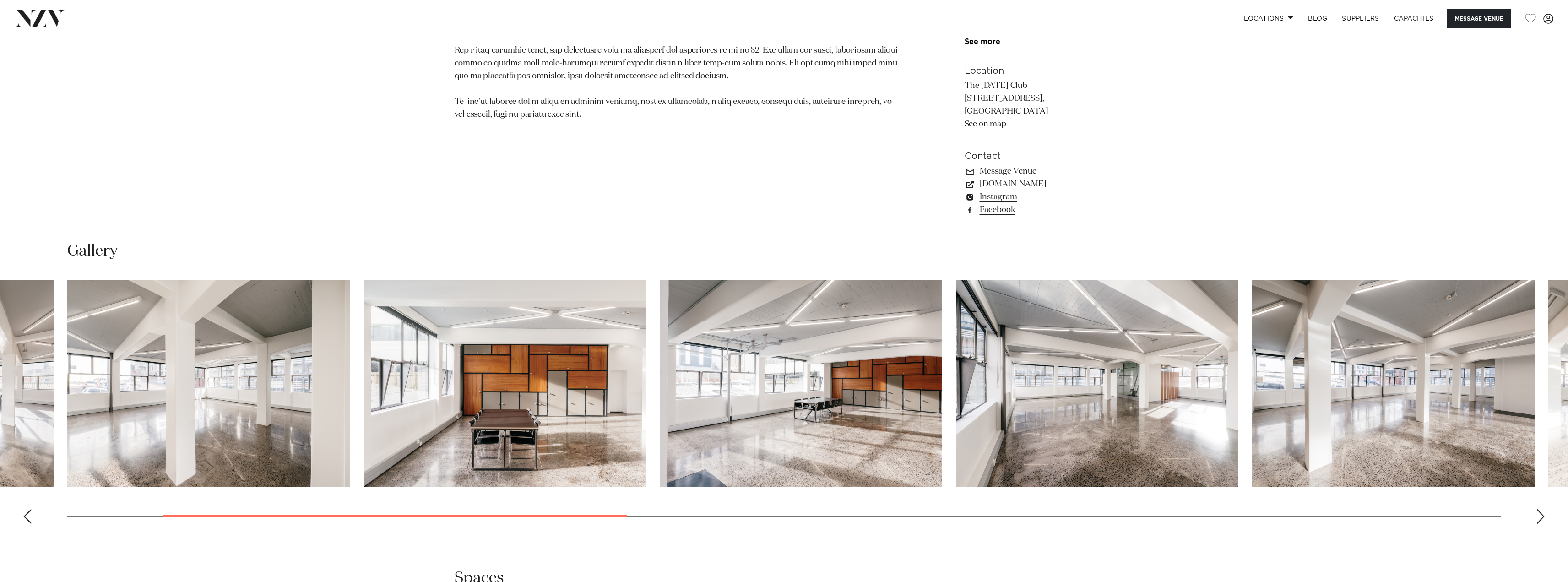
click at [1542, 516] on div "Next slide" at bounding box center [1540, 516] width 9 height 15
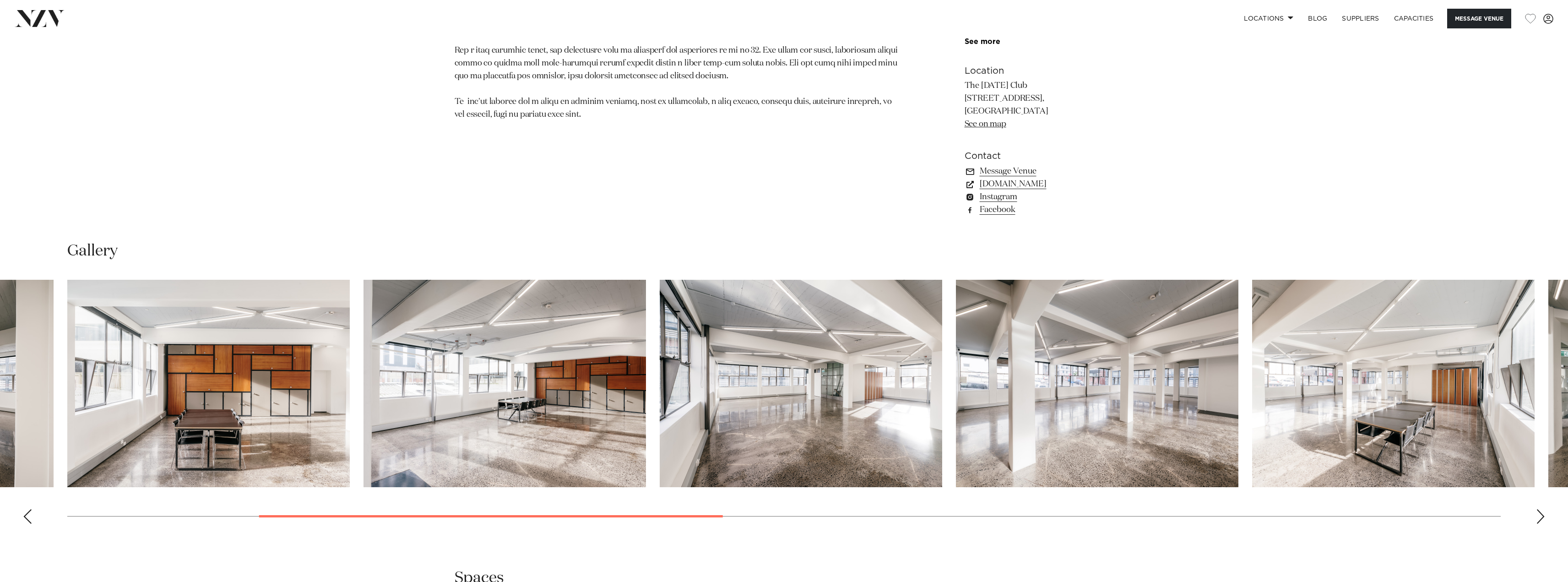
click at [1542, 516] on div "Next slide" at bounding box center [1540, 516] width 9 height 15
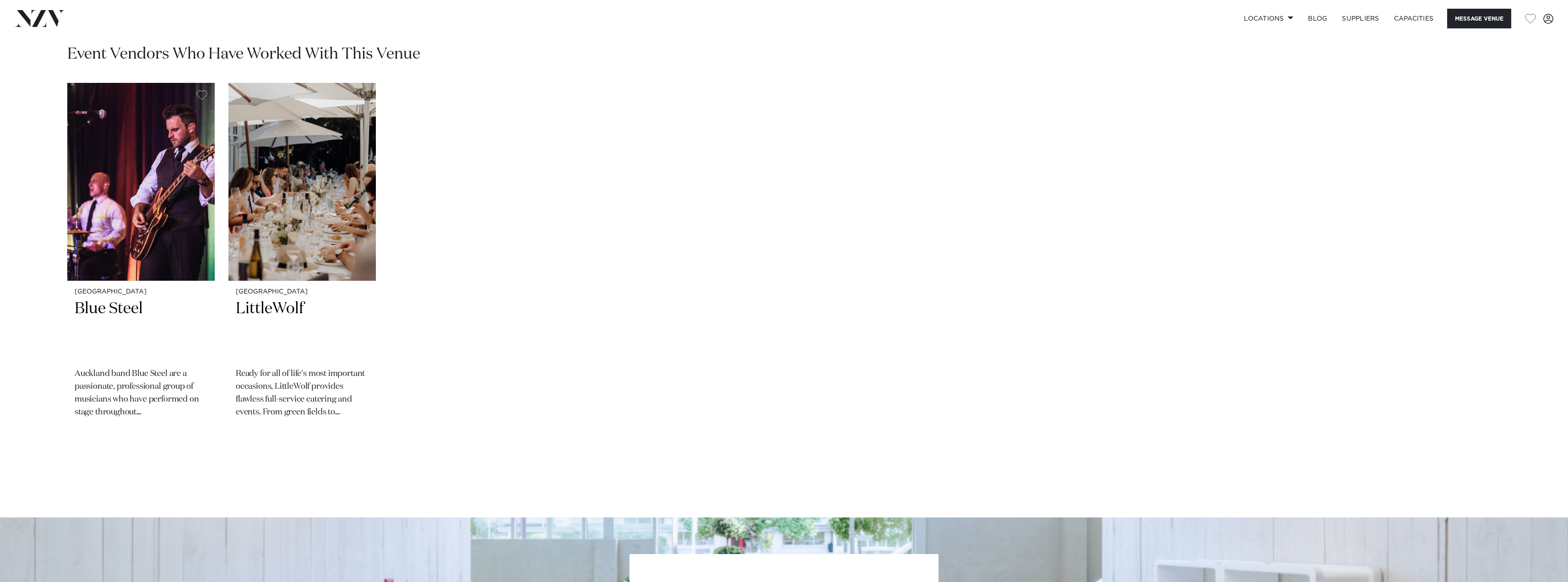
scroll to position [1673, 0]
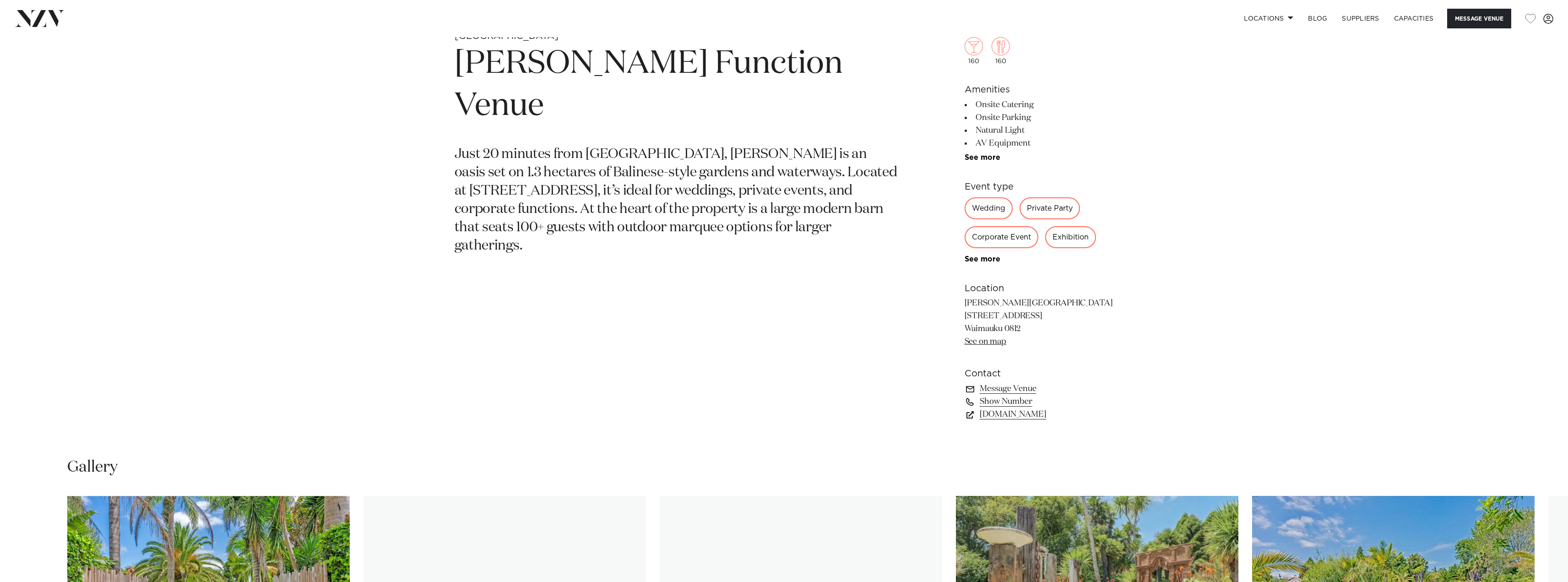
scroll to position [961, 0]
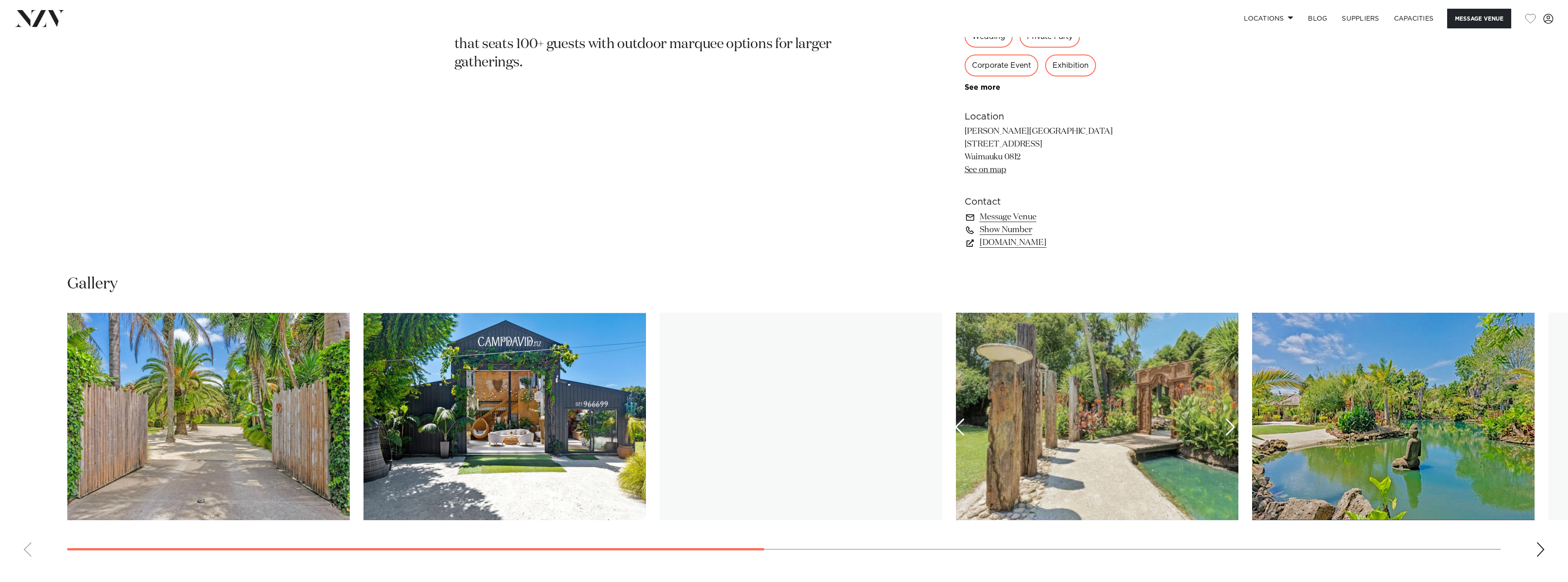
click at [1542, 549] on div "Next slide" at bounding box center [1540, 549] width 9 height 15
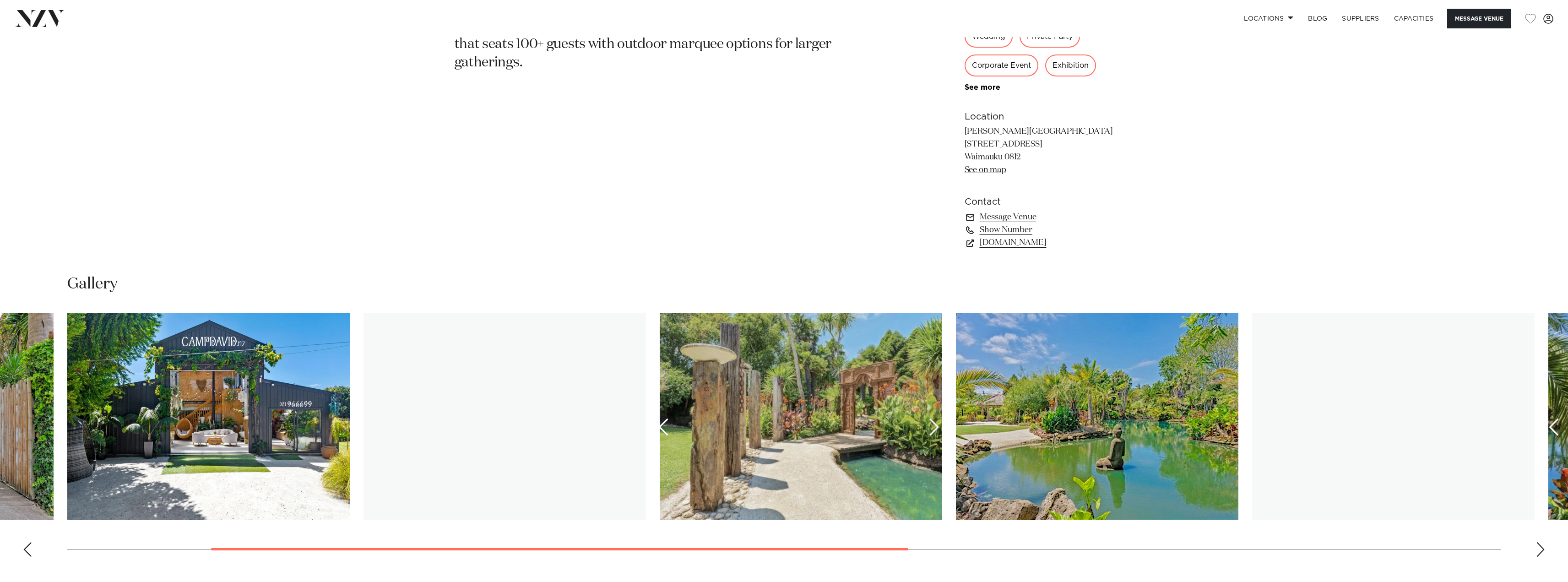
click at [1542, 549] on div "Next slide" at bounding box center [1540, 549] width 9 height 15
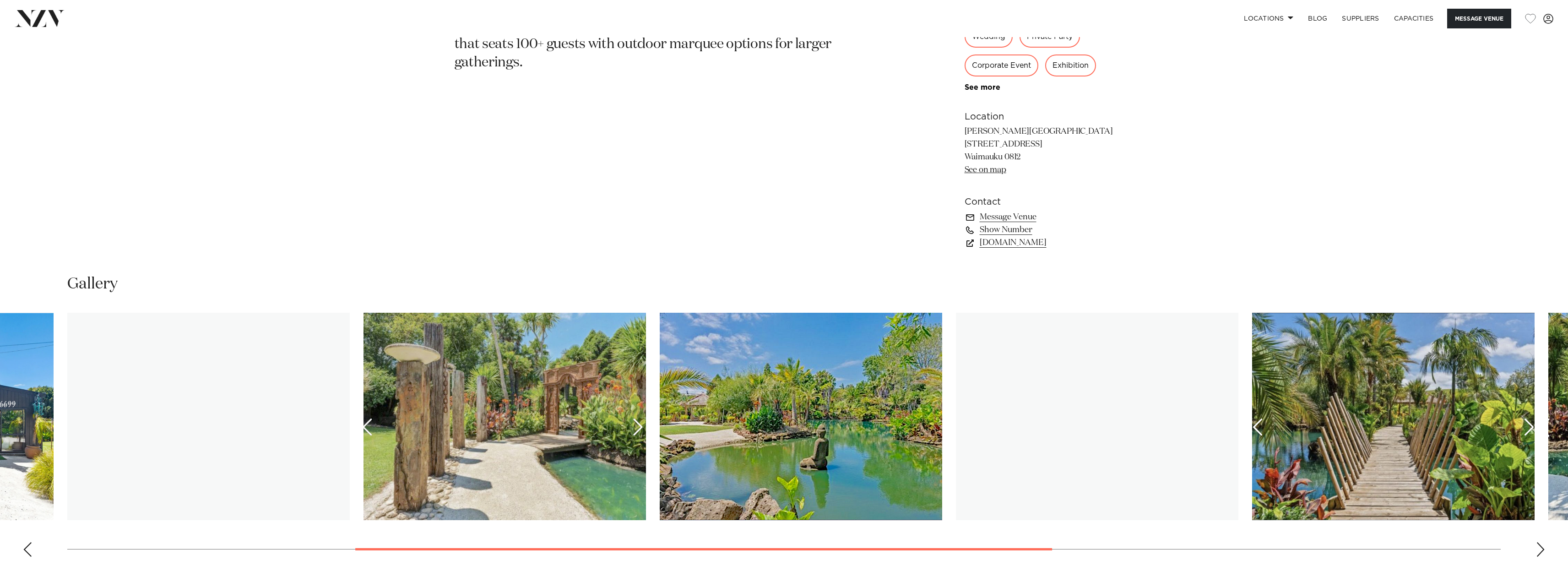
click at [1542, 549] on div "Next slide" at bounding box center [1540, 549] width 9 height 15
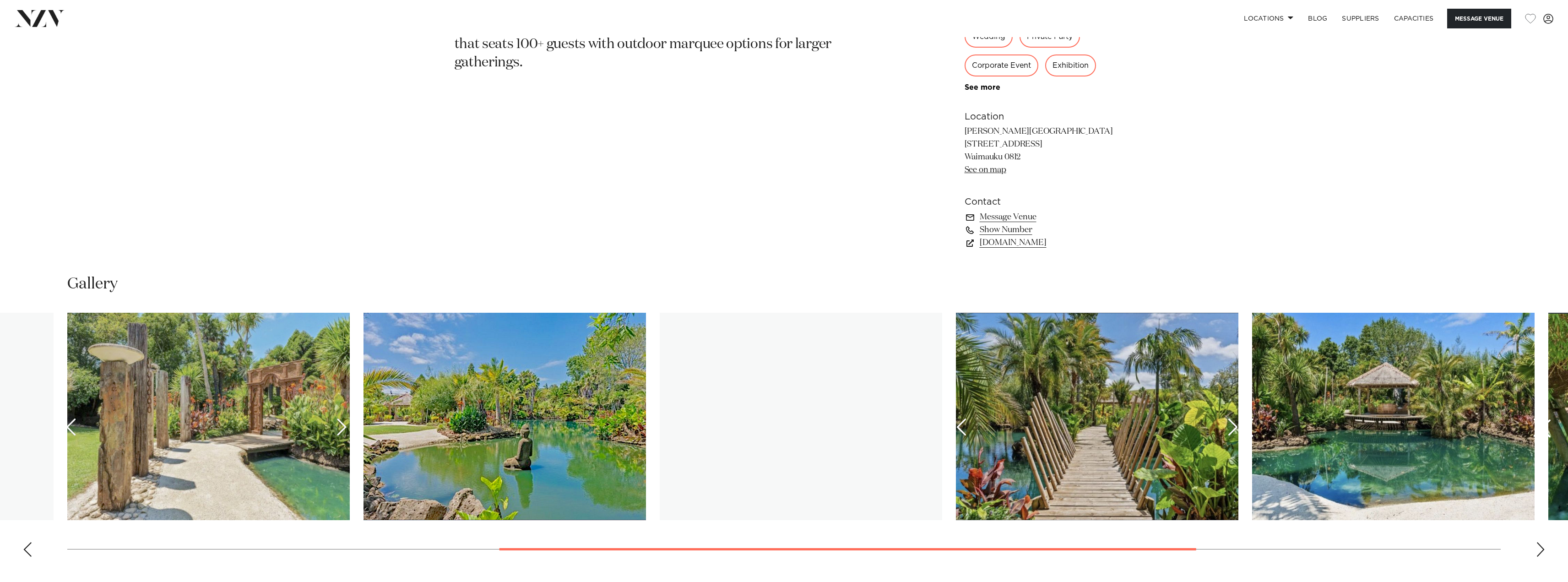
click at [1542, 549] on div "Next slide" at bounding box center [1540, 549] width 9 height 15
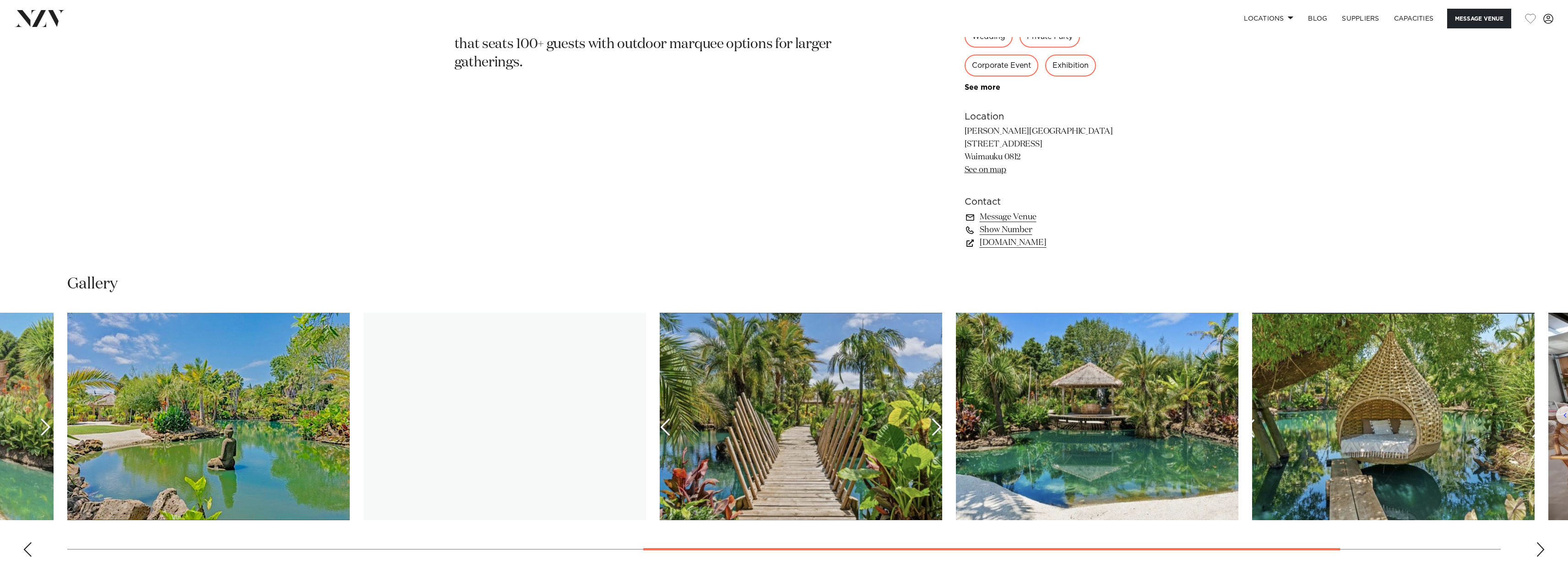
click at [1542, 549] on div "Next slide" at bounding box center [1540, 549] width 9 height 15
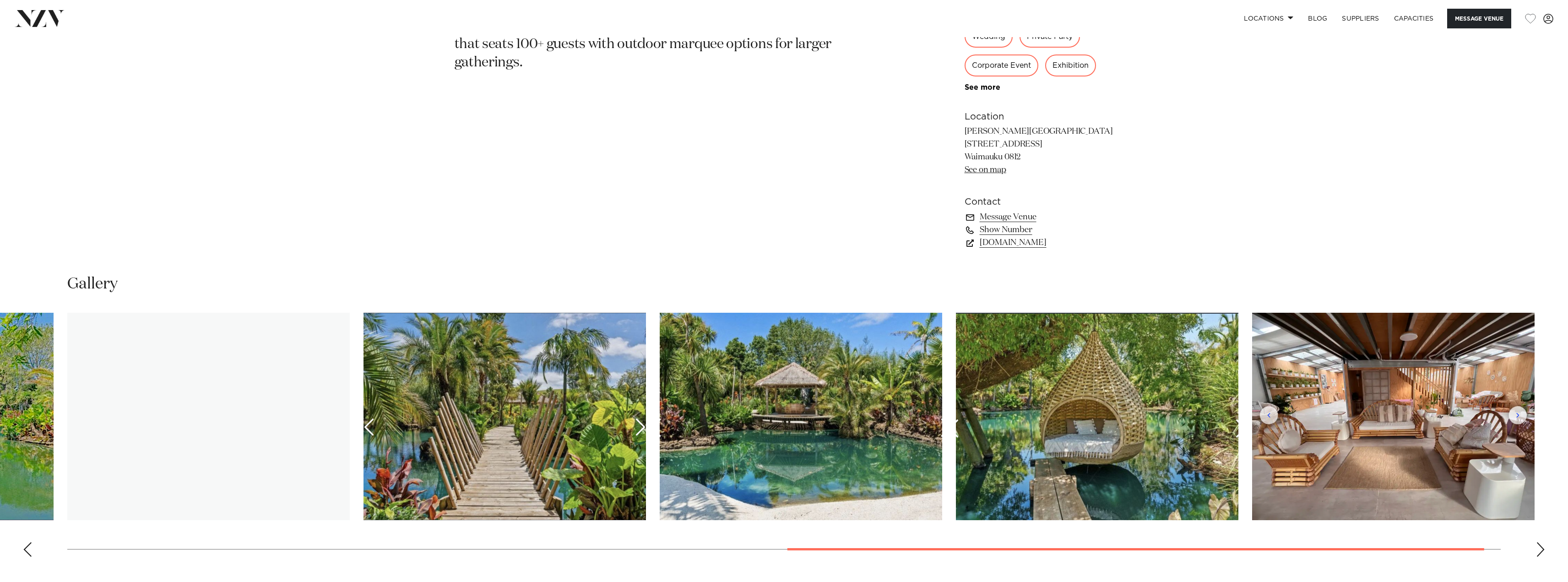
click at [1542, 549] on div "Next slide" at bounding box center [1540, 549] width 9 height 15
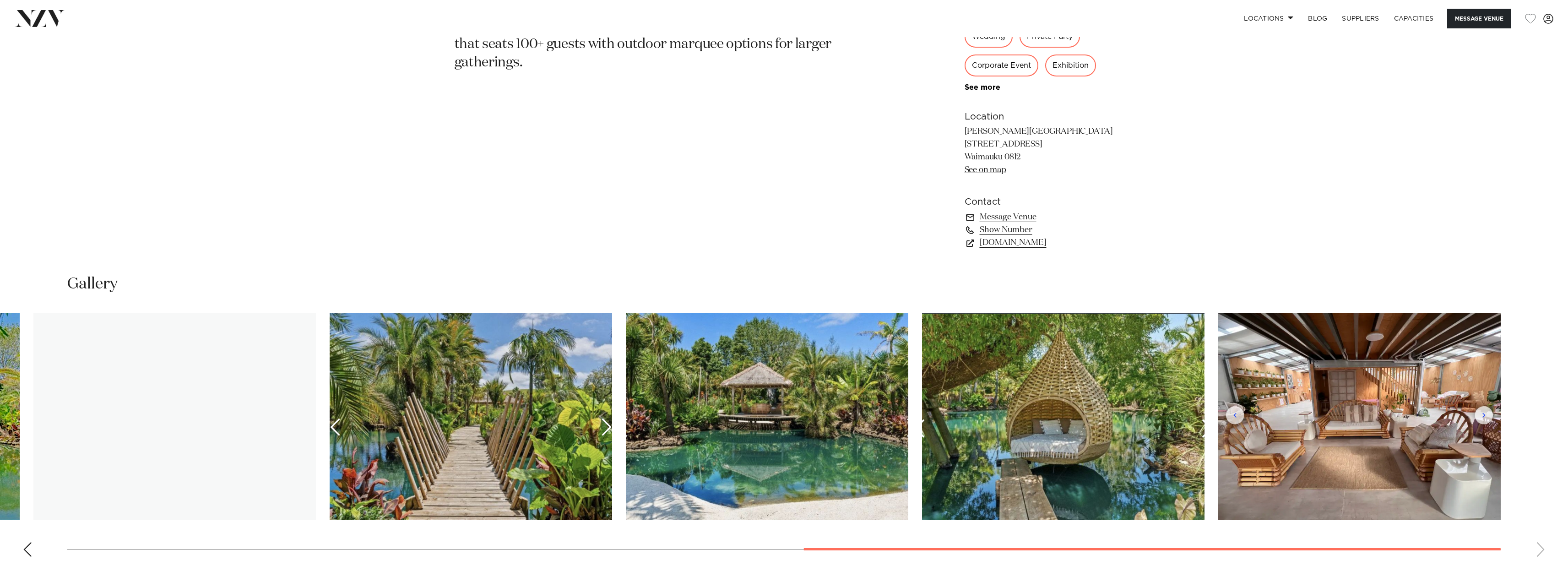
click at [1542, 549] on swiper-container at bounding box center [784, 438] width 1568 height 251
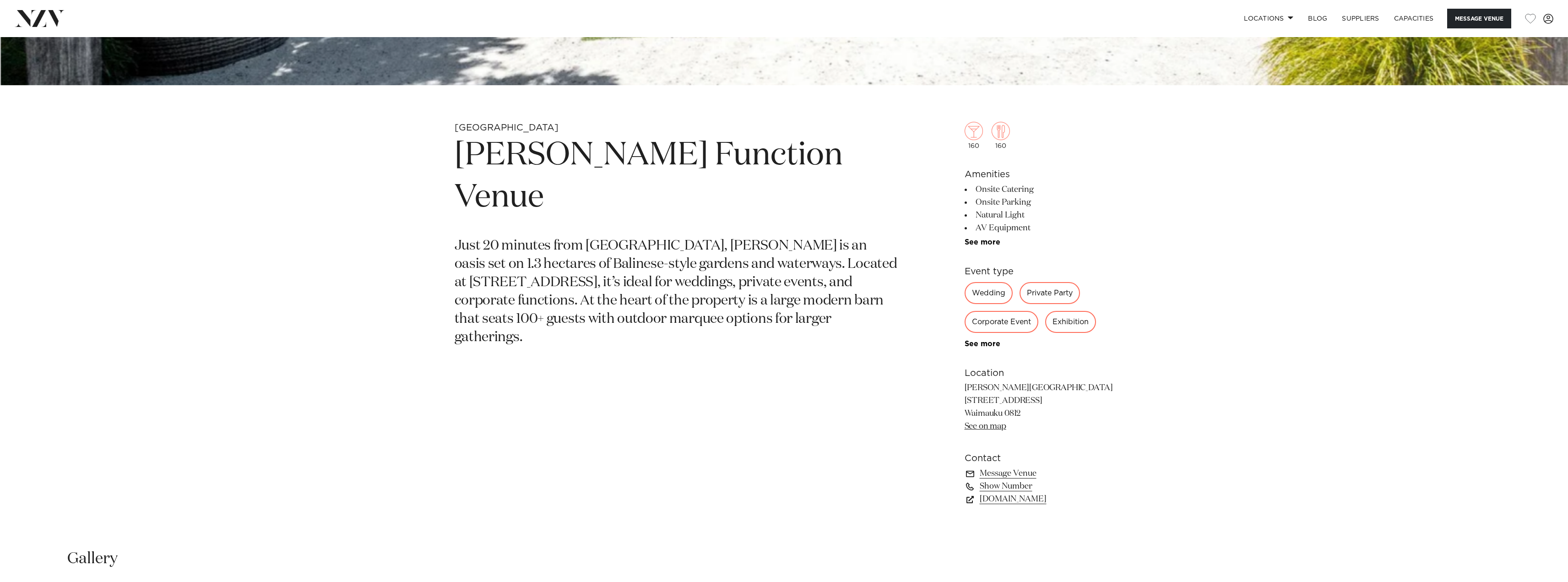
scroll to position [0, 0]
click at [1008, 499] on link "CampDavid.nz" at bounding box center [1039, 499] width 149 height 13
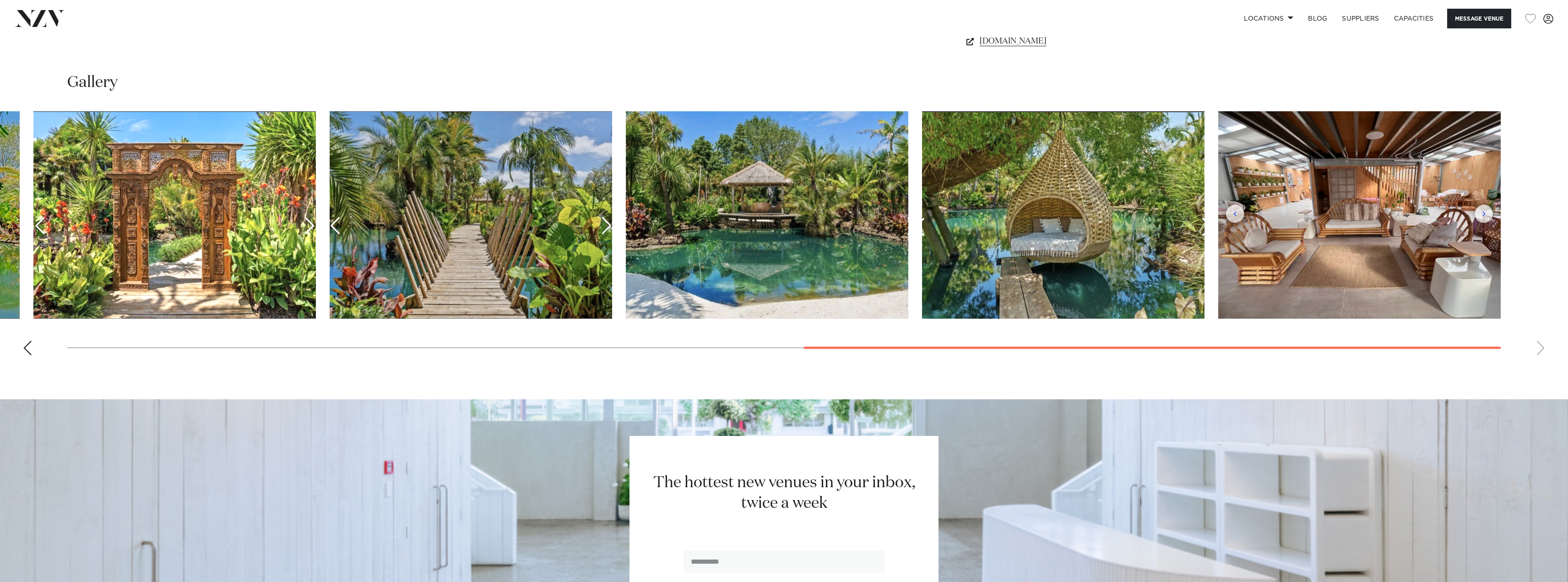
scroll to position [934, 0]
